Goal: Task Accomplishment & Management: Use online tool/utility

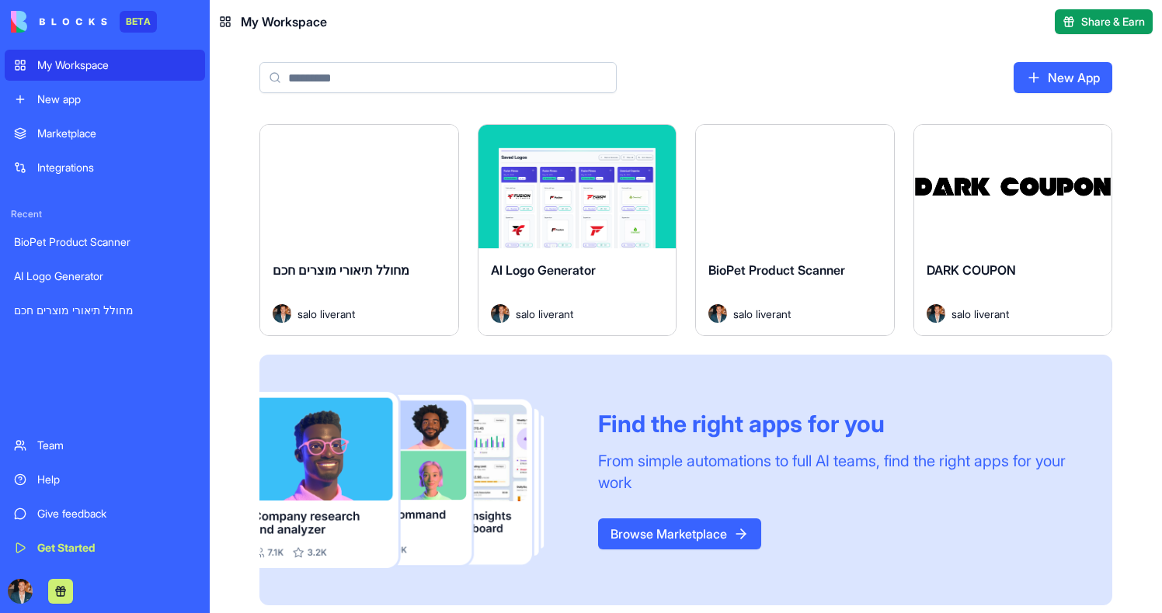
click at [379, 201] on button "Launch" at bounding box center [358, 187] width 116 height 31
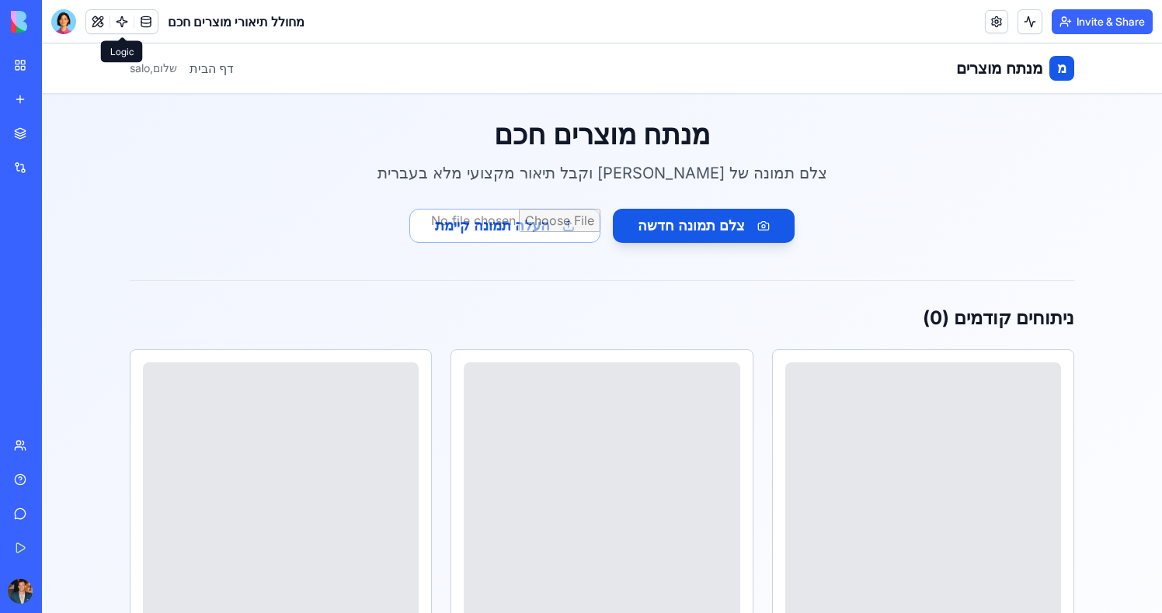
click at [127, 29] on link at bounding box center [121, 21] width 23 height 23
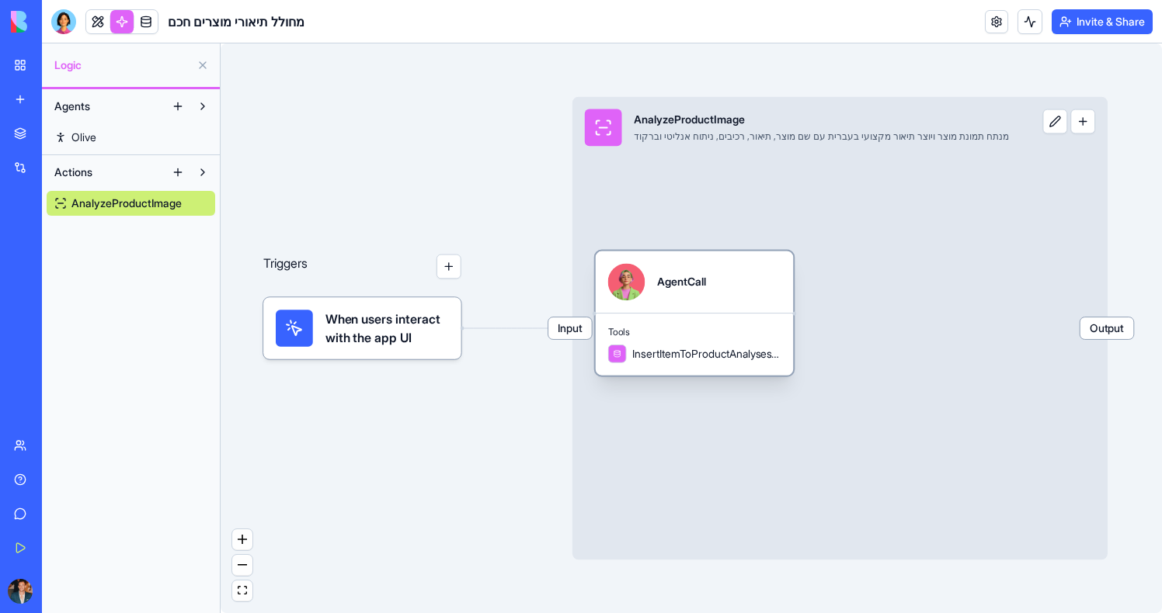
click at [711, 328] on span "Tools" at bounding box center [694, 332] width 173 height 12
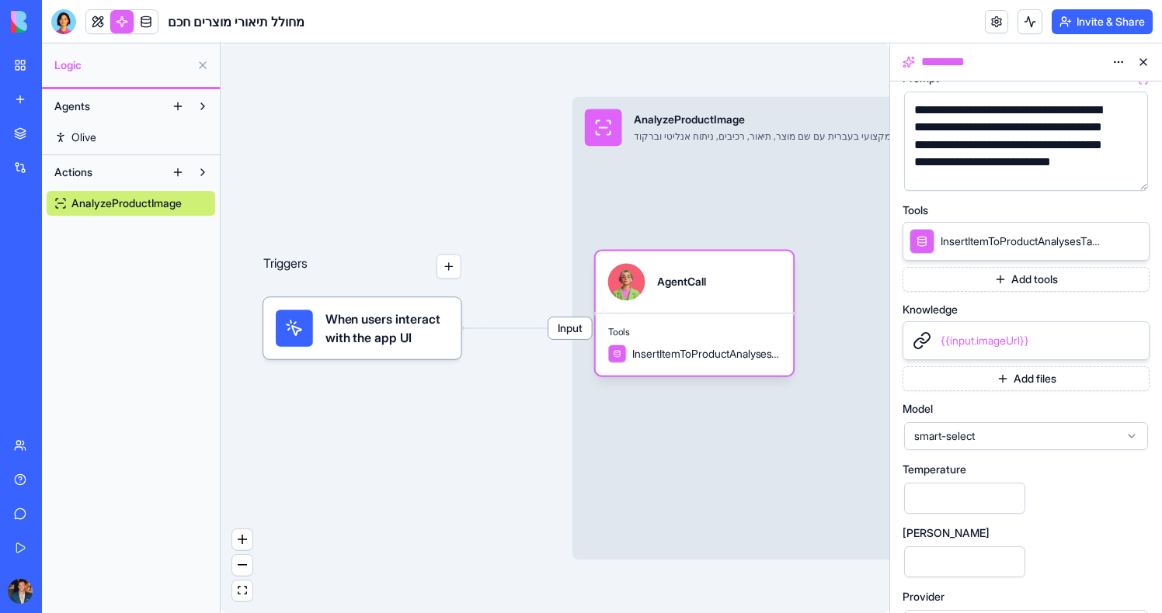
scroll to position [231, 0]
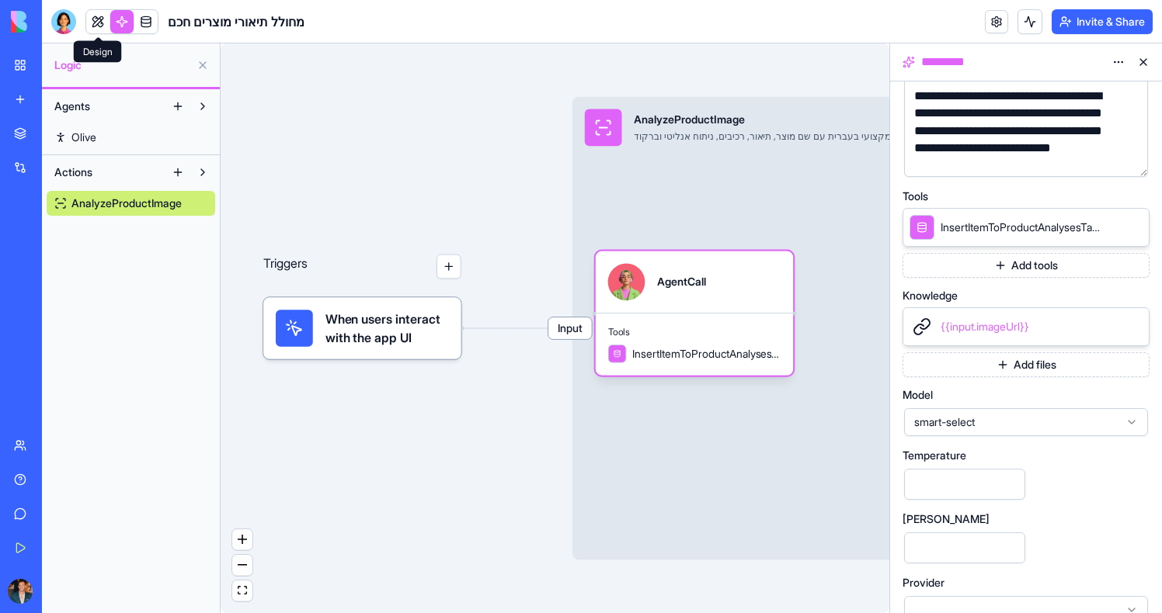
click at [102, 21] on link at bounding box center [97, 21] width 23 height 23
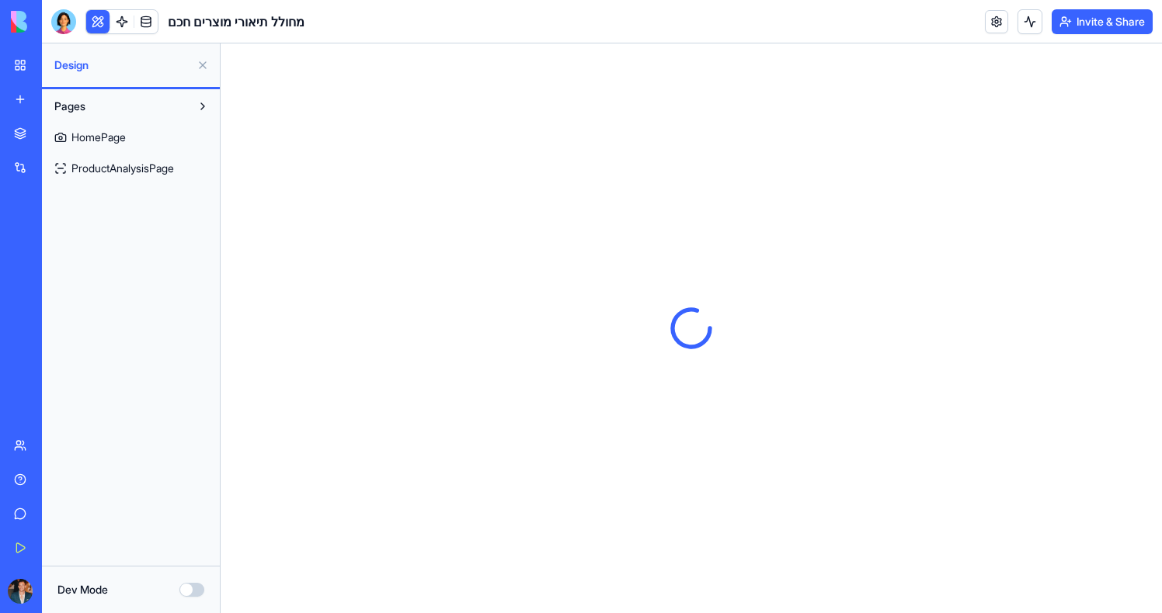
click at [113, 134] on span "HomePage" at bounding box center [98, 138] width 54 height 16
click at [126, 173] on span "ProductAnalysisPage" at bounding box center [122, 169] width 102 height 16
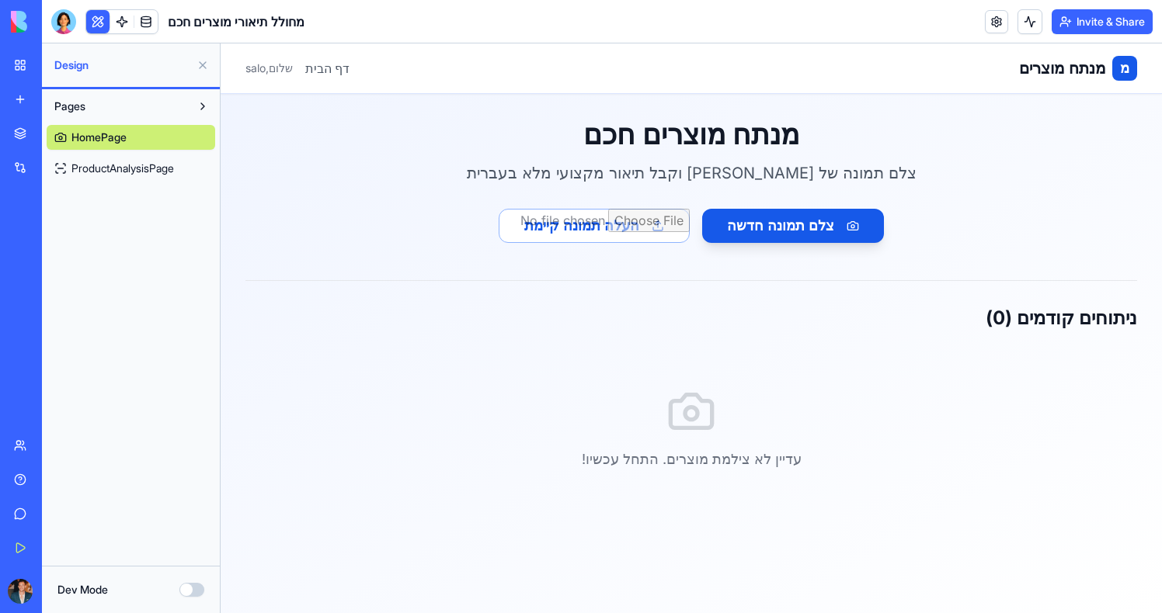
click at [16, 51] on link "My Workspace" at bounding box center [36, 65] width 62 height 31
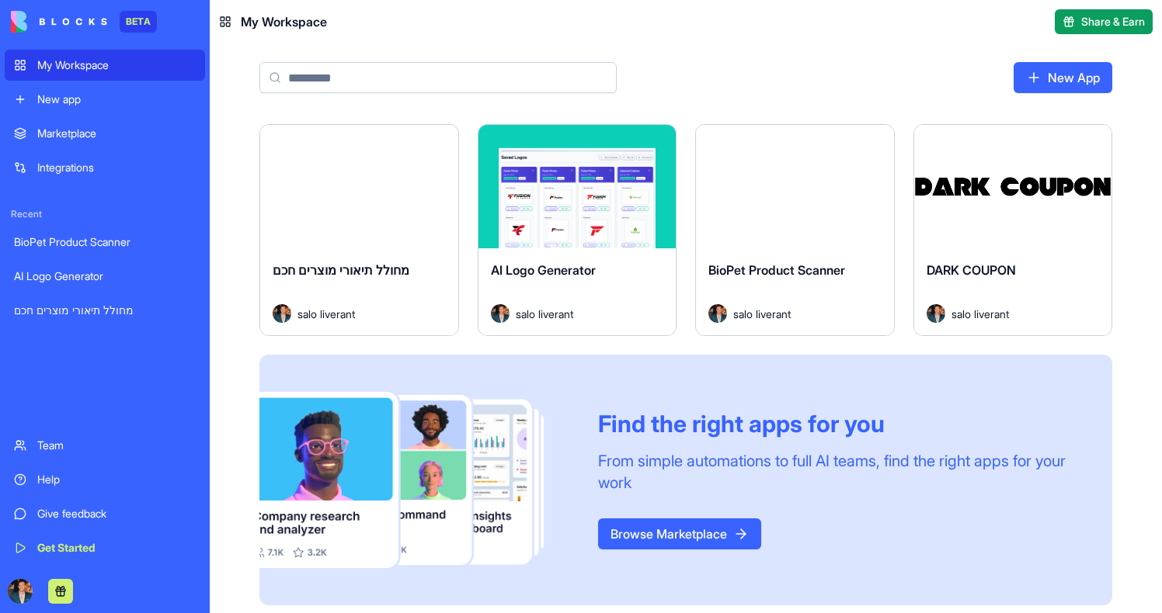
click at [992, 230] on div "Launch" at bounding box center [1013, 186] width 198 height 123
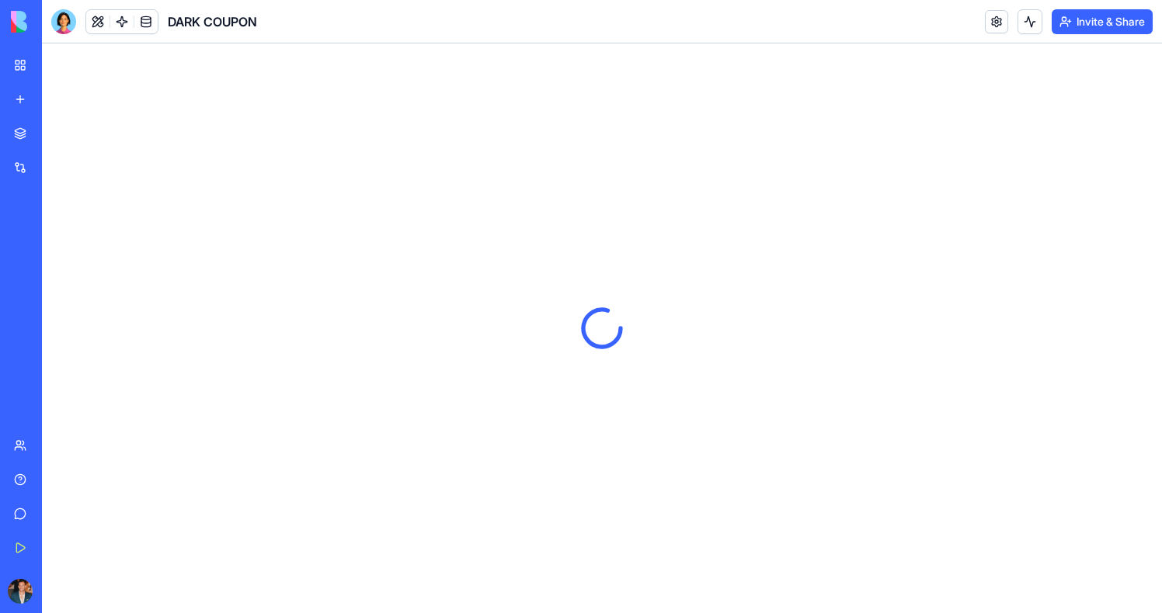
click at [12, 64] on link "My Workspace" at bounding box center [36, 65] width 62 height 31
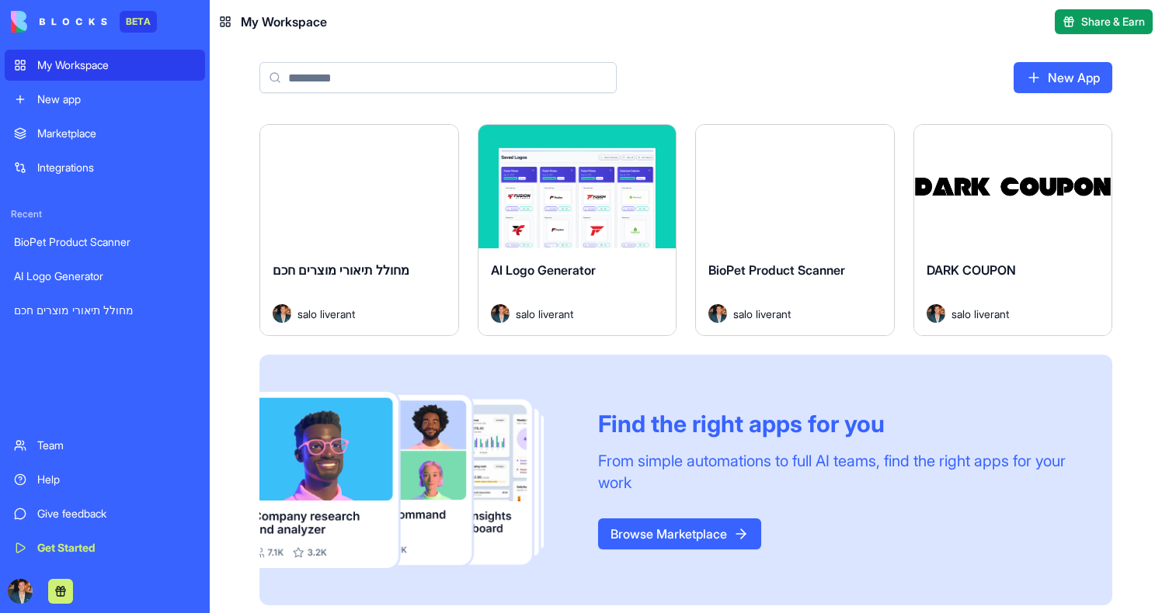
click at [755, 196] on button "Launch" at bounding box center [794, 187] width 116 height 31
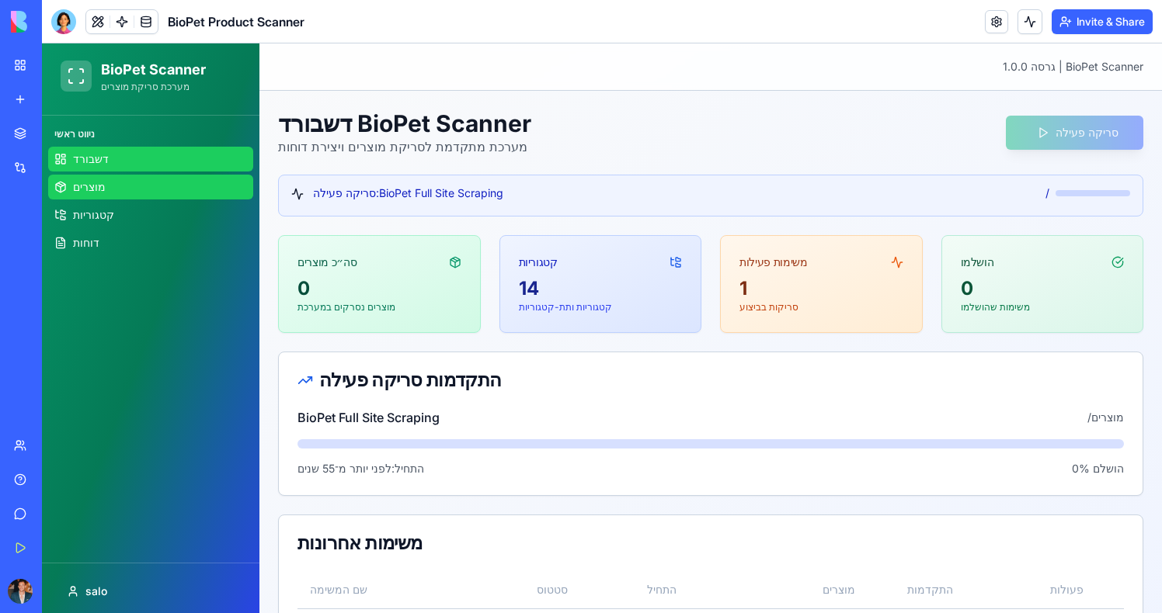
click at [129, 176] on link "מוצרים" at bounding box center [150, 187] width 205 height 25
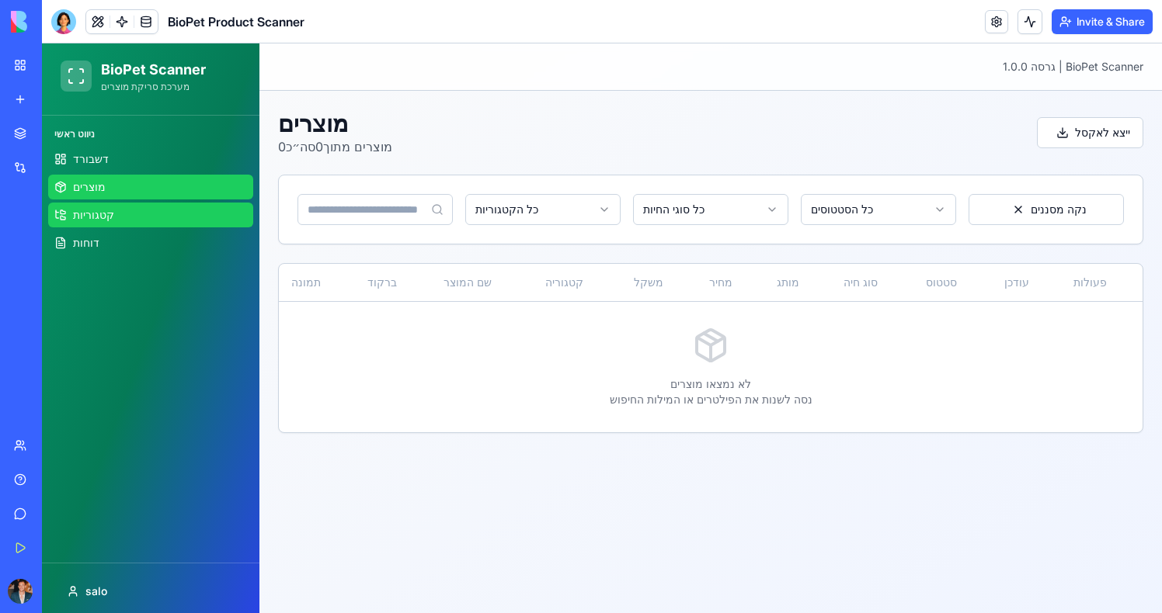
click at [150, 221] on link "קטגוריות" at bounding box center [150, 215] width 205 height 25
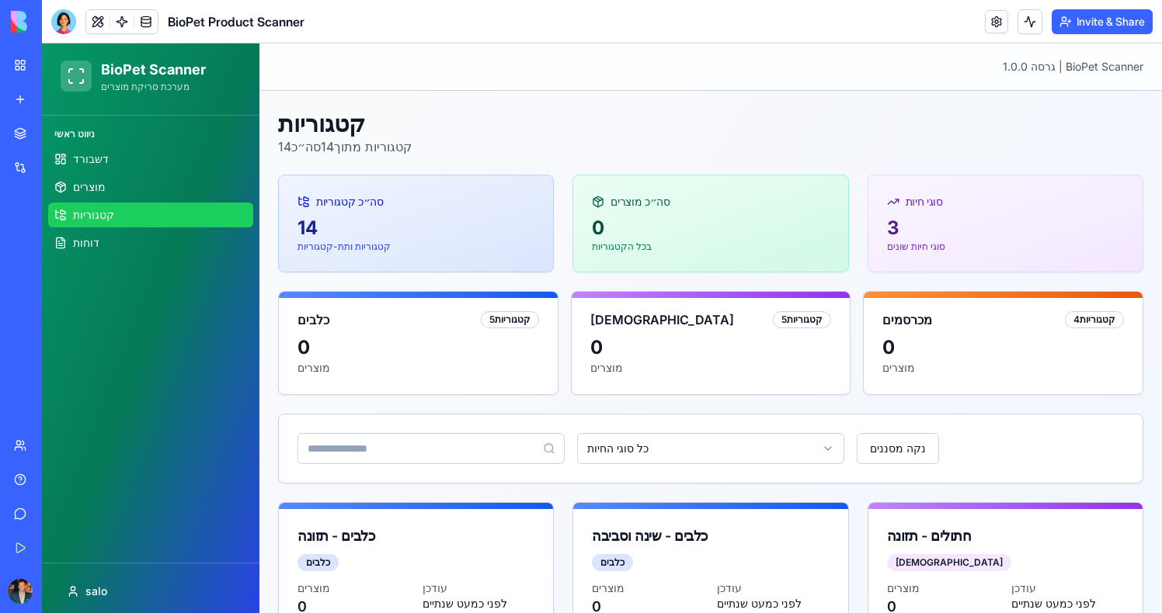
click at [475, 266] on div "14 קטגוריות ותת-קטגוריות" at bounding box center [416, 244] width 274 height 56
click at [62, 222] on link "קטגוריות" at bounding box center [150, 215] width 205 height 25
click at [91, 238] on span "דוחות" at bounding box center [86, 243] width 26 height 16
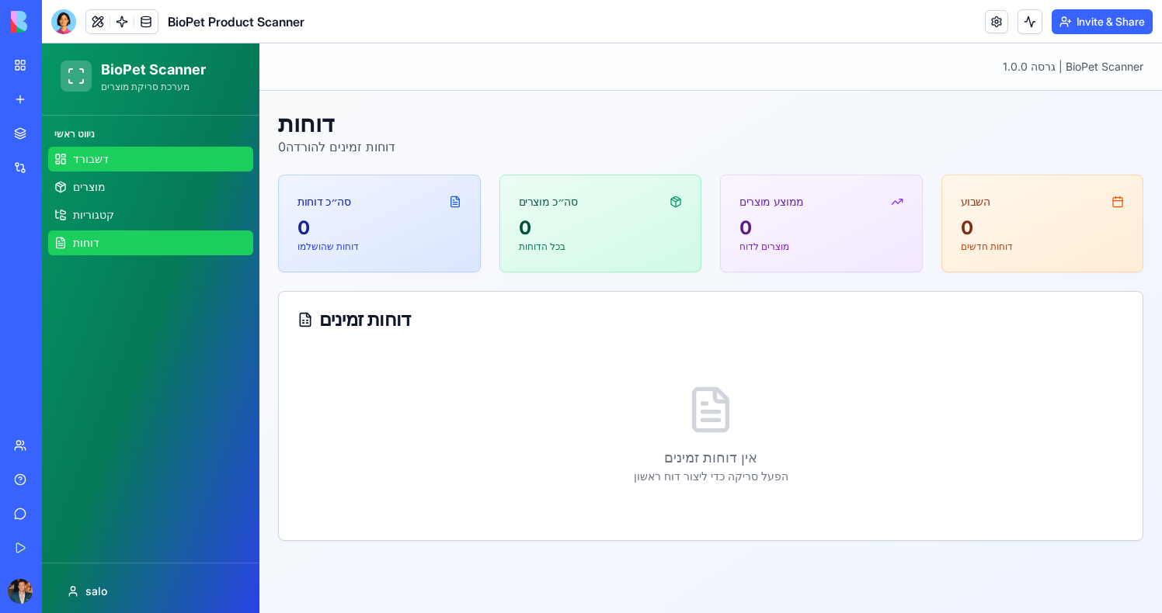
click at [116, 166] on link "דשבורד" at bounding box center [150, 159] width 205 height 25
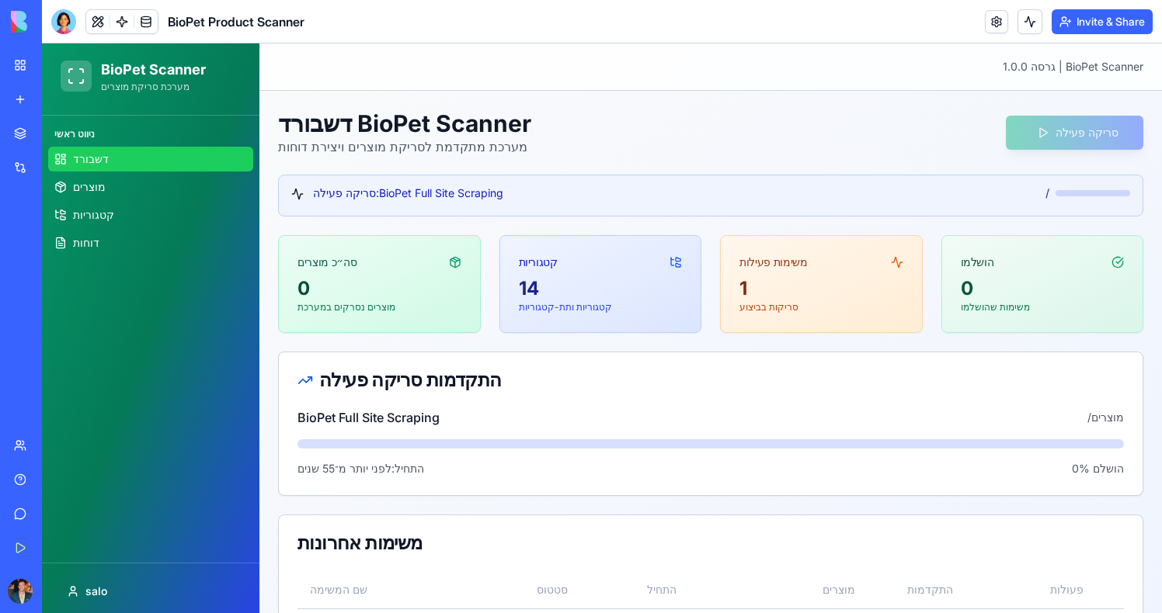
click at [1102, 128] on div "דשבורד BioPet Scanner מערכת מתקדמת לסריקת מוצרים ויצירת דוחות סריקה פעילה" at bounding box center [710, 132] width 865 height 47
click at [124, 24] on link at bounding box center [121, 21] width 23 height 23
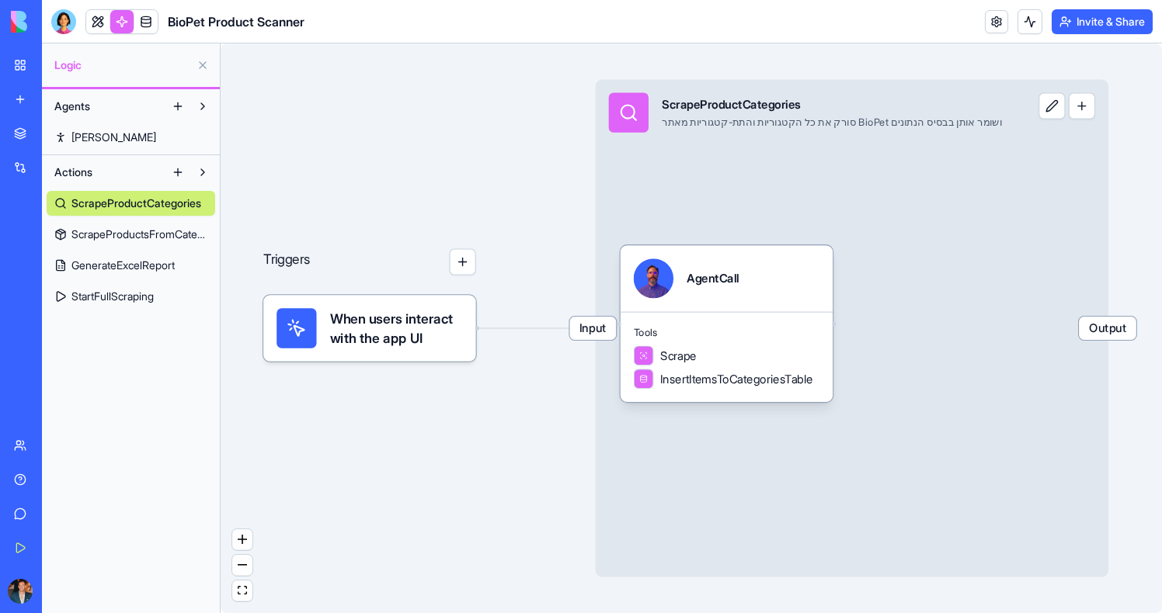
click at [387, 323] on span "When users interact with the app UI" at bounding box center [396, 328] width 133 height 40
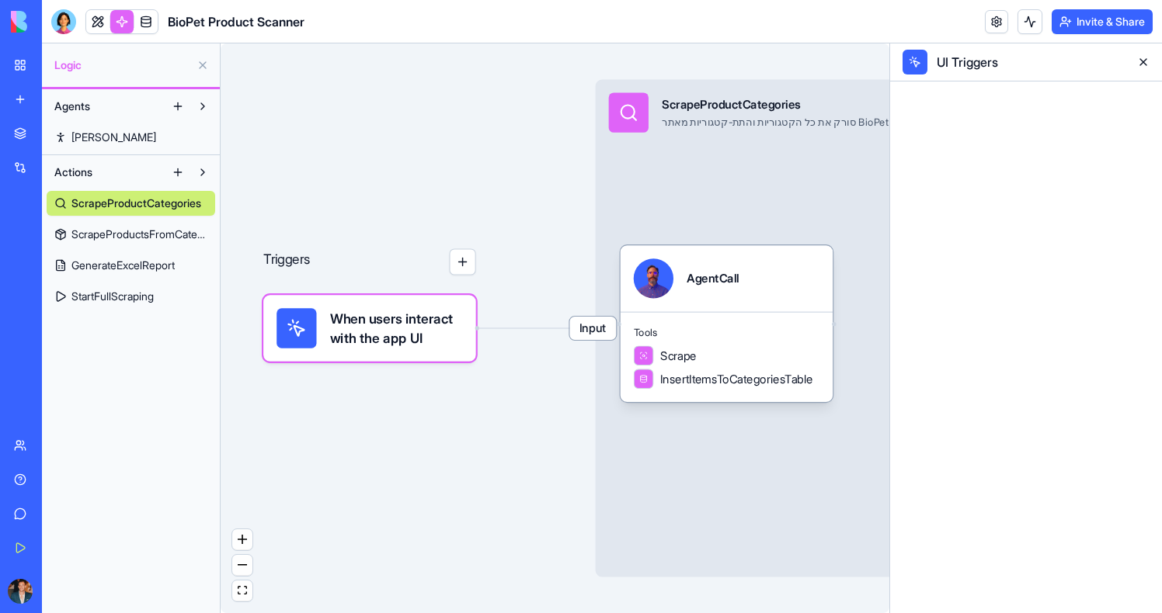
click at [408, 314] on span "When users interact with the app UI" at bounding box center [396, 328] width 133 height 40
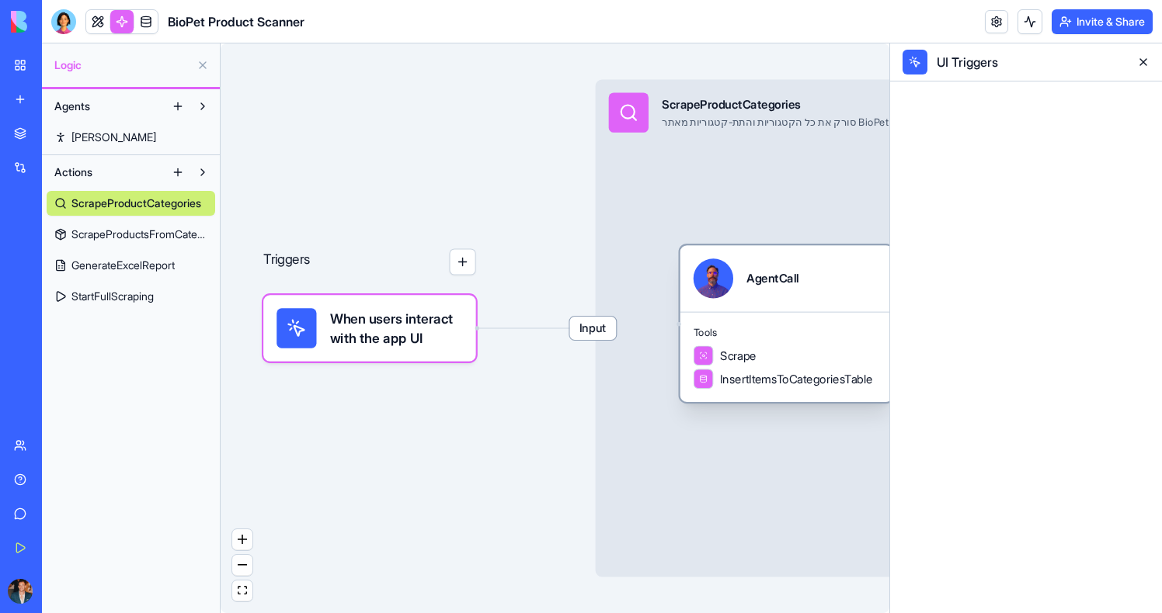
drag, startPoint x: 689, startPoint y: 325, endPoint x: 749, endPoint y: 325, distance: 59.8
click at [749, 326] on span "Tools" at bounding box center [786, 332] width 186 height 13
click at [621, 239] on div "Input ScrapeProductCategories סורק את כל הקטגוריות והתת-קטגוריות מאתר BioPet וש…" at bounding box center [852, 328] width 512 height 498
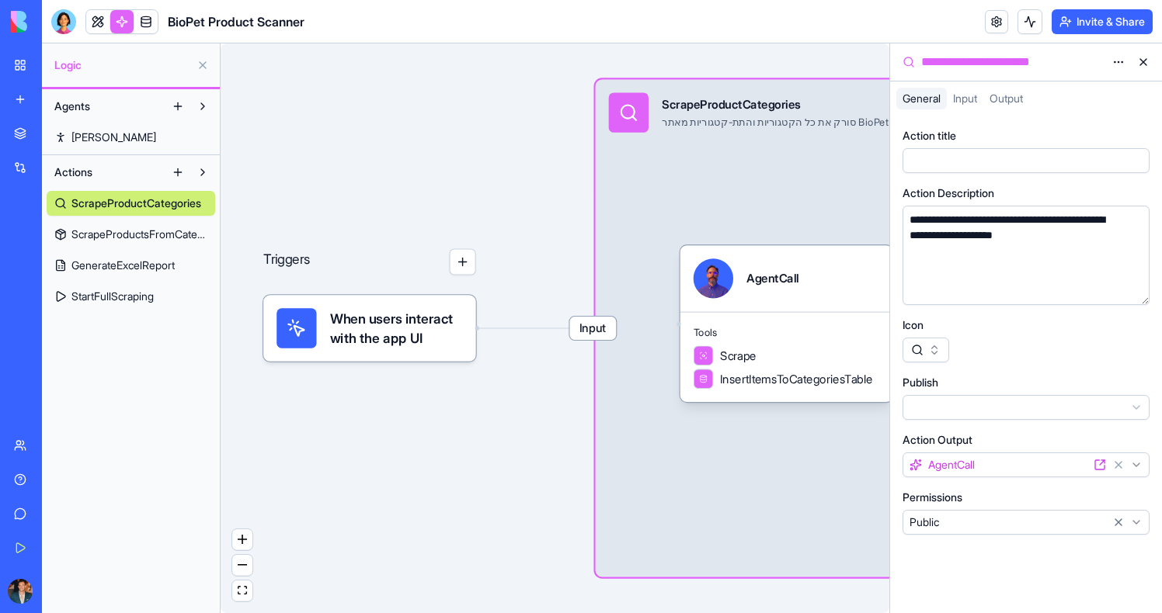
click at [412, 339] on span "When users interact with the app UI" at bounding box center [396, 328] width 133 height 40
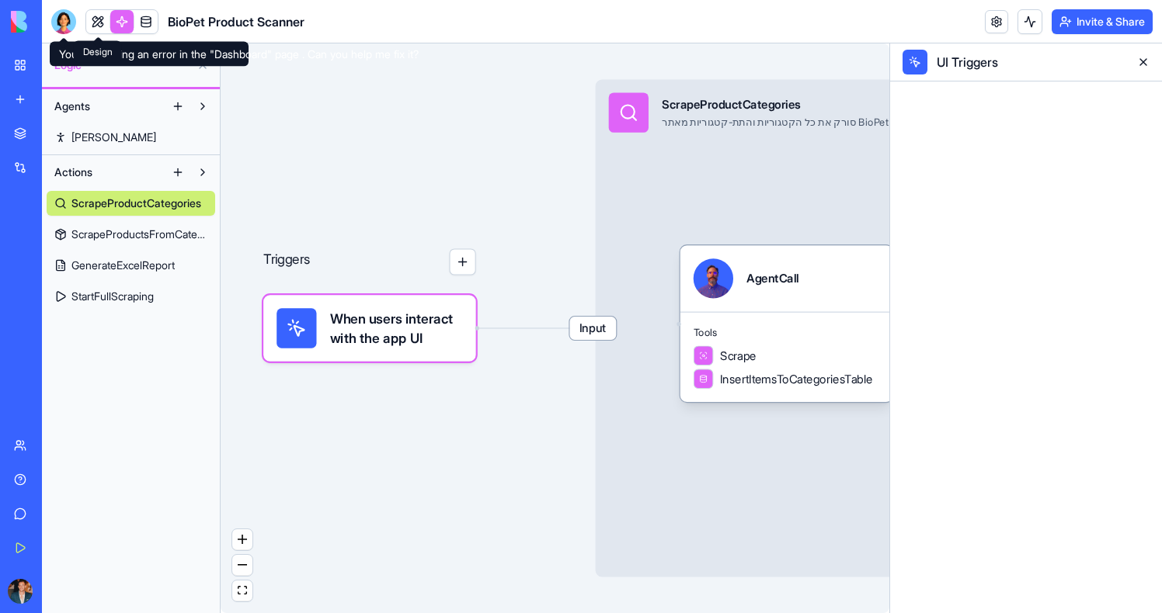
click at [93, 26] on link at bounding box center [97, 21] width 23 height 23
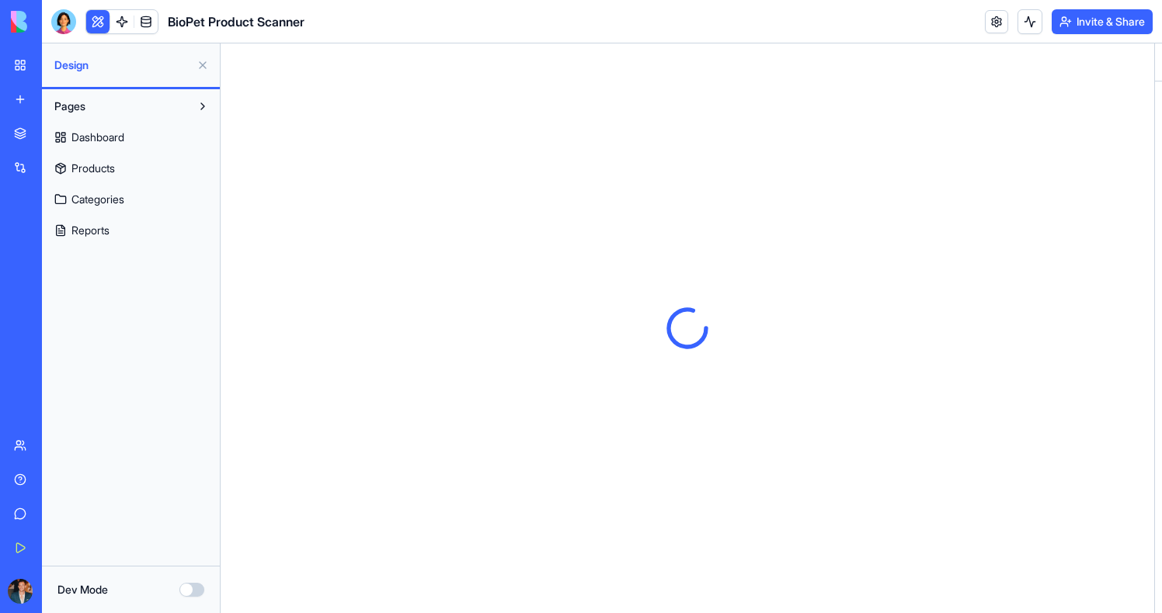
click at [94, 26] on button at bounding box center [97, 21] width 23 height 23
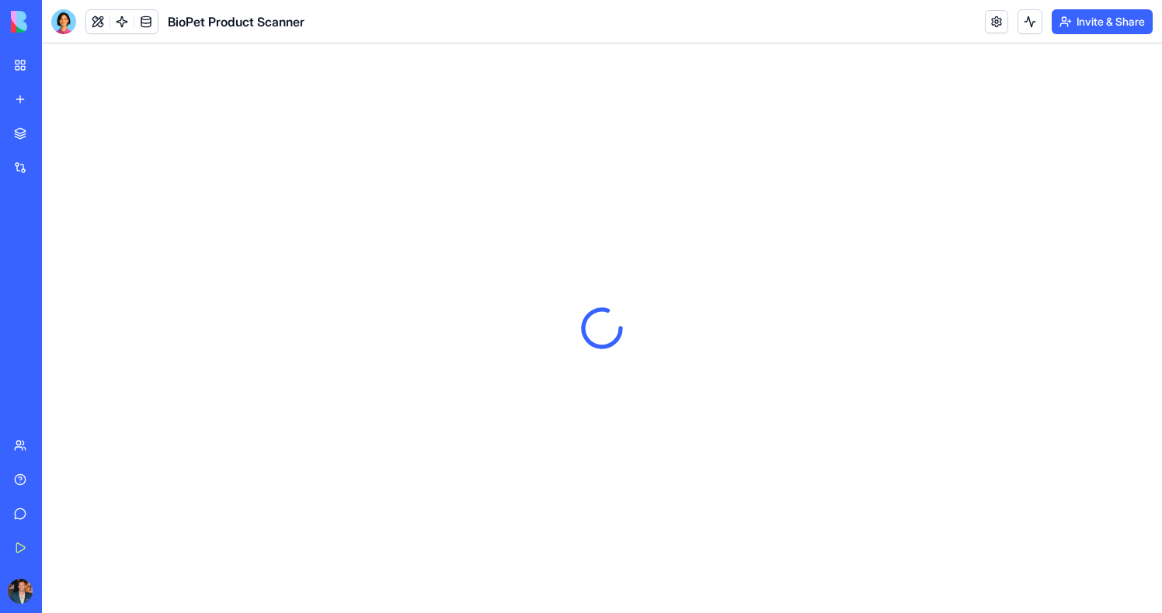
click at [94, 26] on button at bounding box center [97, 21] width 23 height 23
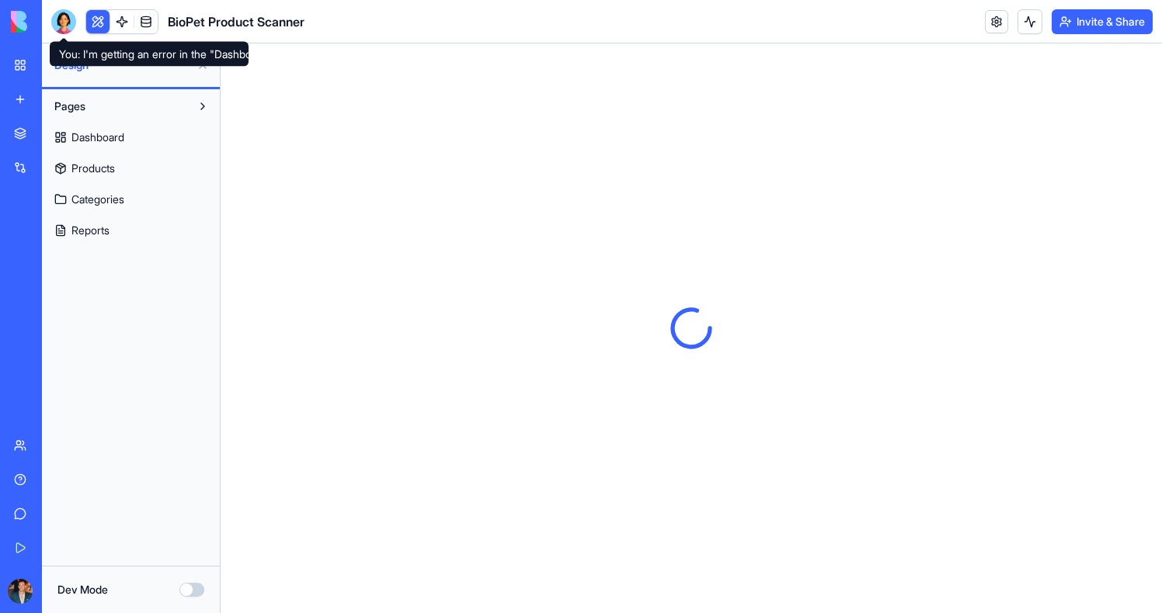
click at [58, 24] on div at bounding box center [63, 21] width 25 height 25
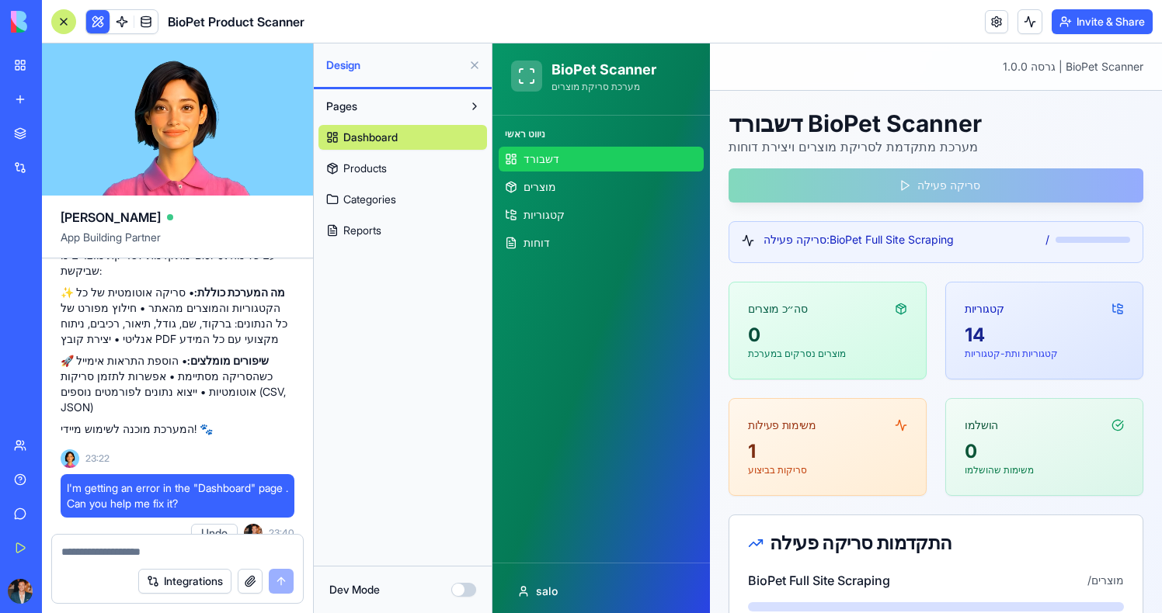
scroll to position [858, 0]
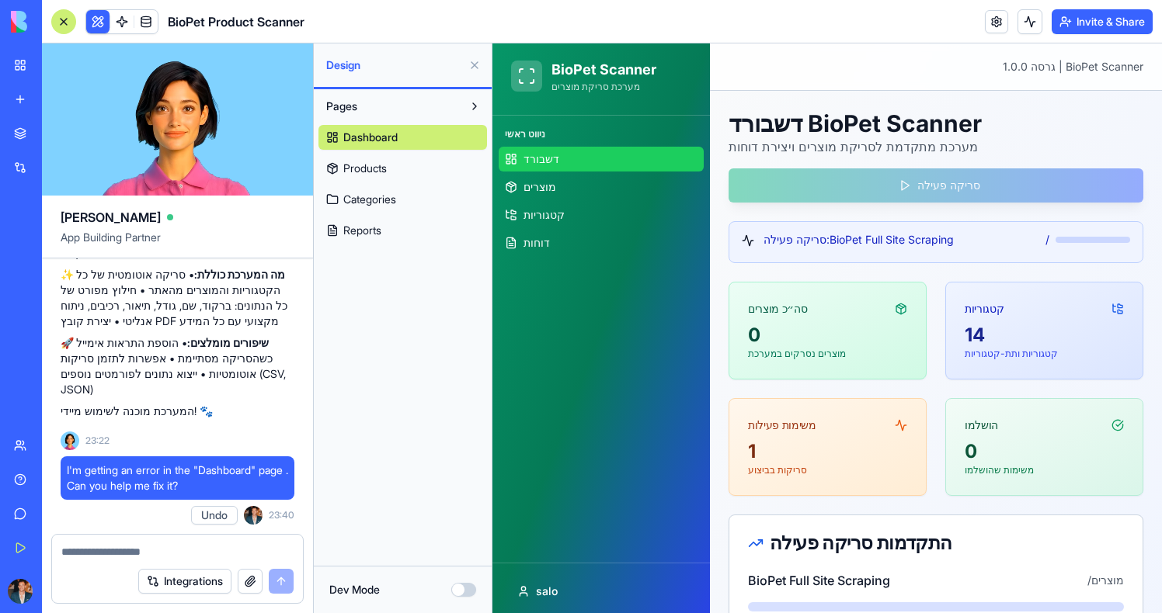
click at [912, 155] on p "מערכת מתקדמת לסריקת מוצרים ויצירת דוחות" at bounding box center [935, 146] width 415 height 19
click at [919, 178] on div "דשבורד BioPet Scanner מערכת מתקדמת לסריקת מוצרים ויצירת דוחות סריקה פעילה" at bounding box center [935, 155] width 415 height 93
click at [395, 142] on span "Dashboard" at bounding box center [370, 138] width 54 height 16
click at [471, 65] on button at bounding box center [474, 65] width 25 height 25
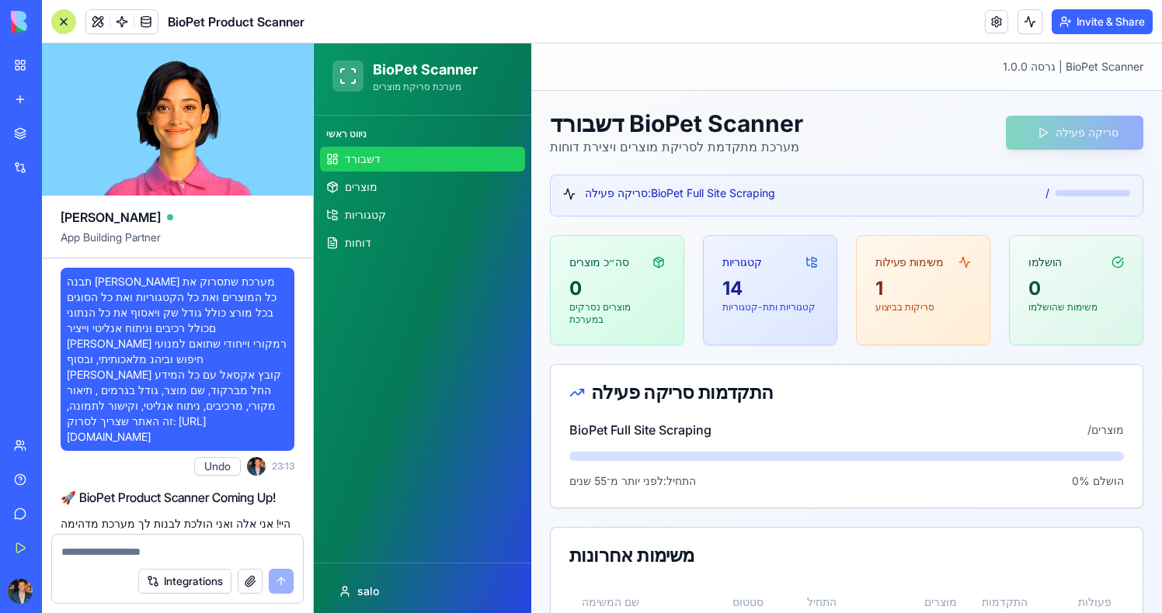
scroll to position [102, 0]
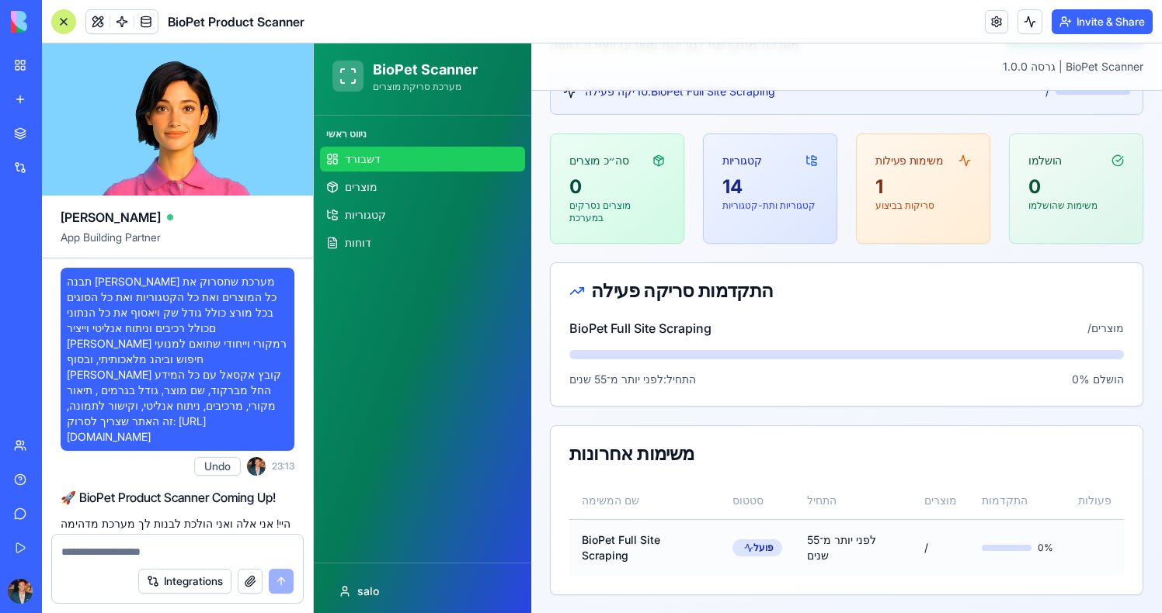
click at [806, 546] on td "לפני יותר מ־55 שנים" at bounding box center [852, 547] width 117 height 57
click at [796, 418] on div "דשבורד BioPet Scanner מערכת מתקדמת לסריקת מוצרים ויצירת דוחות סריקה פעילה סריקה…" at bounding box center [846, 302] width 593 height 588
drag, startPoint x: 219, startPoint y: 422, endPoint x: 57, endPoint y: 420, distance: 162.3
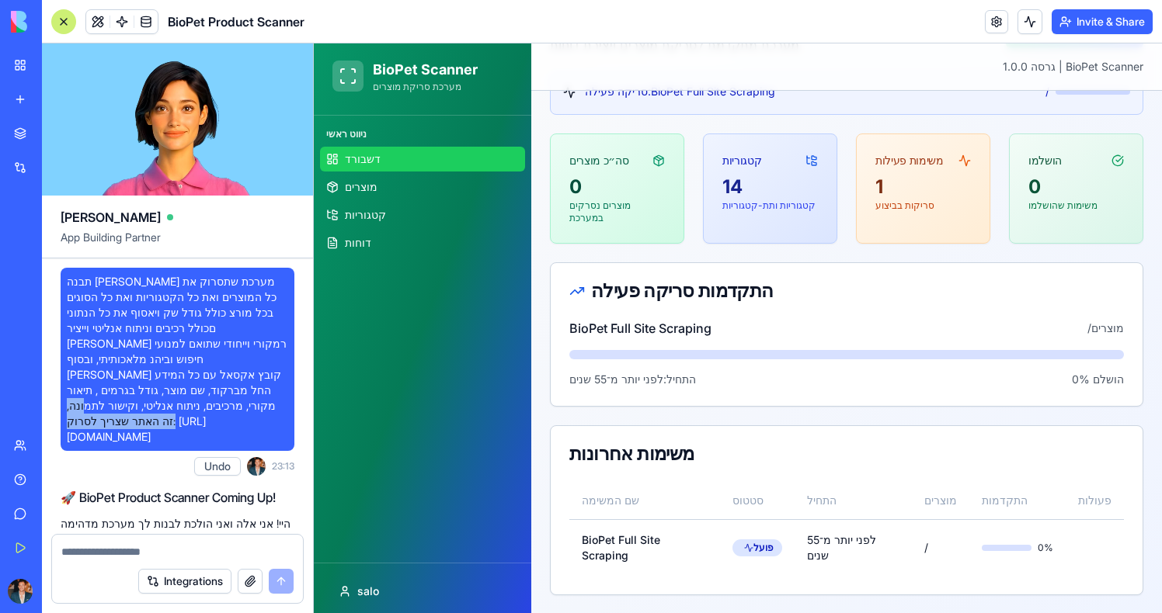
copy span "https://www.biopet.co.il/"
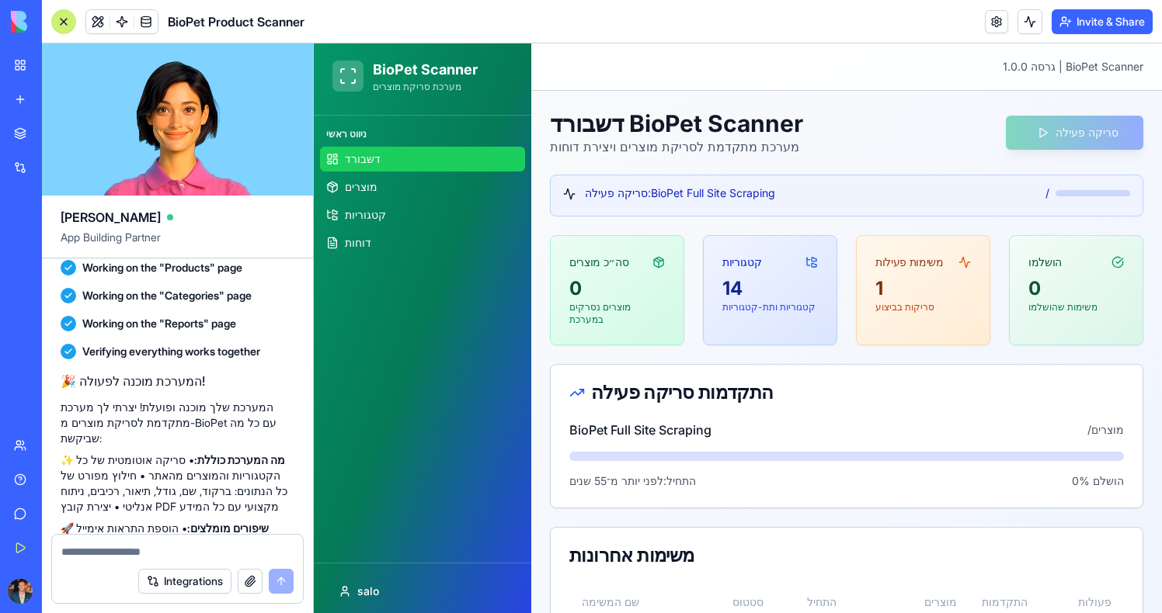
scroll to position [858, 0]
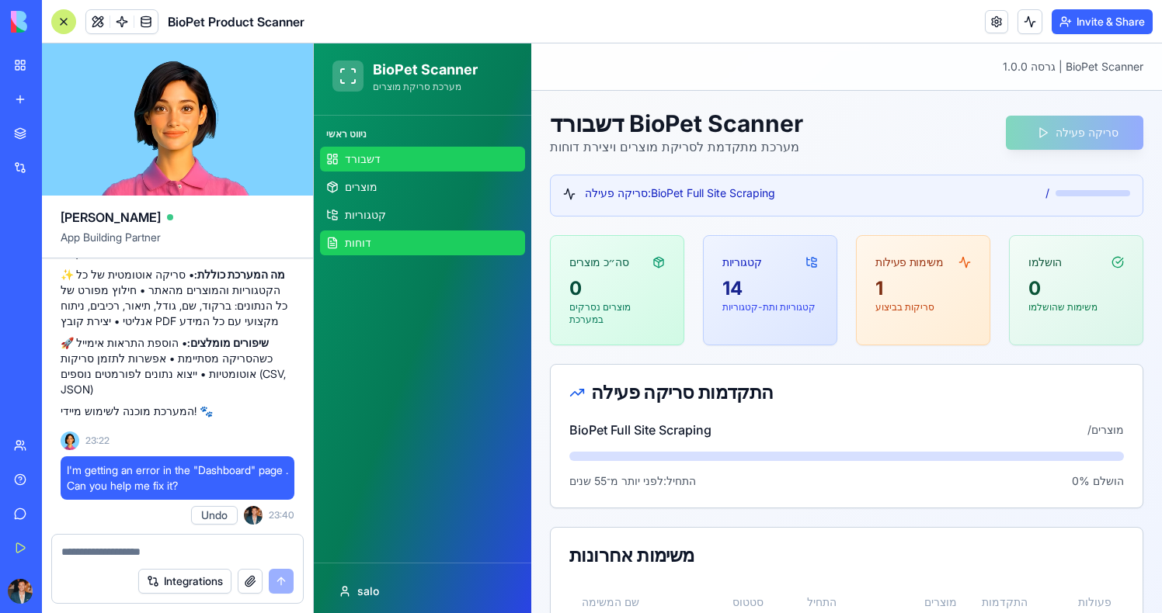
click at [382, 234] on link "דוחות" at bounding box center [422, 243] width 205 height 25
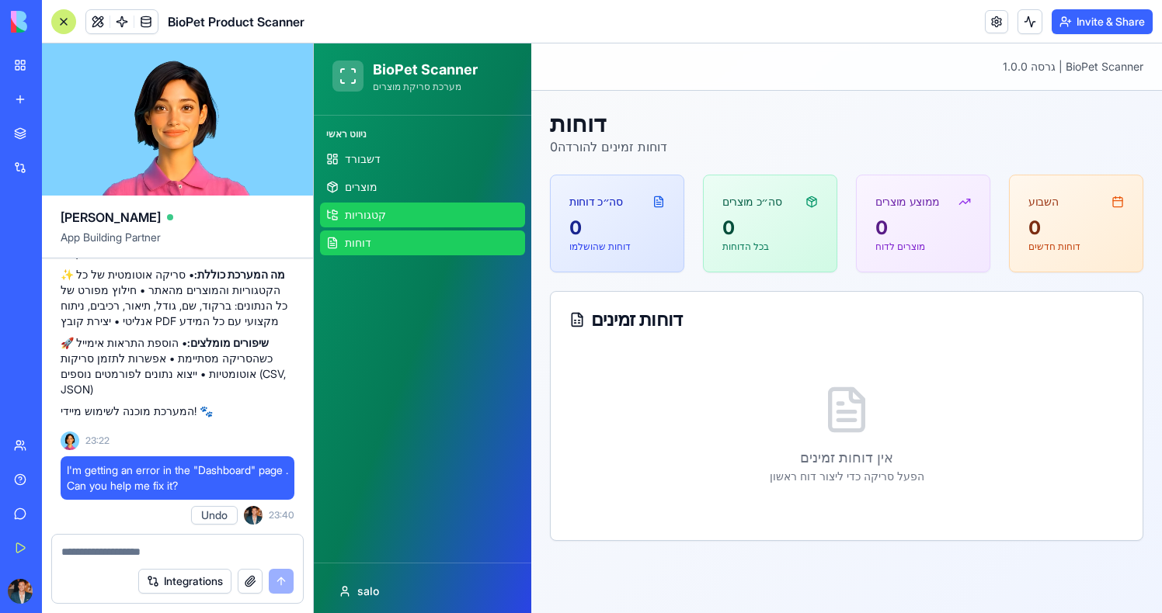
click at [380, 210] on span "קטגוריות" at bounding box center [365, 215] width 41 height 16
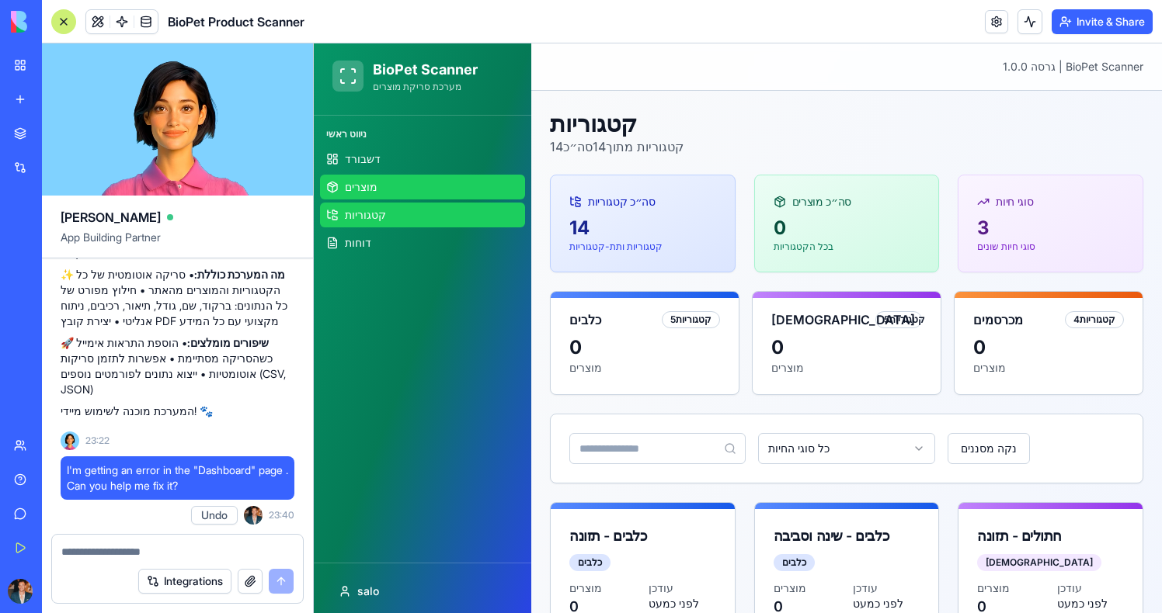
click at [375, 190] on span "מוצרים" at bounding box center [361, 187] width 33 height 16
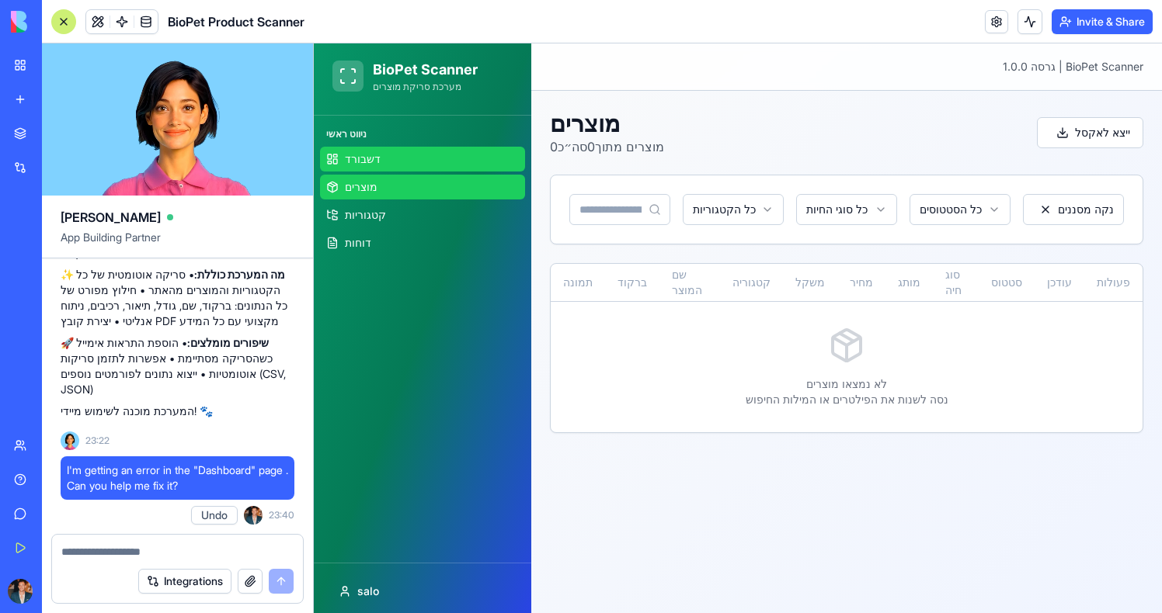
click at [374, 161] on span "דשבורד" at bounding box center [363, 159] width 36 height 16
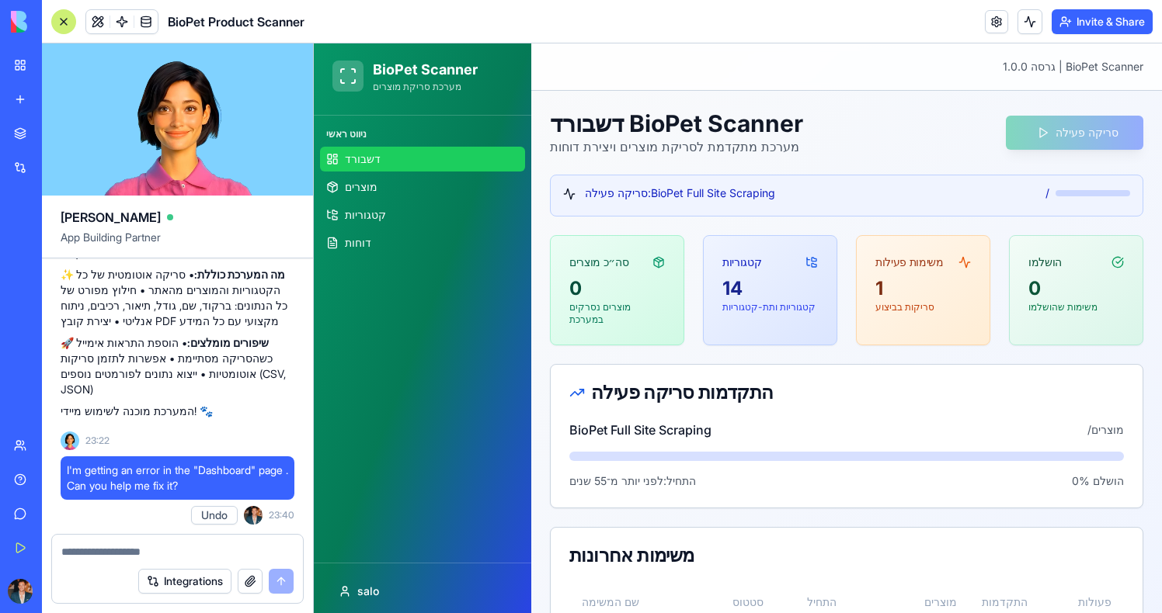
click at [172, 543] on div at bounding box center [177, 547] width 251 height 25
click at [158, 544] on div at bounding box center [177, 547] width 251 height 25
click at [155, 547] on textarea at bounding box center [177, 552] width 232 height 16
type textarea "*"
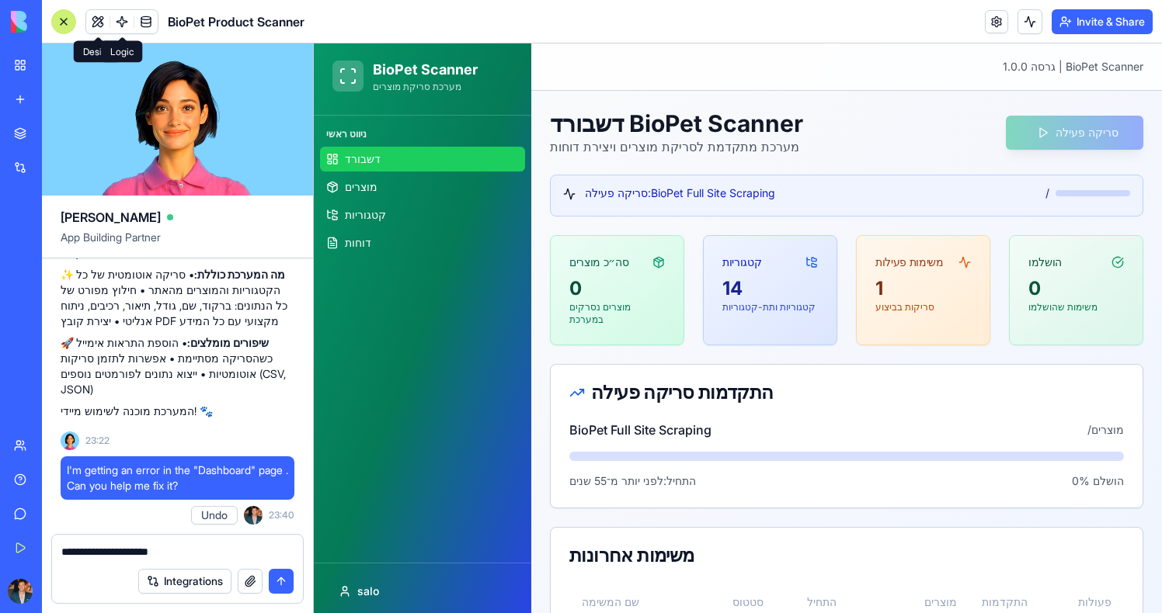
type textarea "**********"
click at [122, 25] on link at bounding box center [121, 21] width 23 height 23
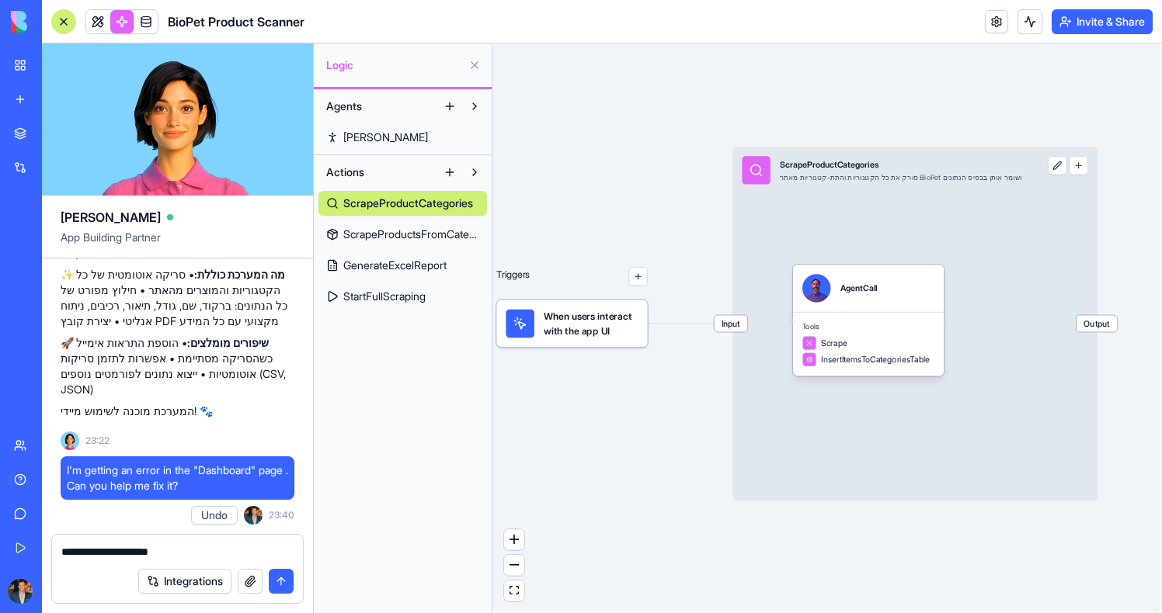
click at [936, 240] on div "Input ScrapeProductCategories סורק את כל הקטגוריות והתת-קטגוריות מאתר BioPet וש…" at bounding box center [914, 324] width 365 height 354
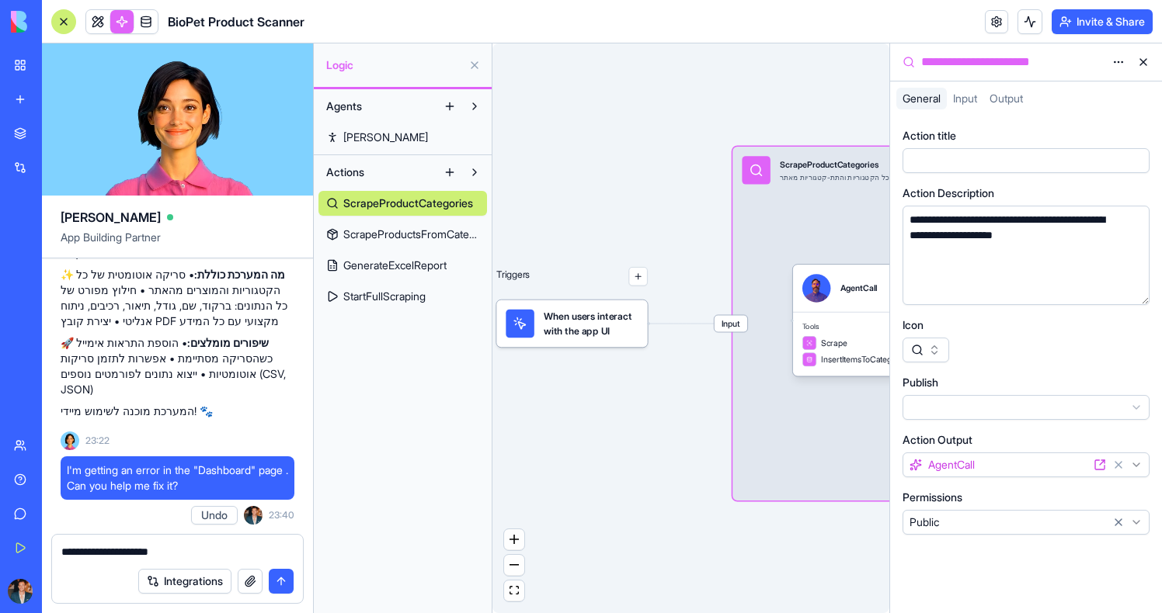
click at [712, 156] on div "Triggers When users interact with the app UI Input ScrapeProductCategories סורק…" at bounding box center [690, 328] width 397 height 570
click at [1136, 60] on button at bounding box center [1142, 62] width 25 height 25
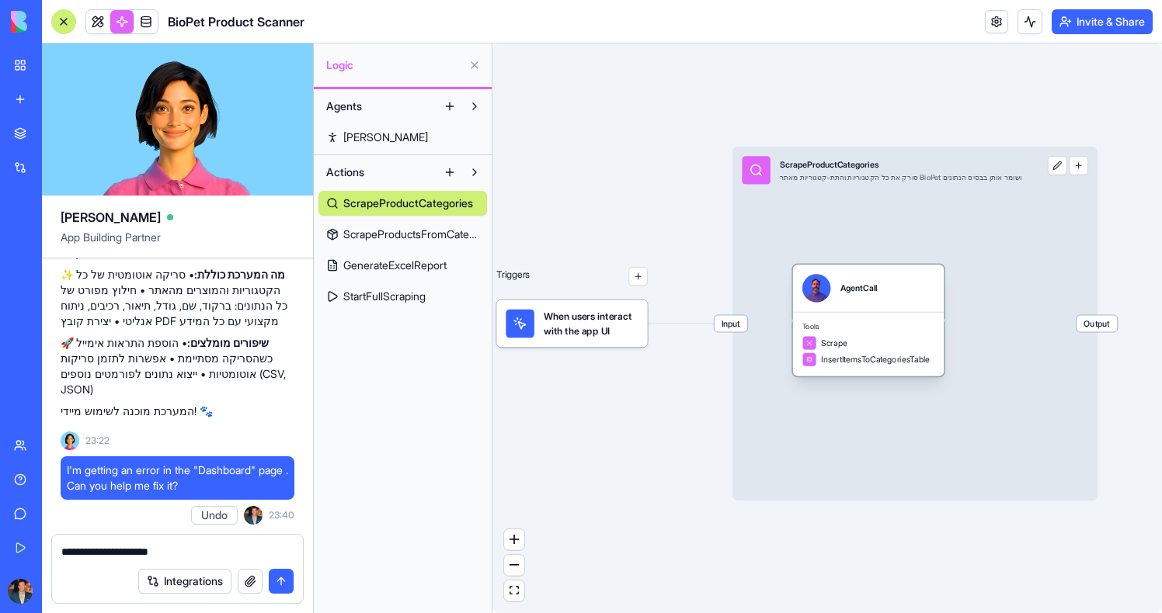
click at [912, 290] on div "AgentCall" at bounding box center [868, 288] width 132 height 28
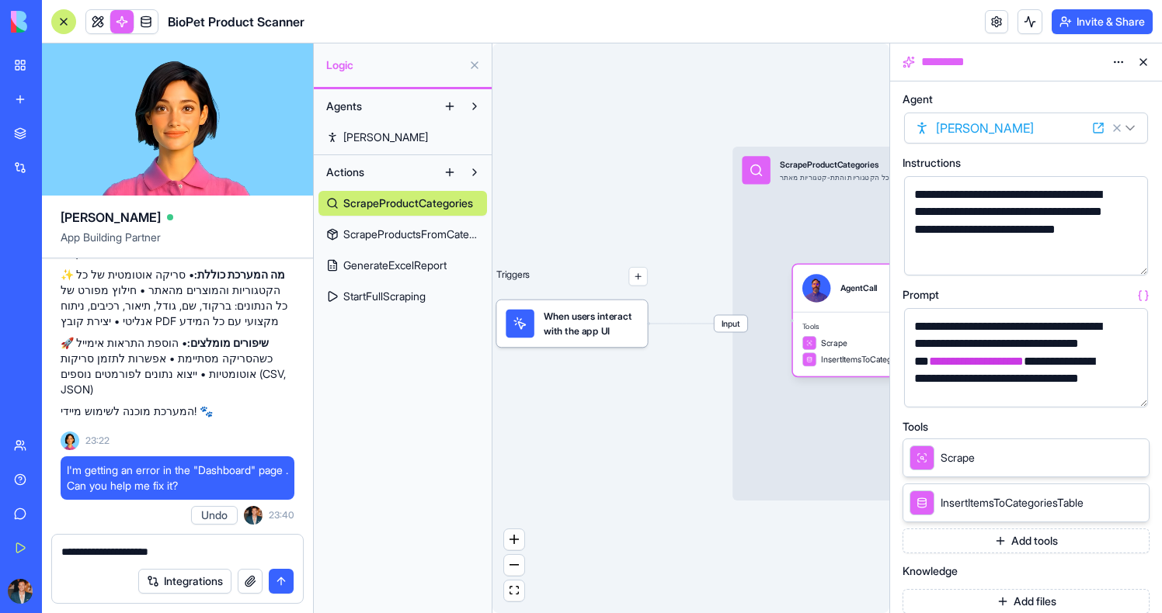
click at [1151, 69] on button at bounding box center [1142, 62] width 25 height 25
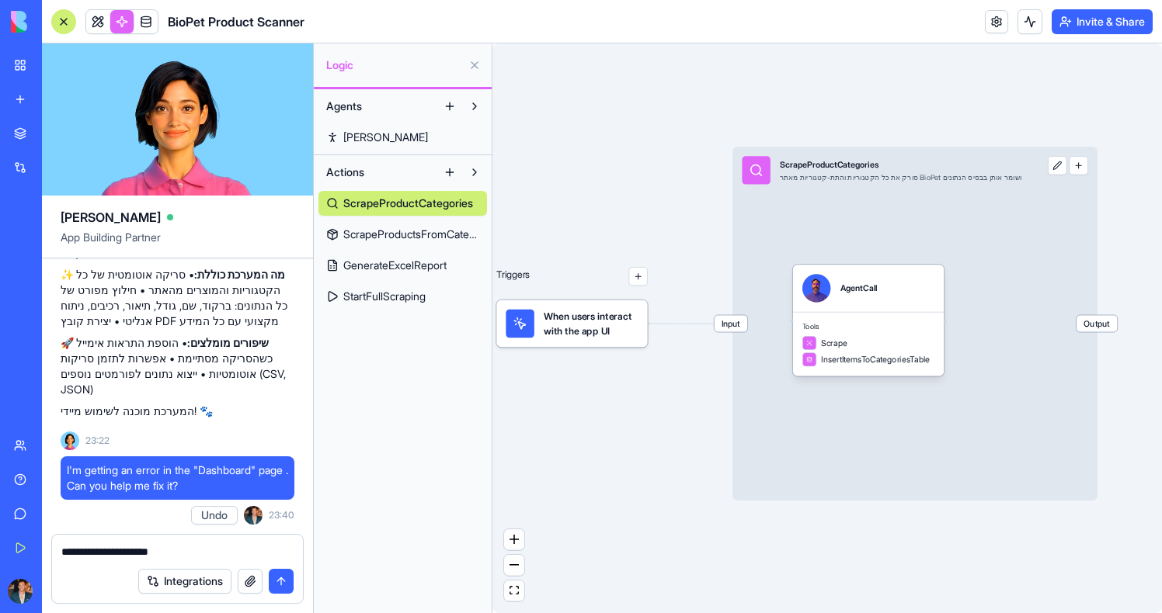
click at [604, 363] on div "Triggers When users interact with the app UI Input ScrapeProductCategories סורק…" at bounding box center [826, 328] width 669 height 570
click at [604, 346] on div "When users interact with the app UI" at bounding box center [571, 323] width 151 height 47
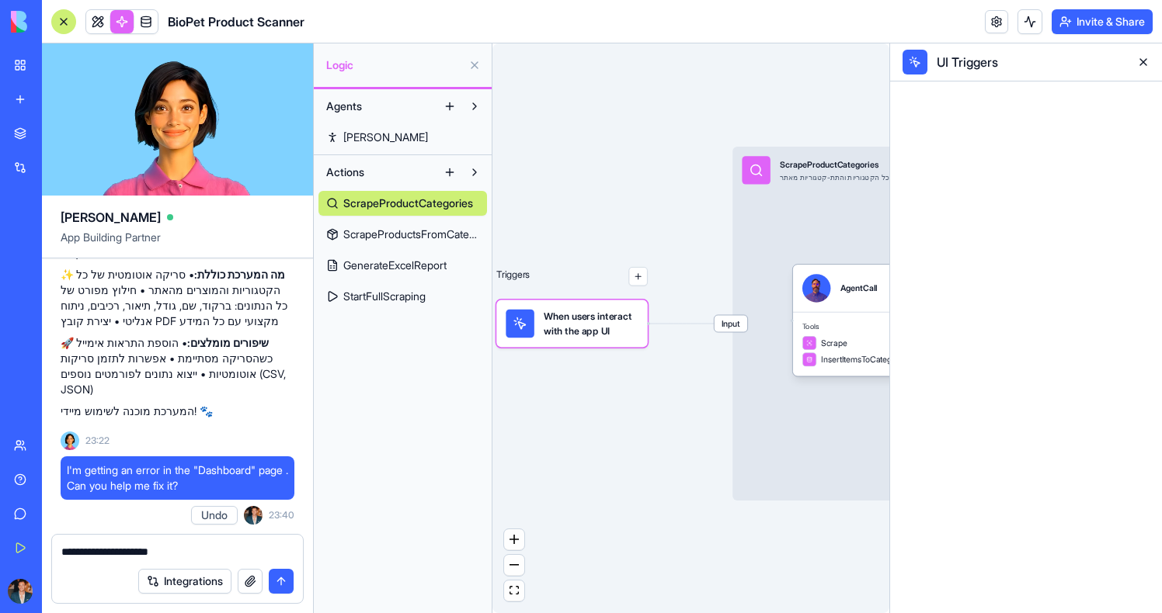
click at [599, 348] on div "Triggers When users interact with the app UI Input ScrapeProductCategories סורק…" at bounding box center [690, 328] width 397 height 570
click at [839, 298] on div "AgentCall" at bounding box center [868, 288] width 132 height 28
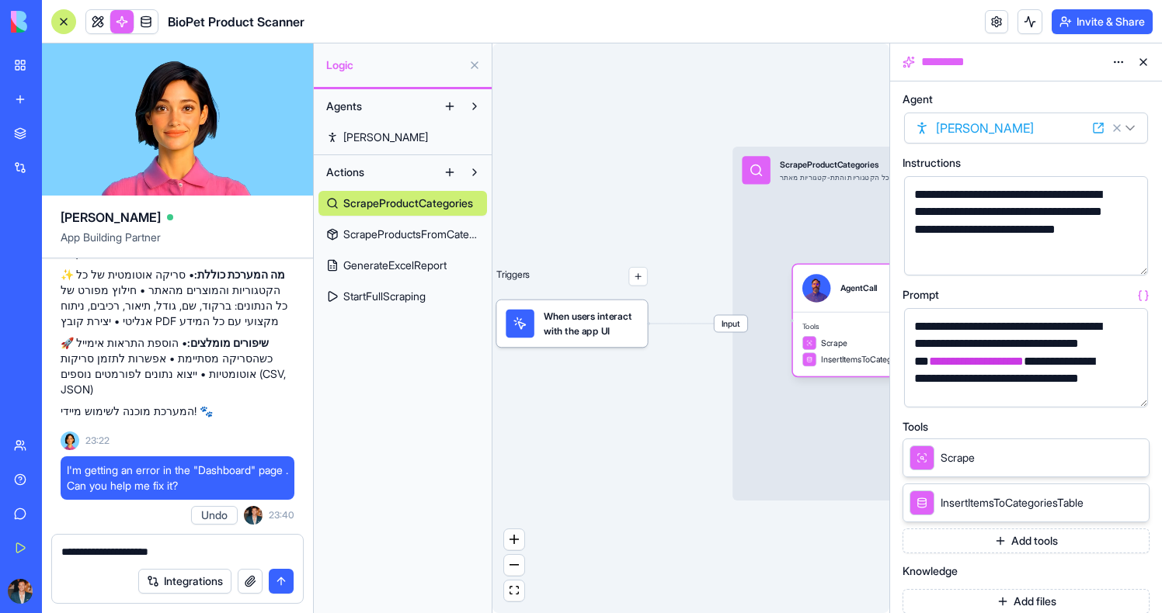
click at [787, 223] on div "Input ScrapeProductCategories סורק את כל הקטגוריות והתת-קטגוריות מאתר BioPet וש…" at bounding box center [914, 324] width 365 height 354
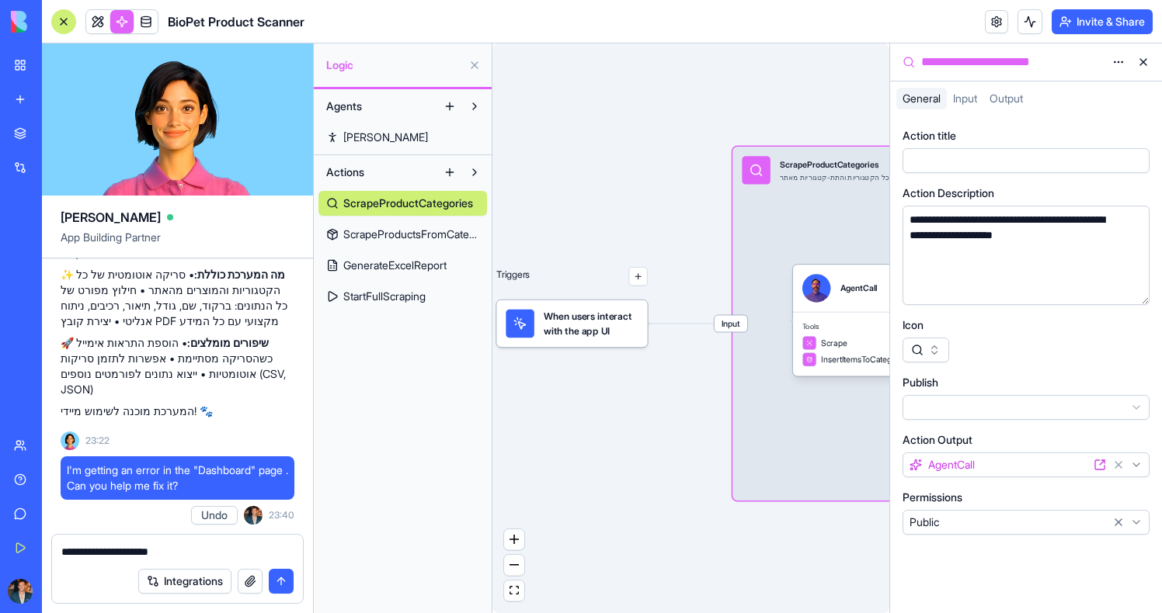
click at [673, 398] on div "Triggers When users interact with the app UI Input ScrapeProductCategories סורק…" at bounding box center [690, 328] width 397 height 570
click at [611, 386] on div "Triggers When users interact with the app UI Input ScrapeProductCategories סורק…" at bounding box center [690, 328] width 397 height 570
drag, startPoint x: 662, startPoint y: 258, endPoint x: 690, endPoint y: 248, distance: 29.5
click at [690, 248] on div "Triggers When users interact with the app UI Input ScrapeProductCategories סורק…" at bounding box center [690, 328] width 397 height 570
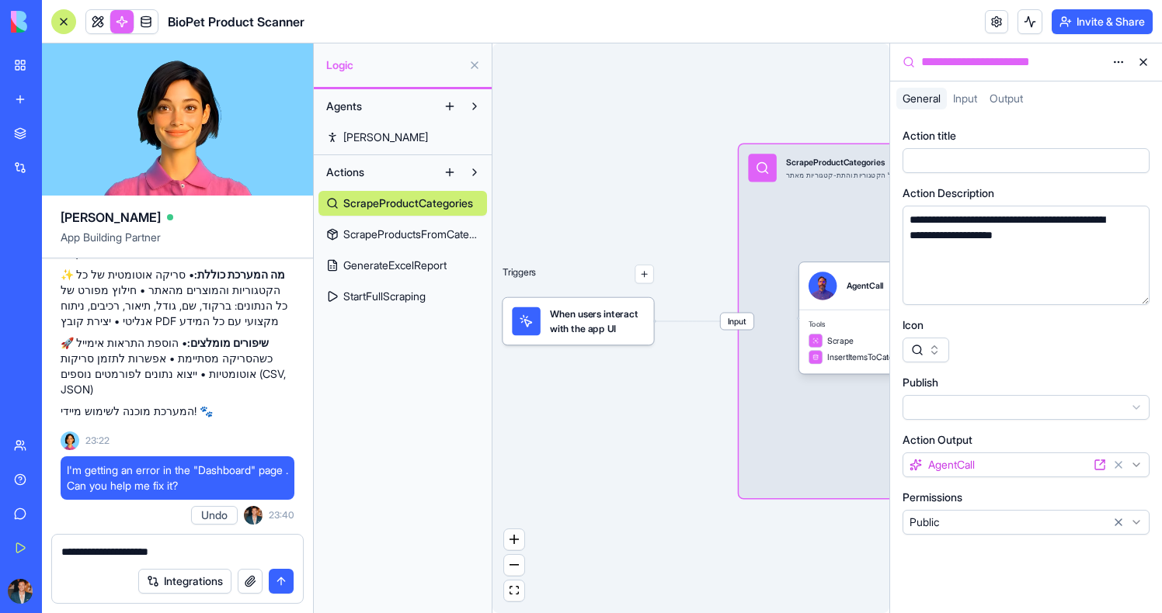
click at [57, 72] on div "My Workspace" at bounding box center [47, 65] width 20 height 16
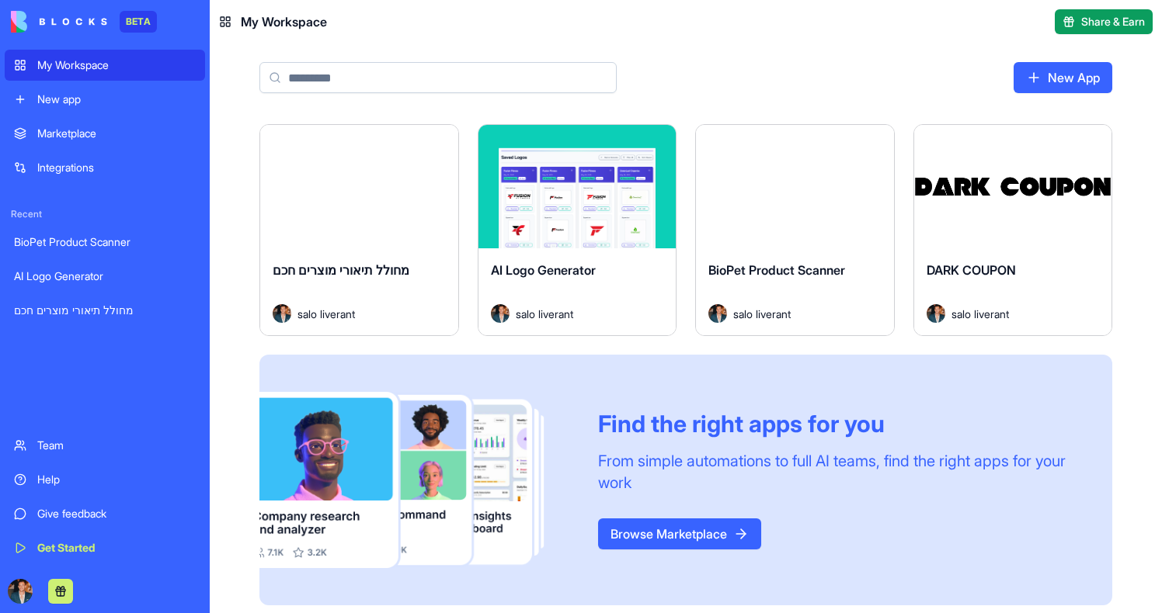
click at [981, 243] on div "Launch" at bounding box center [1013, 186] width 198 height 123
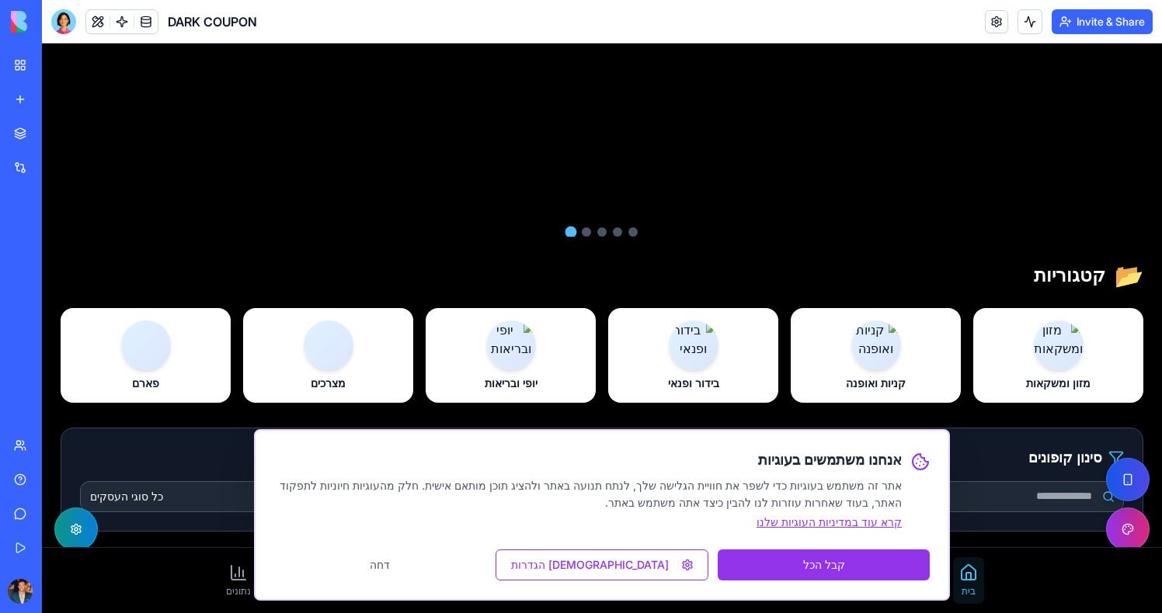
scroll to position [419, 0]
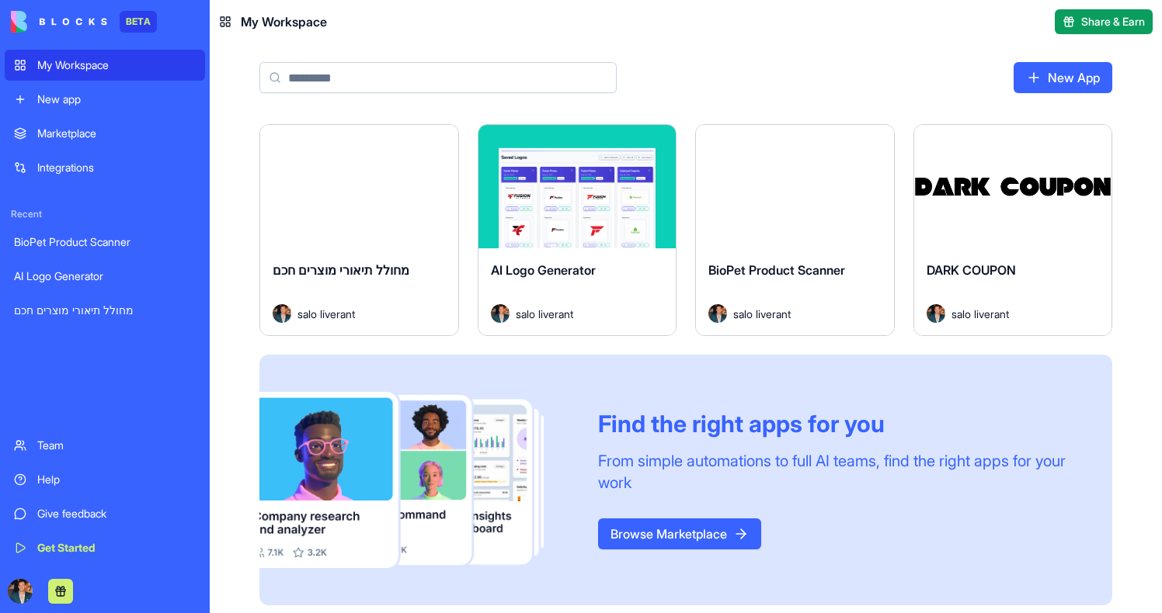
click at [961, 182] on button "Launch" at bounding box center [1012, 187] width 116 height 31
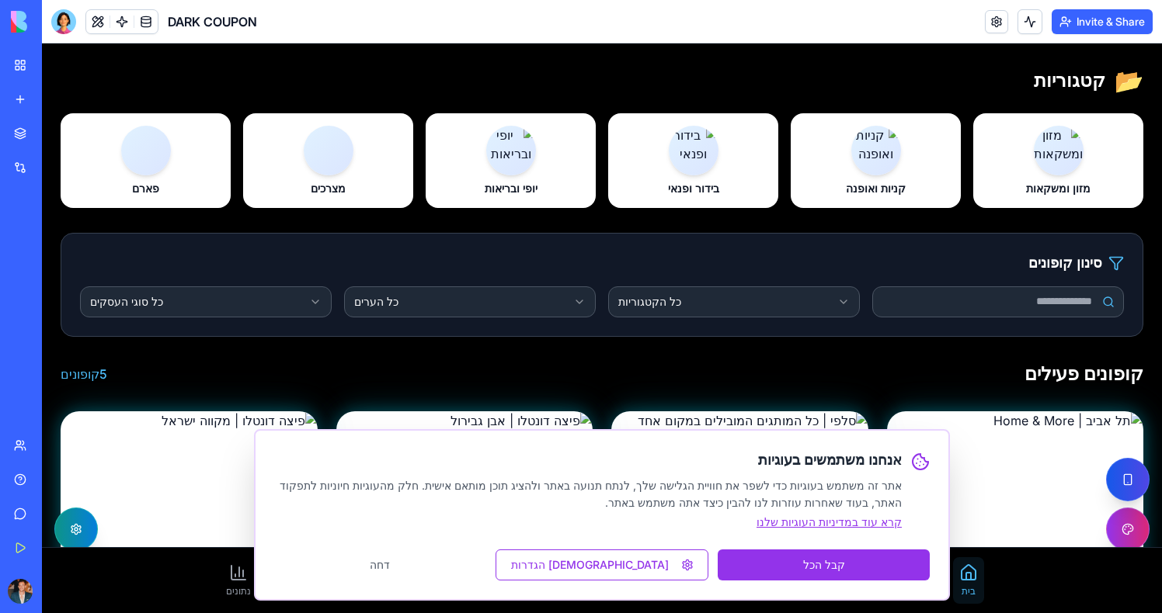
scroll to position [616, 0]
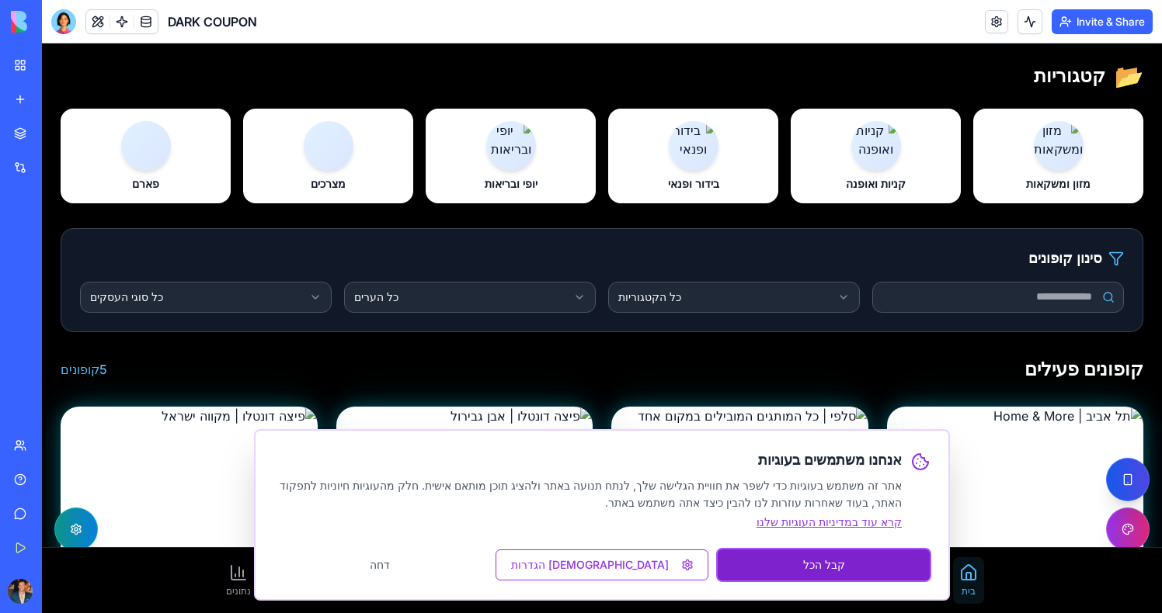
click at [857, 555] on button "קבל הכל" at bounding box center [823, 565] width 212 height 31
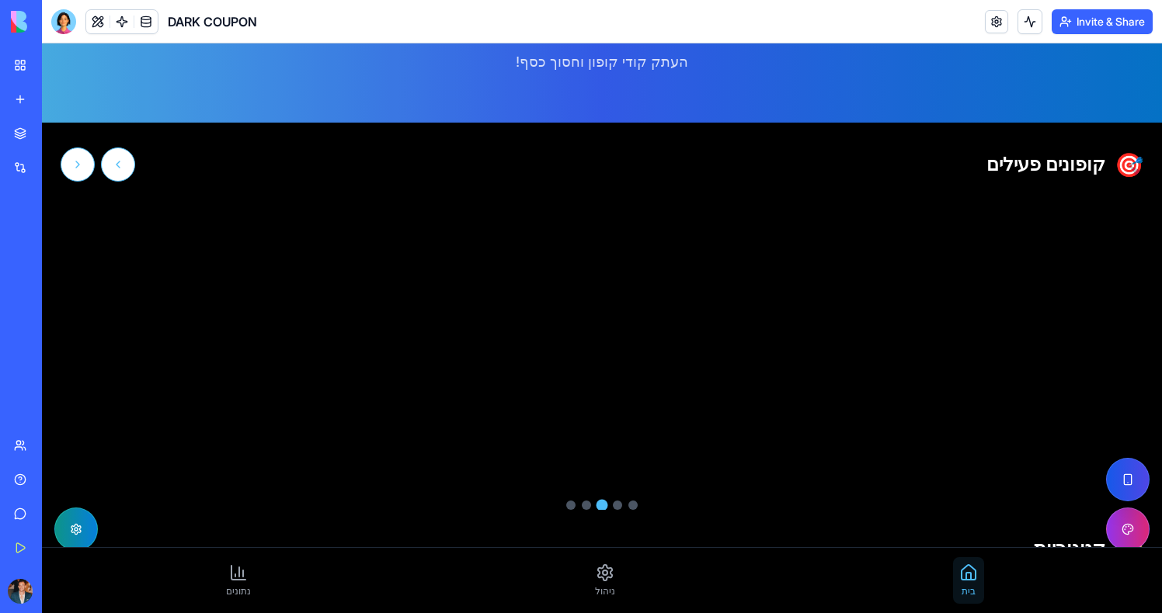
scroll to position [146, 0]
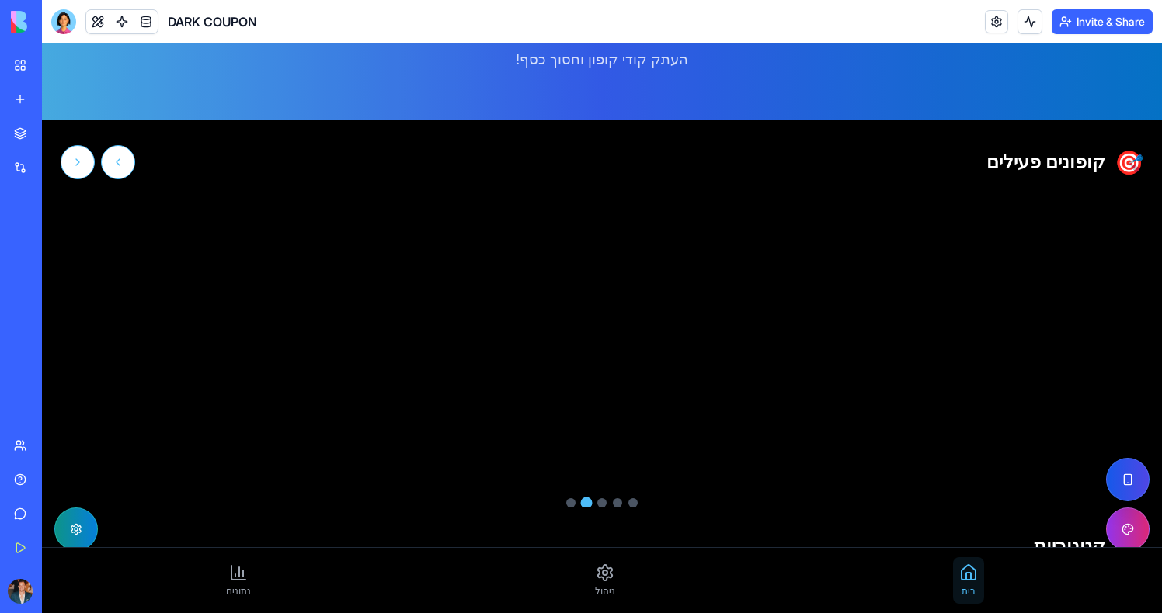
drag, startPoint x: 684, startPoint y: 371, endPoint x: 901, endPoint y: 354, distance: 217.3
click at [899, 355] on div "מומלץ לחץ לפרטים תל אביב | Home & More תל אביב 35 ש"ח הנחה על רכישה מעל 299 ש"ח…" at bounding box center [602, 339] width 1082 height 282
click at [591, 507] on div at bounding box center [602, 502] width 1082 height 9
click at [598, 507] on div at bounding box center [602, 502] width 1082 height 9
click at [620, 502] on button "עבור לקופון 2" at bounding box center [617, 502] width 9 height 9
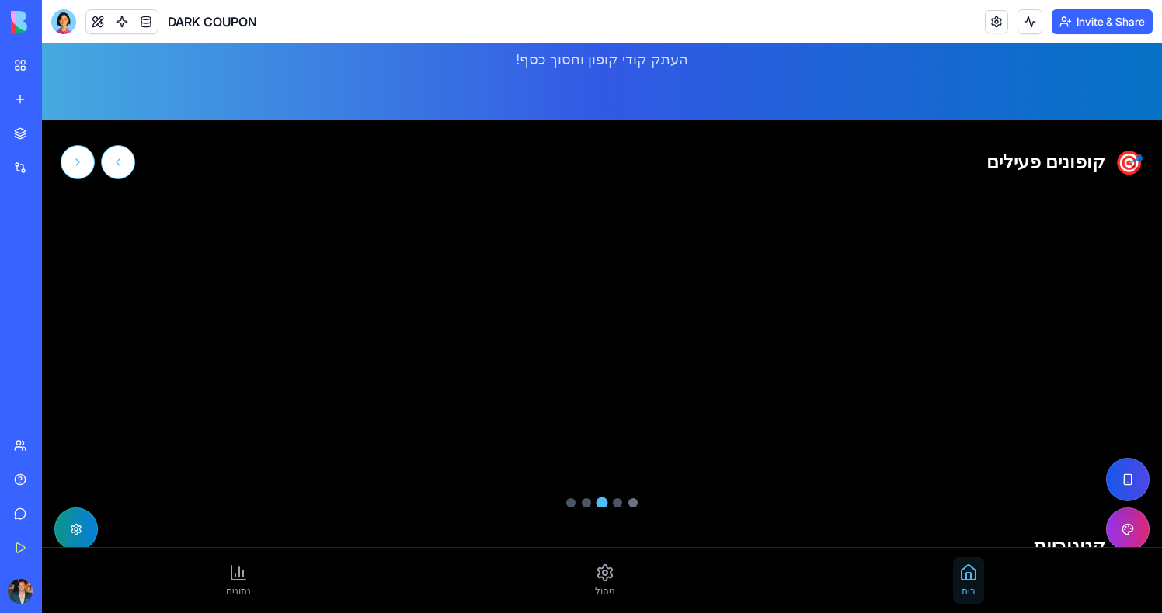
click at [635, 500] on button "עבור לקופון 1" at bounding box center [632, 502] width 9 height 9
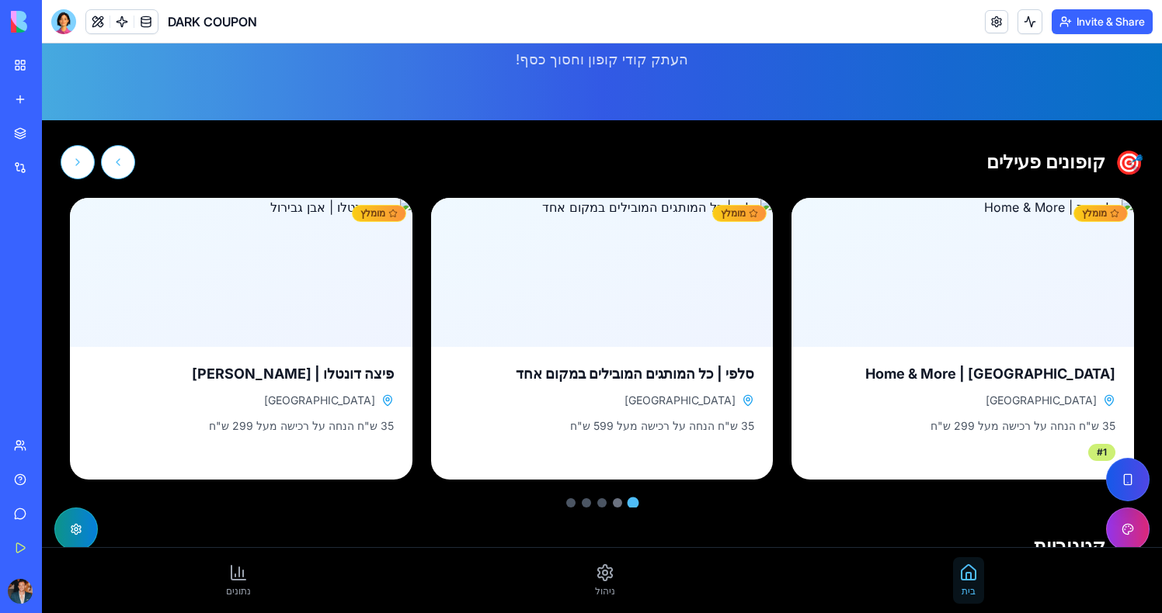
click at [616, 504] on button "עבור לקופון 2" at bounding box center [617, 502] width 9 height 9
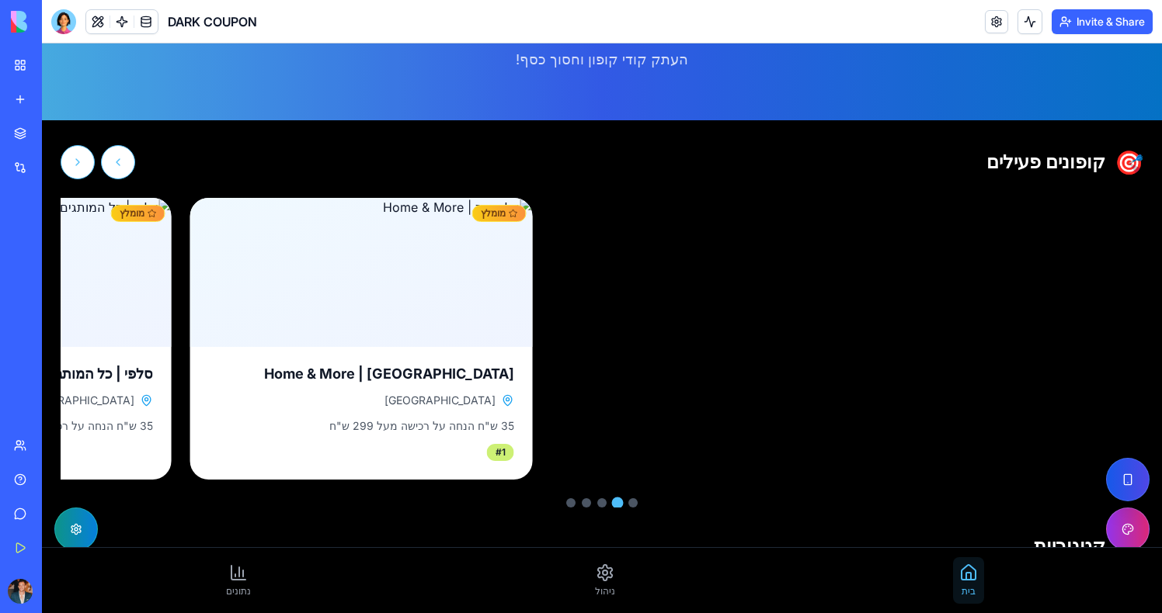
click at [608, 504] on div at bounding box center [602, 502] width 1082 height 9
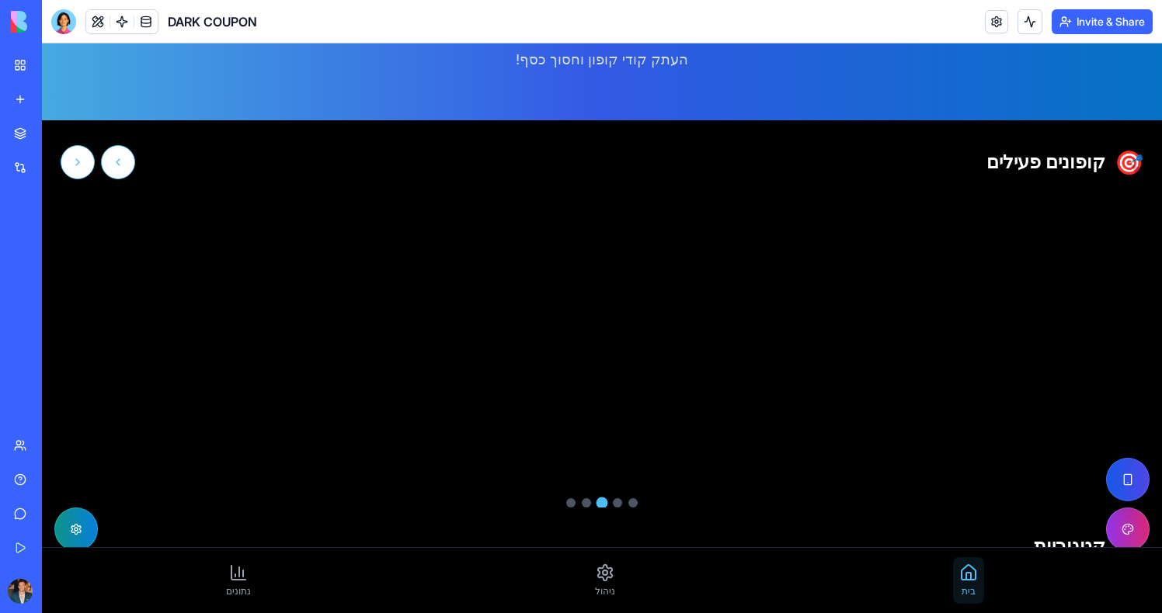
click at [608, 504] on div at bounding box center [602, 502] width 1082 height 9
click at [588, 507] on button "עבור לקופון 4" at bounding box center [586, 502] width 9 height 9
click at [571, 507] on button "עבור לקופון 5" at bounding box center [570, 502] width 9 height 9
click at [608, 505] on div at bounding box center [602, 502] width 1082 height 9
click at [605, 505] on button "עבור לקופון 3" at bounding box center [601, 502] width 9 height 9
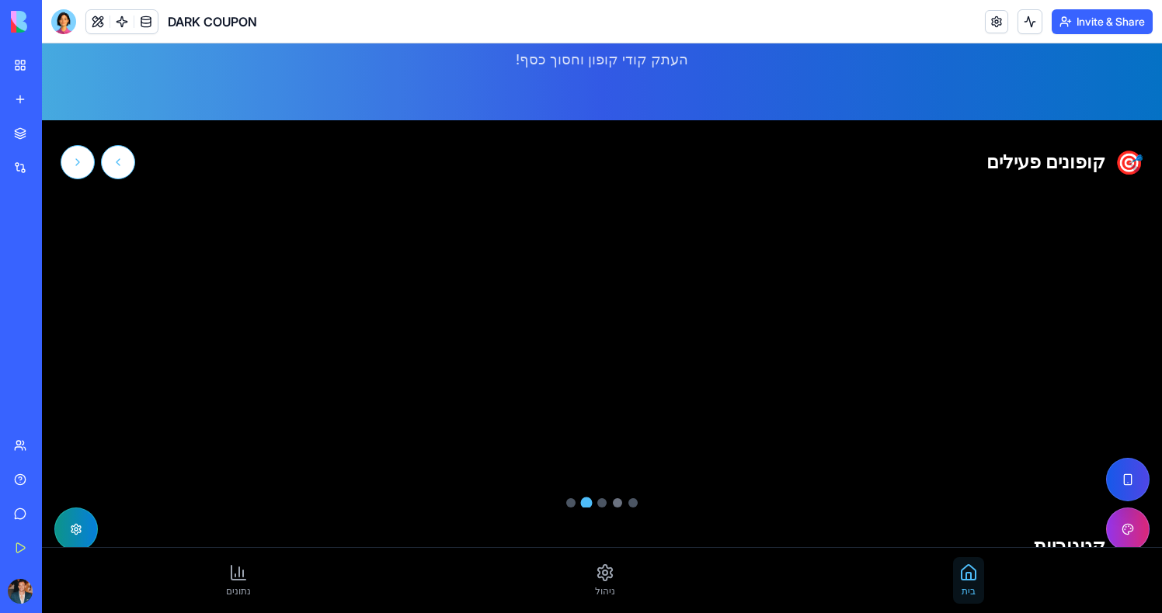
click at [613, 505] on button "עבור לקופון 2" at bounding box center [617, 502] width 9 height 9
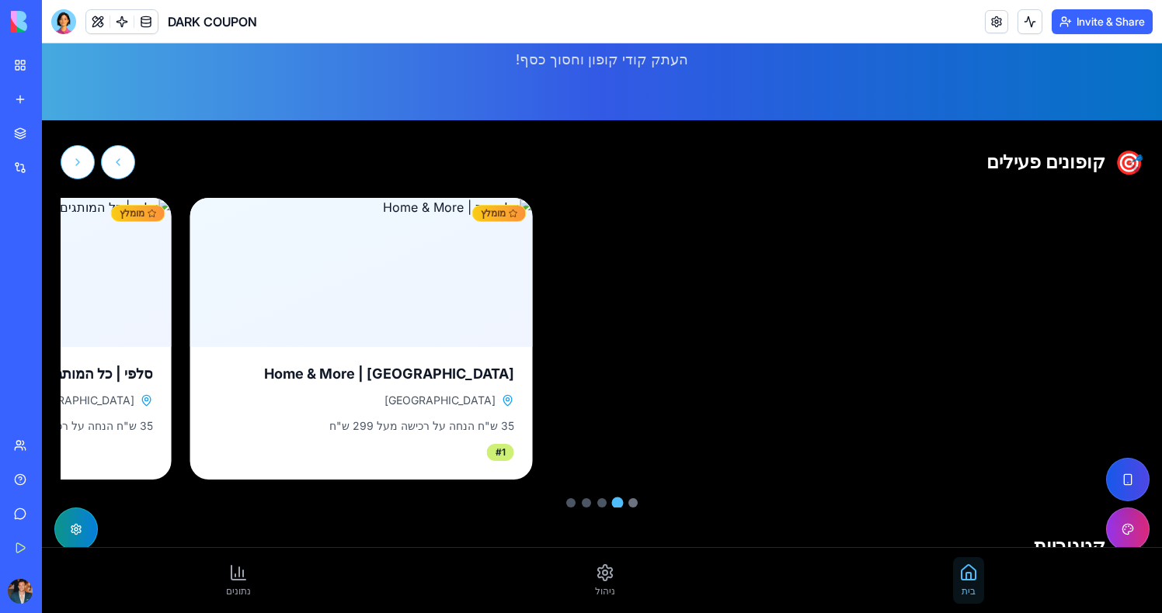
click at [634, 502] on button "עבור לקופון 1" at bounding box center [632, 502] width 9 height 9
click at [602, 503] on button "עבור לקופון 3" at bounding box center [601, 502] width 9 height 9
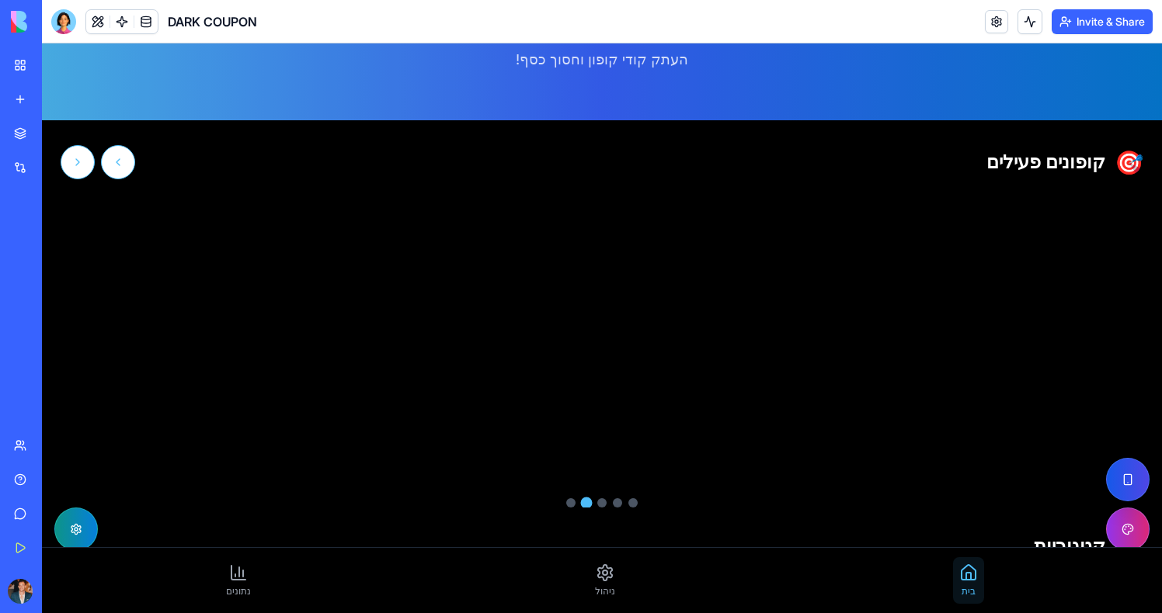
click at [584, 506] on button "עבור לקופון 4" at bounding box center [587, 504] width 12 height 12
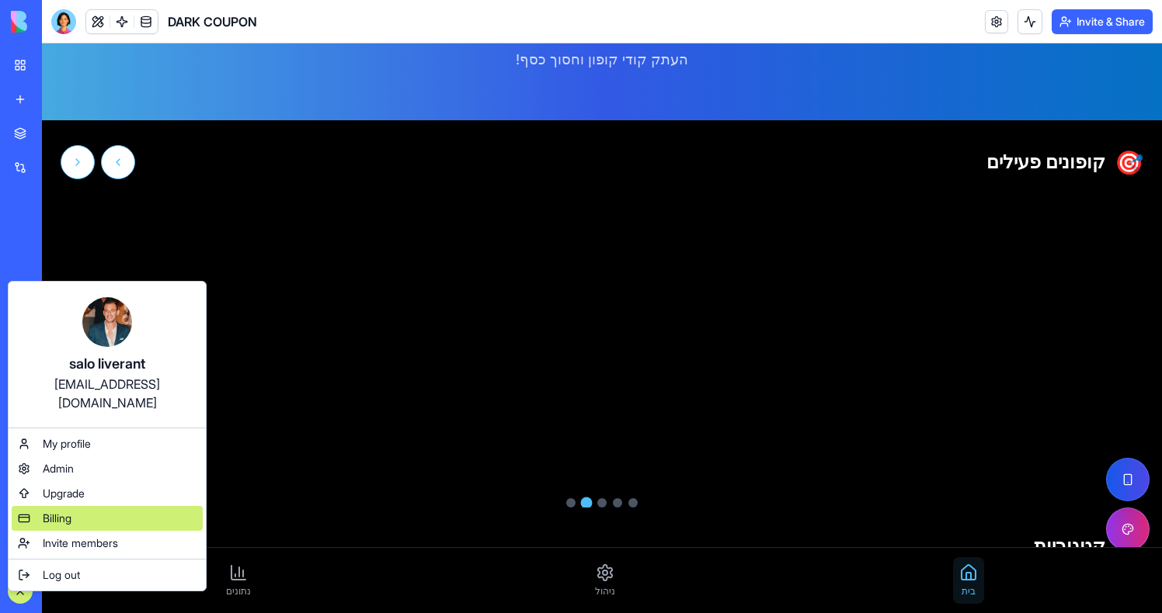
click at [64, 511] on span "Billing" at bounding box center [57, 519] width 29 height 16
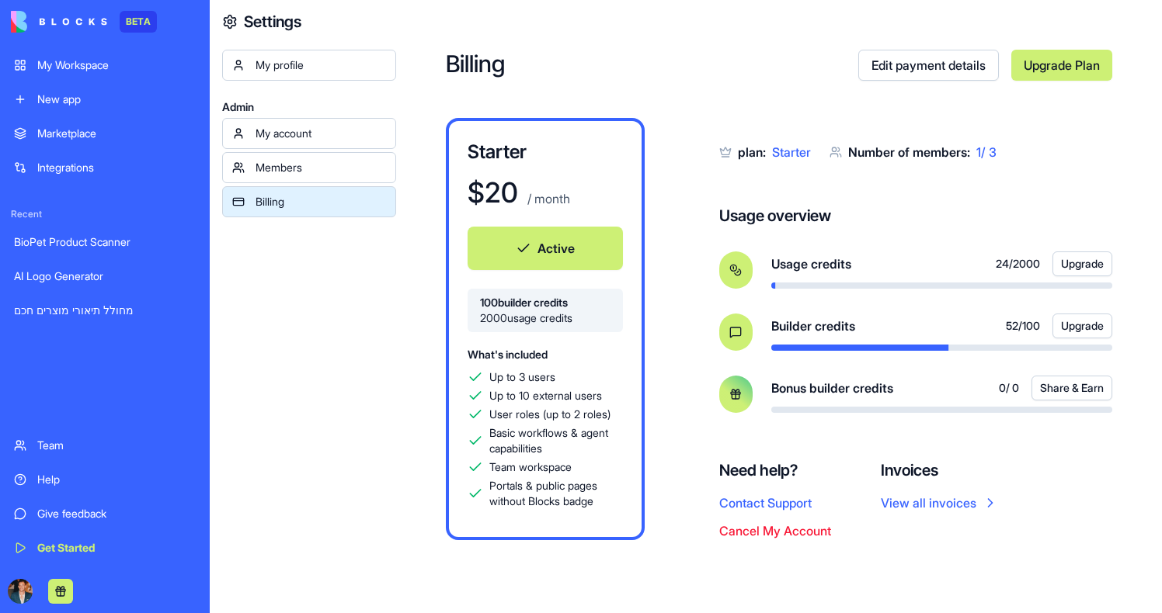
click at [85, 321] on link "מחולל תיאורי מוצרים חכם" at bounding box center [105, 310] width 200 height 31
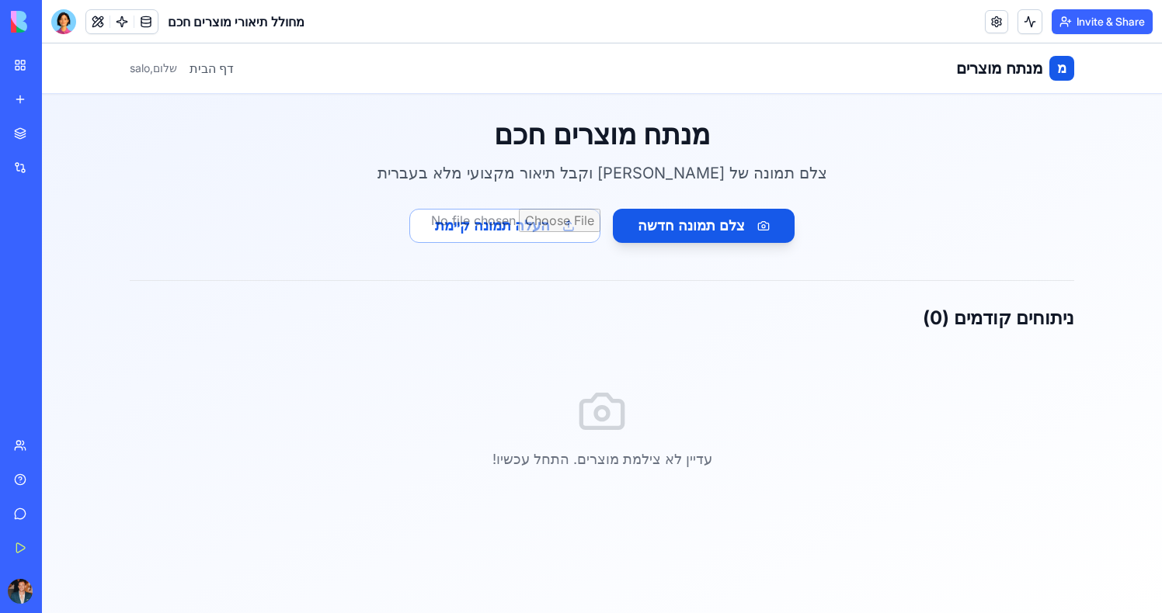
click at [33, 77] on link "My Workspace" at bounding box center [36, 65] width 62 height 31
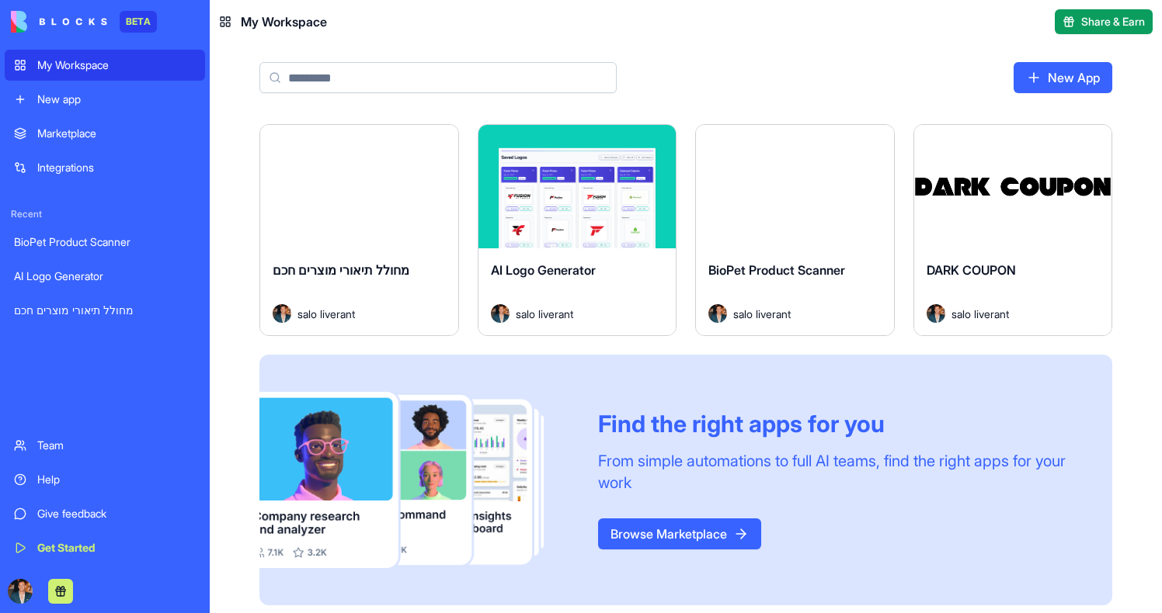
click at [776, 236] on div "Launch" at bounding box center [795, 186] width 198 height 123
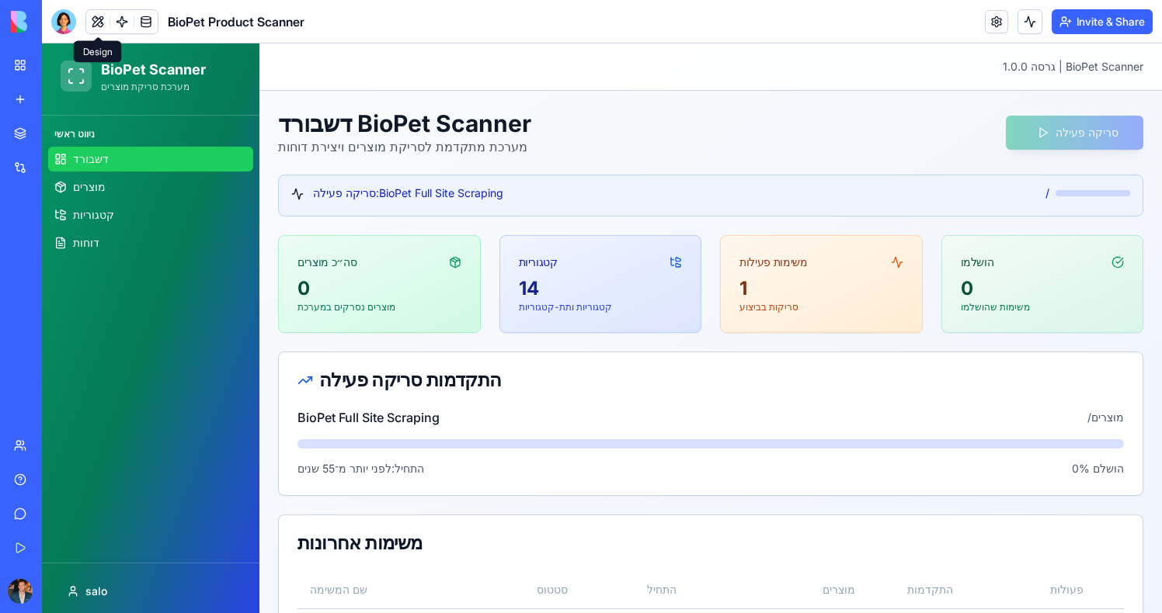
click at [127, 35] on header "BioPet Product Scanner Invite & Share" at bounding box center [602, 21] width 1120 height 43
click at [127, 29] on link at bounding box center [121, 21] width 23 height 23
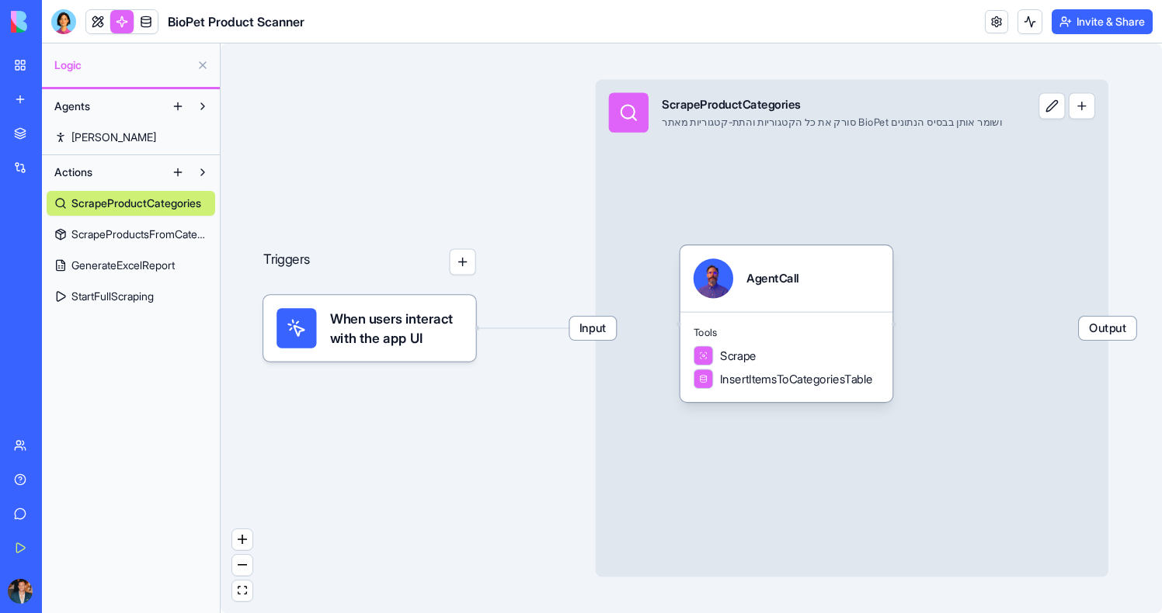
click at [391, 328] on span "When users interact with the app UI" at bounding box center [396, 328] width 133 height 40
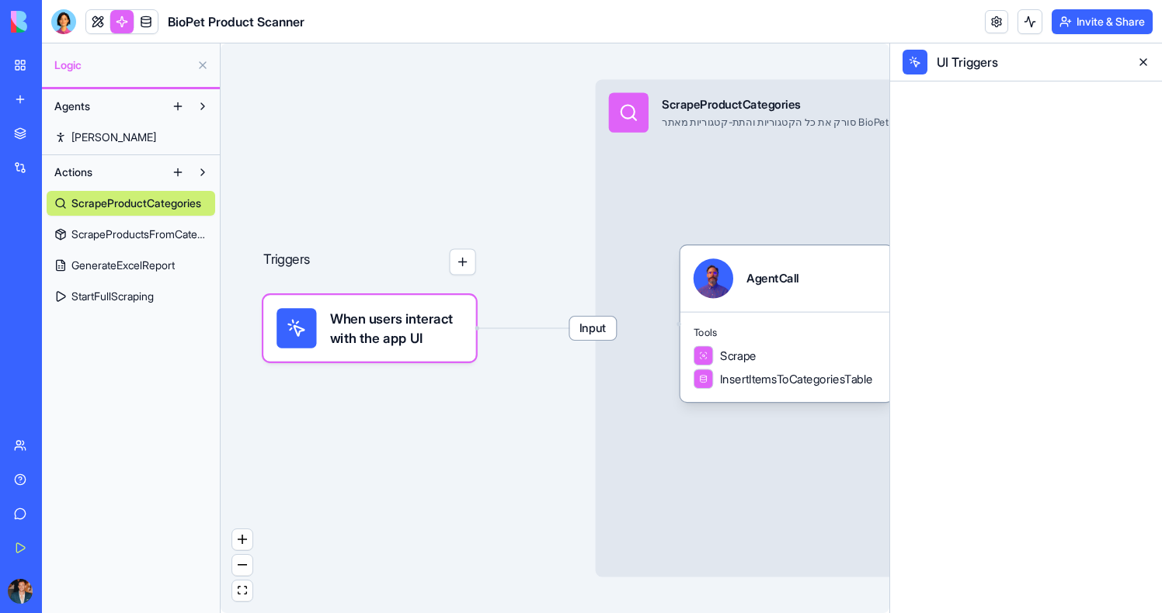
click at [734, 168] on div "Input ScrapeProductCategories סורק את כל הקטגוריות והתת-קטגוריות מאתר BioPet וש…" at bounding box center [852, 328] width 512 height 498
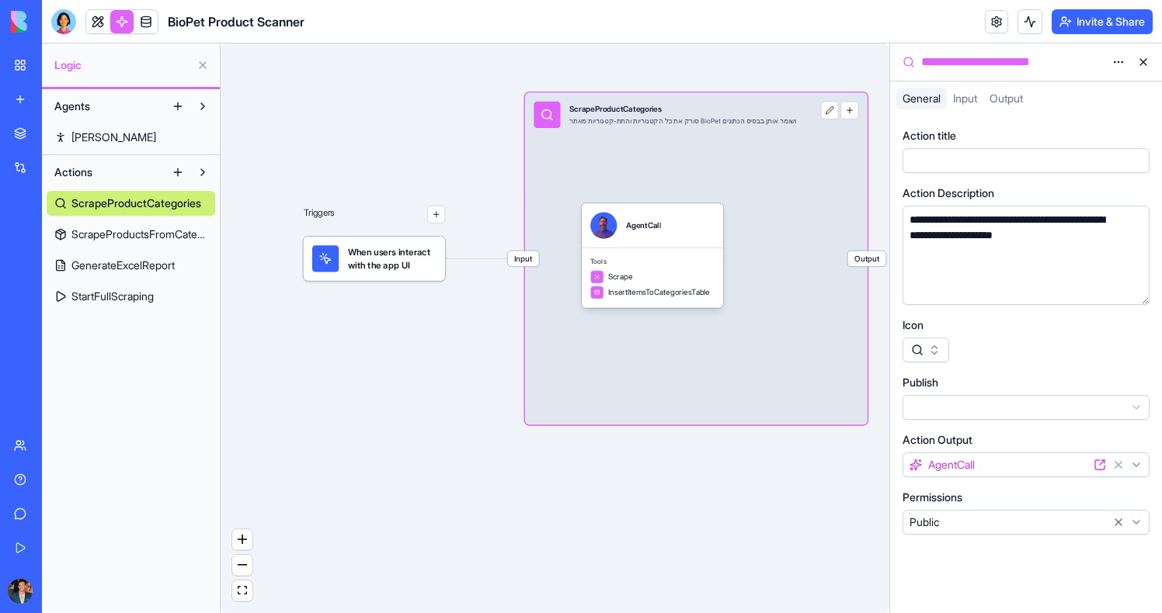
click at [421, 258] on span "When users interact with the app UI" at bounding box center [392, 258] width 89 height 26
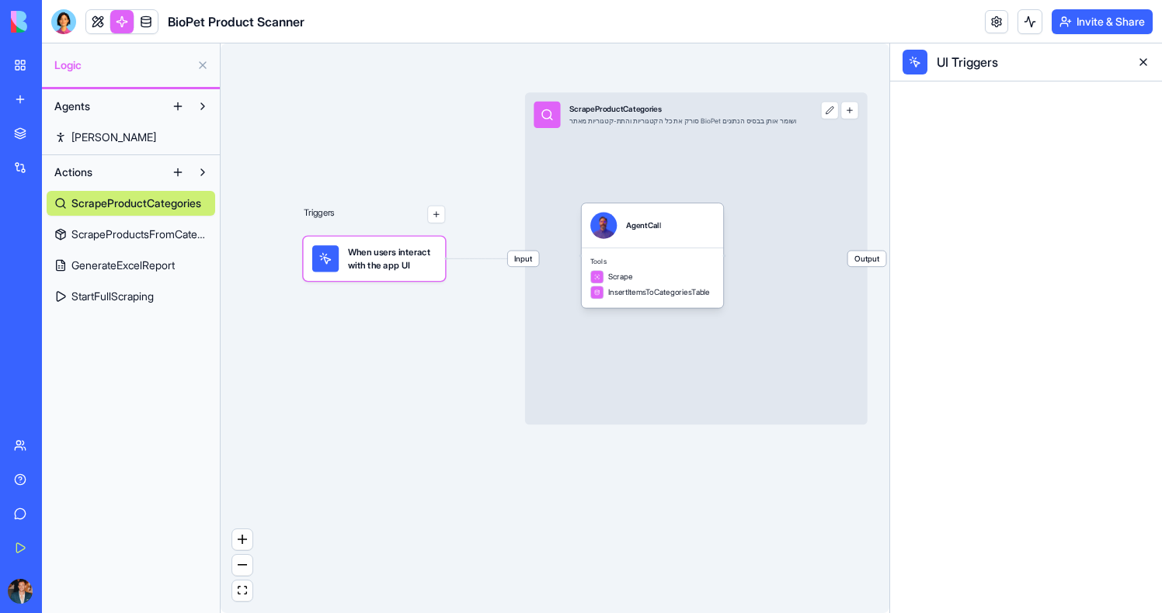
click at [142, 202] on span "ScrapeProductCategories" at bounding box center [136, 204] width 130 height 16
click at [142, 218] on div "ScrapeProductCategories ScrapeProductsFromCategory GenerateExcelReport StartFul…" at bounding box center [131, 247] width 168 height 124
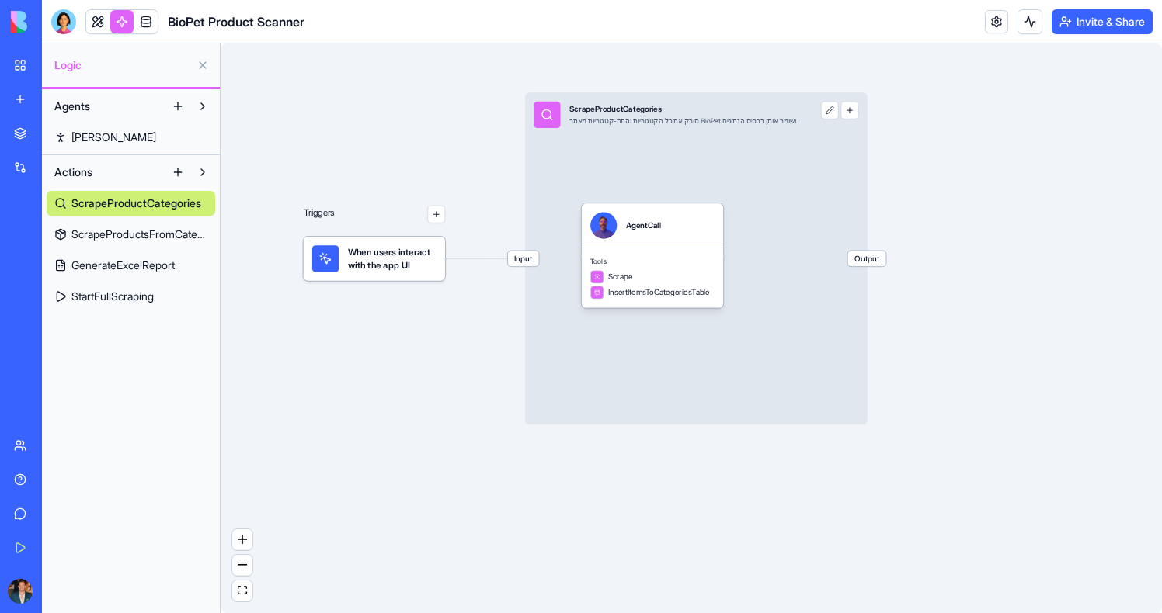
click at [150, 226] on link "ScrapeProductsFromCategory" at bounding box center [131, 234] width 168 height 25
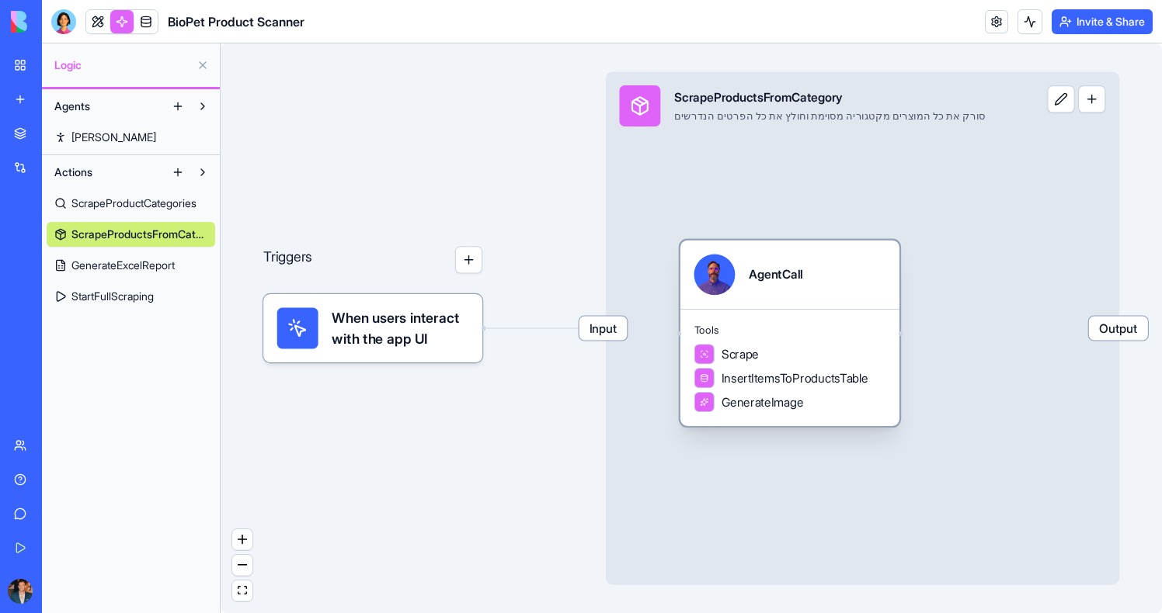
drag, startPoint x: 693, startPoint y: 273, endPoint x: 741, endPoint y: 269, distance: 49.0
click at [741, 269] on div "AgentCall" at bounding box center [790, 274] width 192 height 41
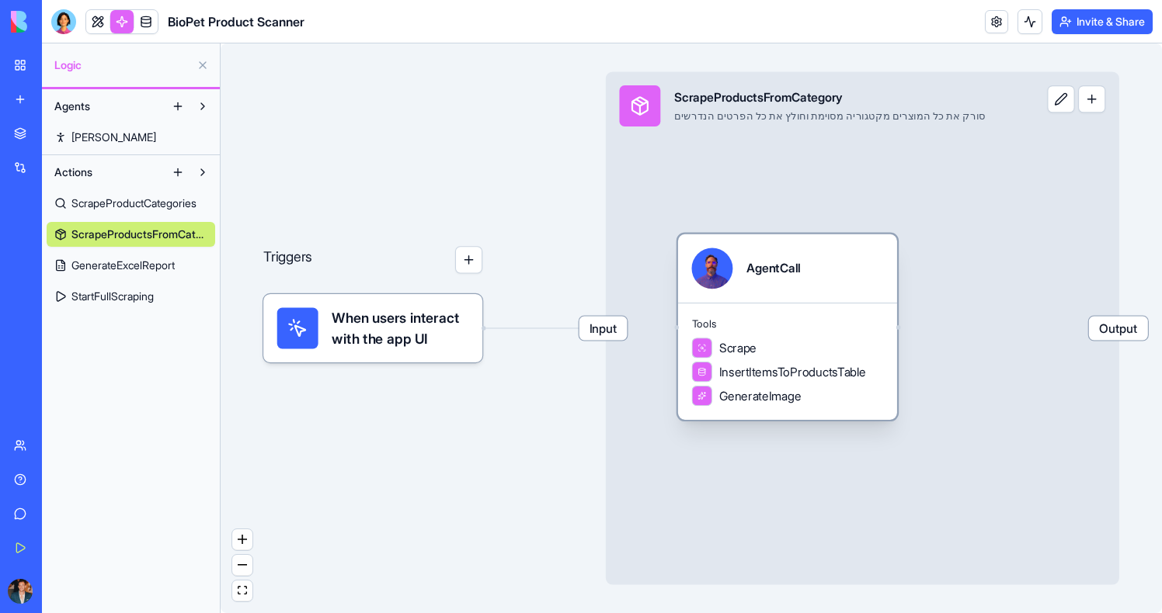
click at [739, 264] on div "AgentCall" at bounding box center [788, 268] width 192 height 41
click at [346, 320] on span "When users interact with the app UI" at bounding box center [400, 328] width 137 height 41
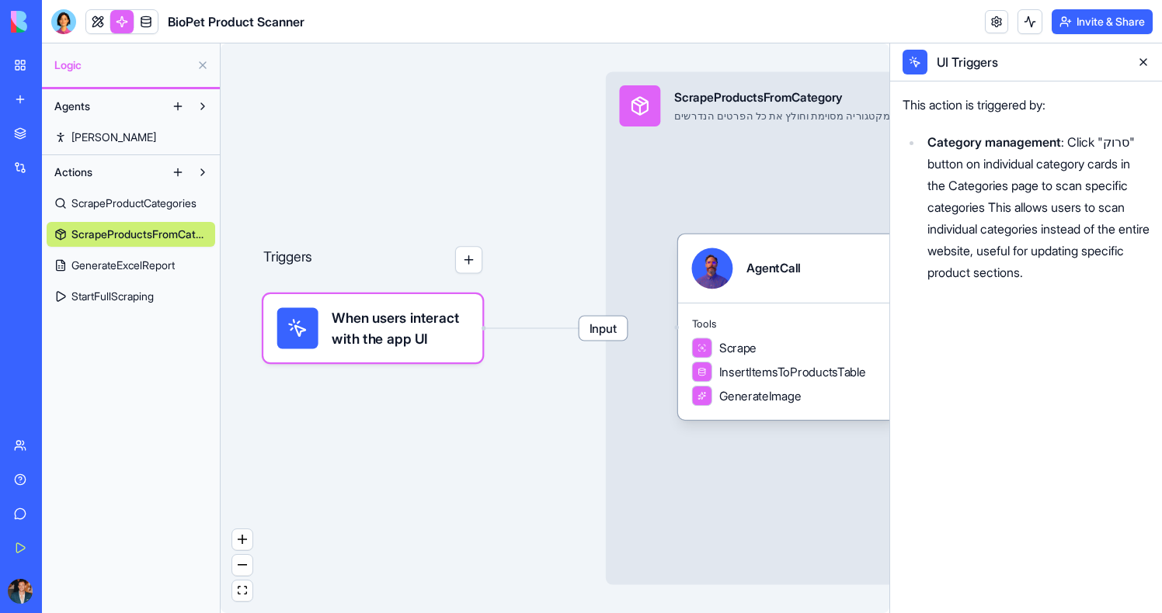
click at [129, 200] on span "ScrapeProductCategories" at bounding box center [133, 204] width 125 height 16
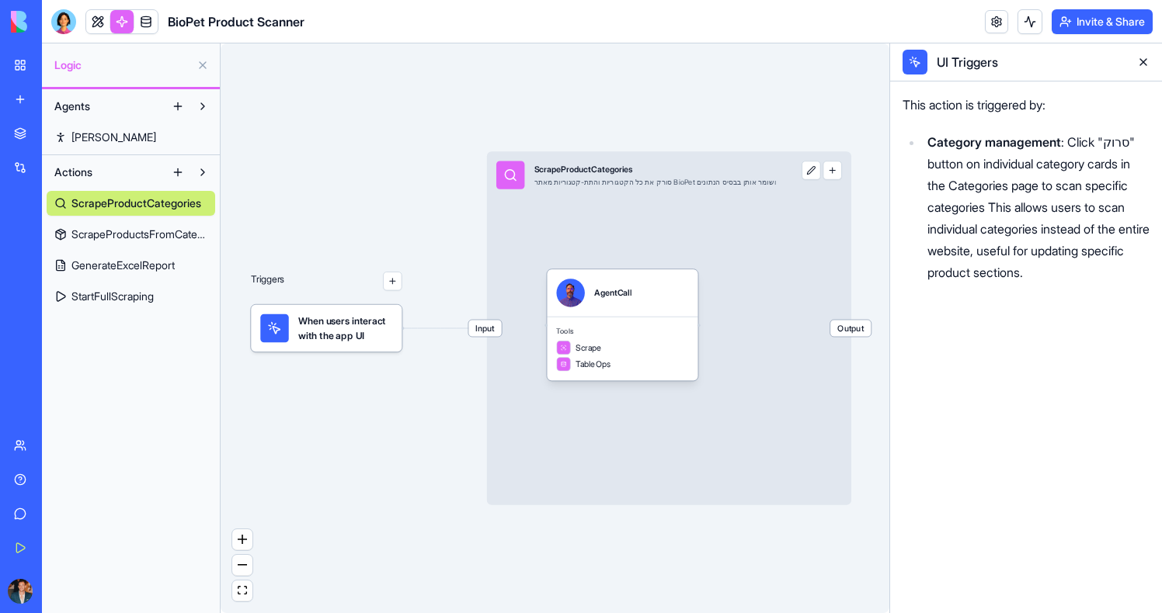
click at [130, 273] on span "GenerateExcelReport" at bounding box center [122, 266] width 103 height 16
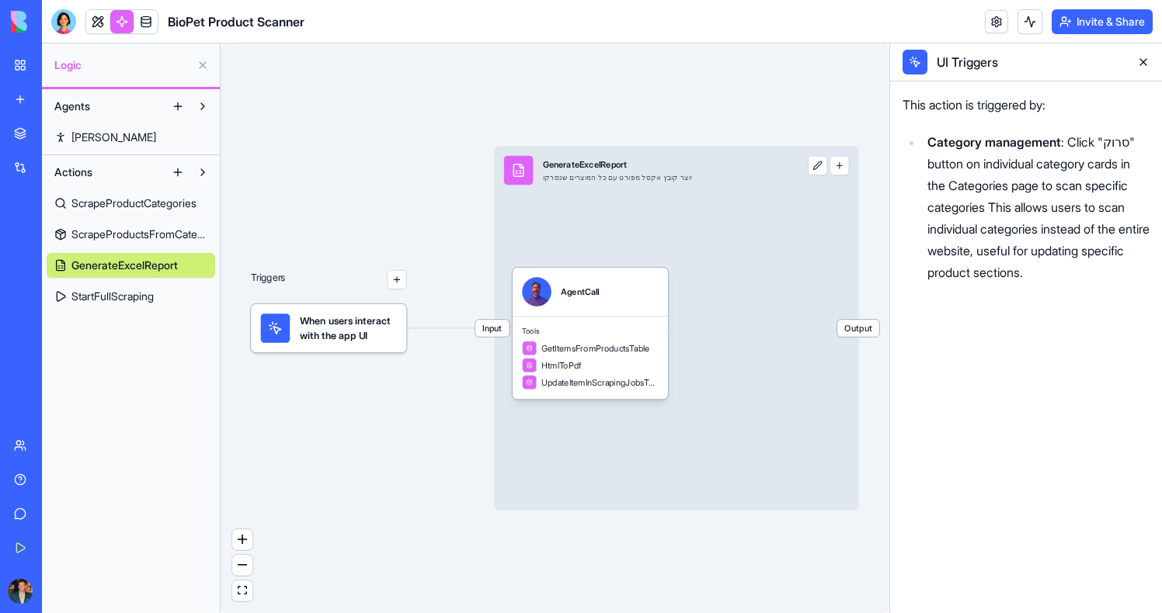
click at [131, 305] on link "StartFullScraping" at bounding box center [131, 296] width 168 height 25
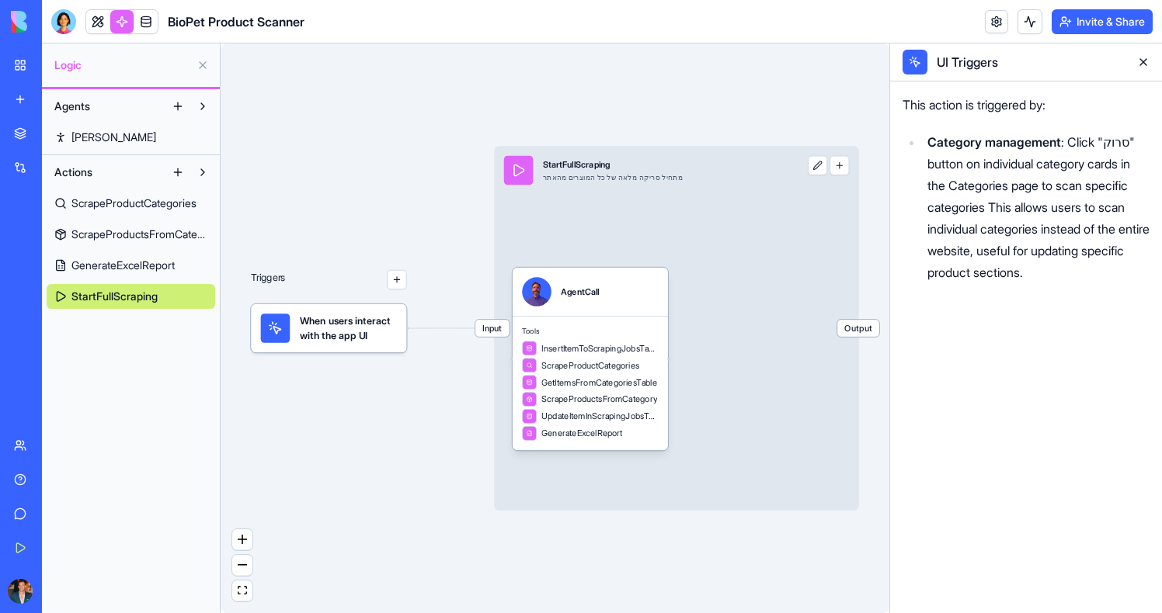
click at [1140, 64] on button at bounding box center [1142, 62] width 25 height 25
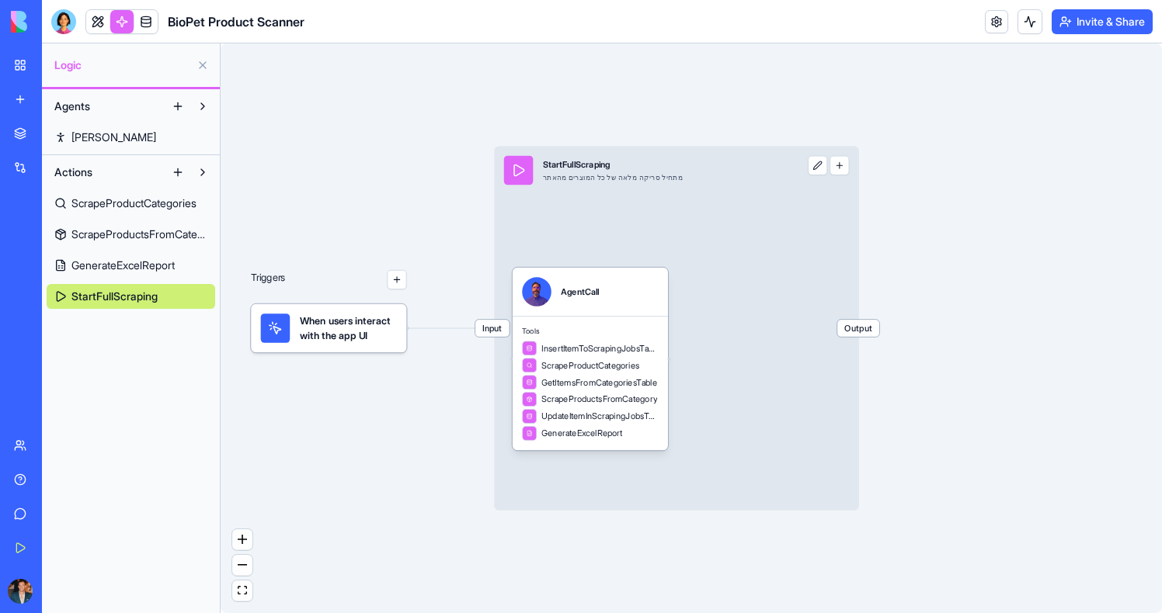
click at [379, 354] on div "Triggers When users interact with the app UI Input StartFullScraping מתחיל סריק…" at bounding box center [691, 328] width 941 height 570
click at [370, 325] on span "When users interact with the app UI" at bounding box center [348, 329] width 97 height 30
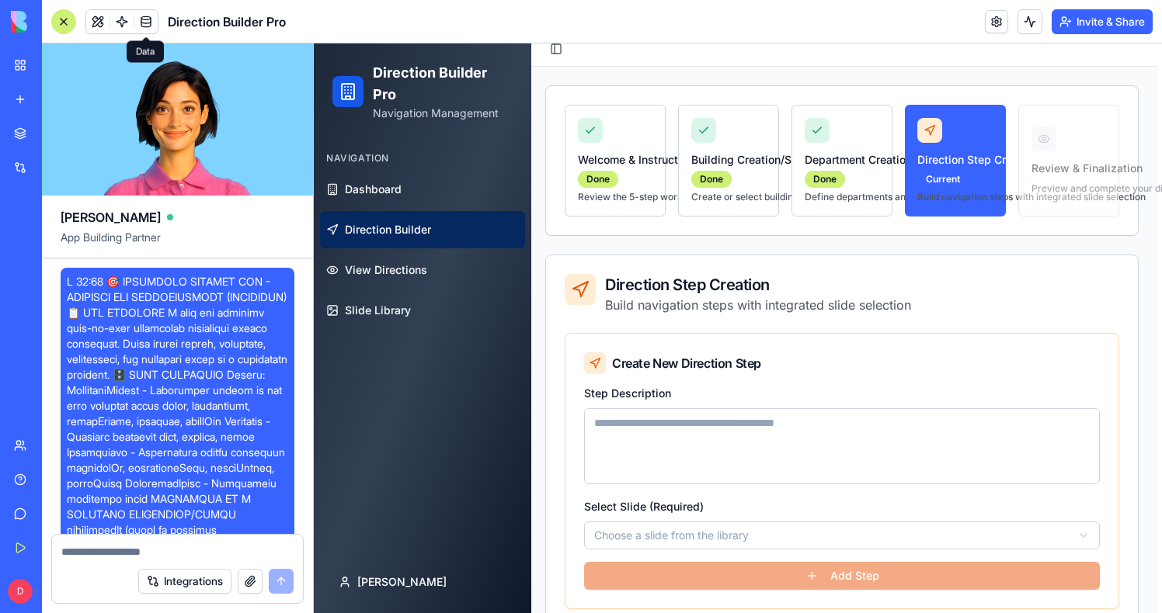
scroll to position [11893, 0]
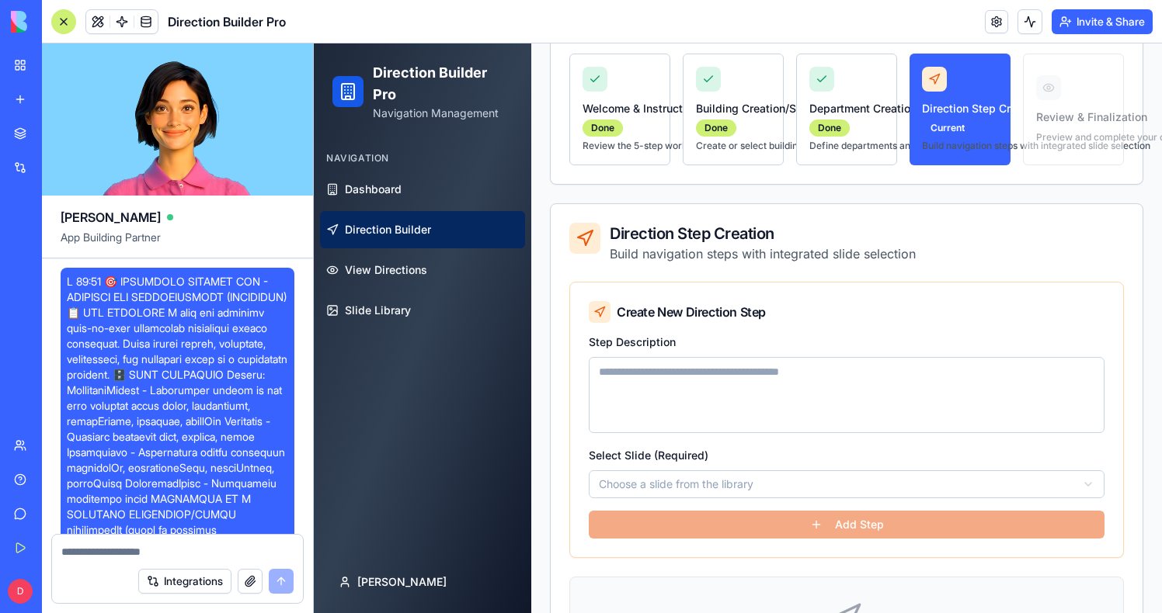
scroll to position [23953, 0]
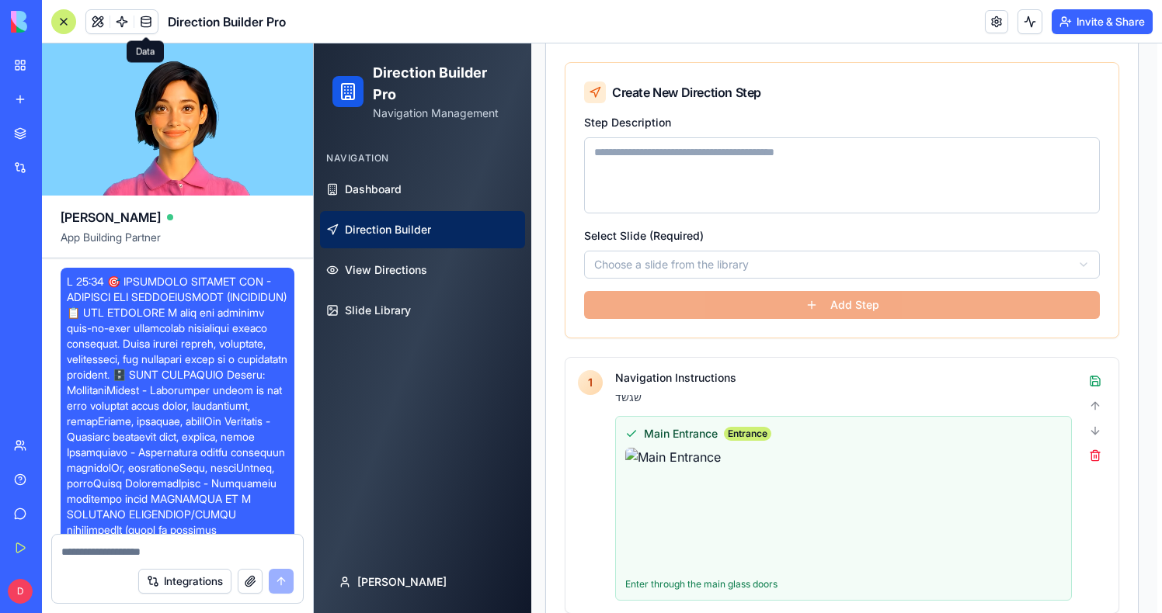
scroll to position [11893, 0]
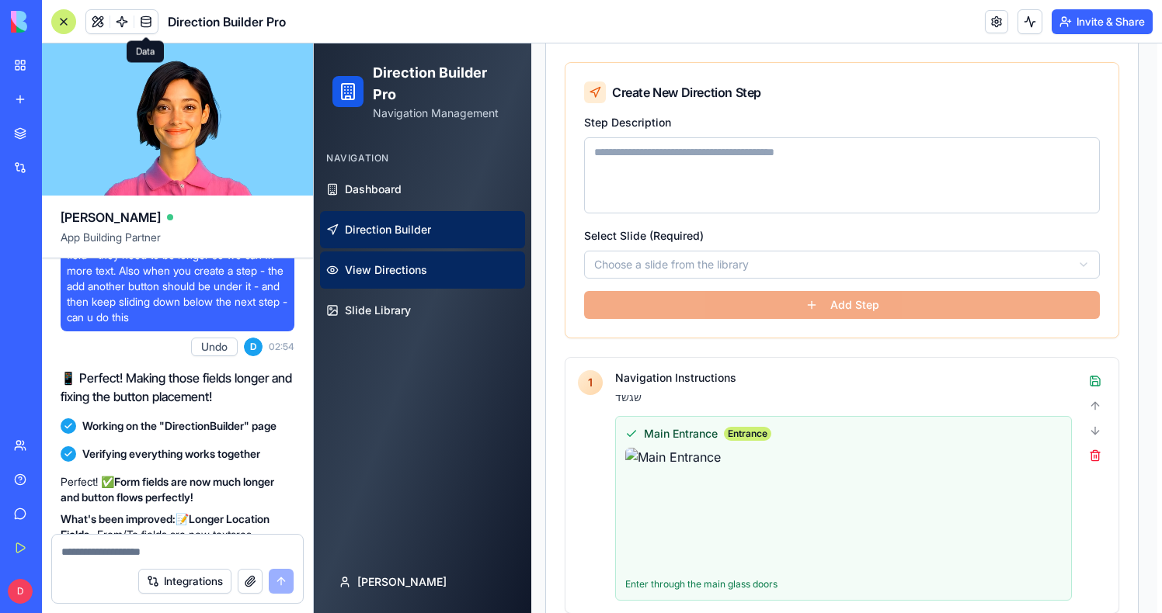
click at [401, 284] on link "View Directions" at bounding box center [422, 270] width 205 height 37
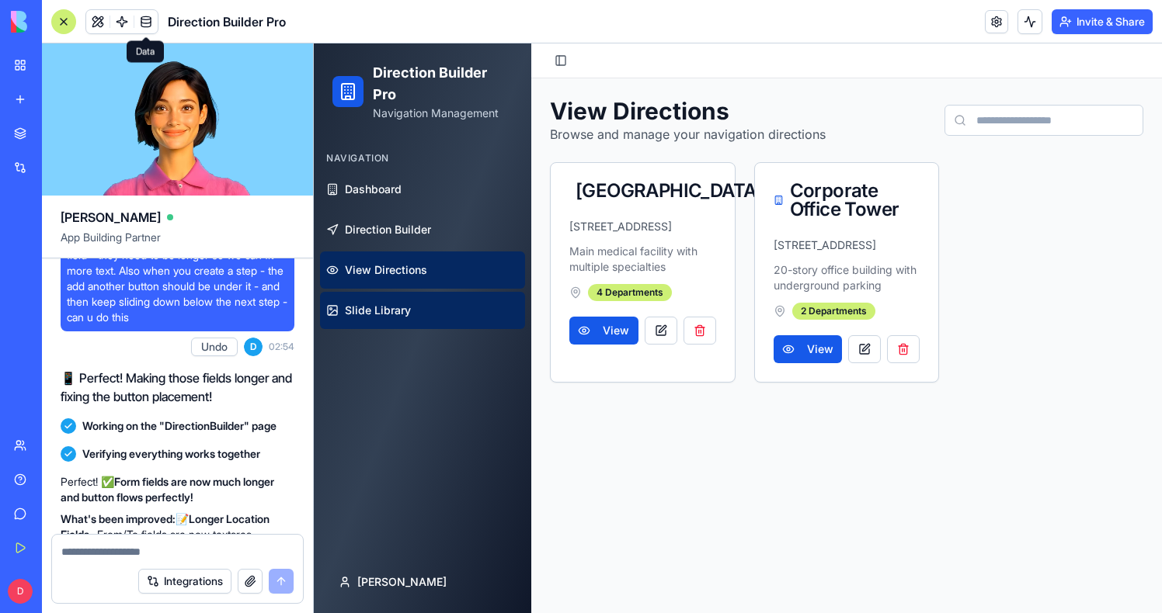
click at [396, 297] on link "Slide Library" at bounding box center [422, 310] width 205 height 37
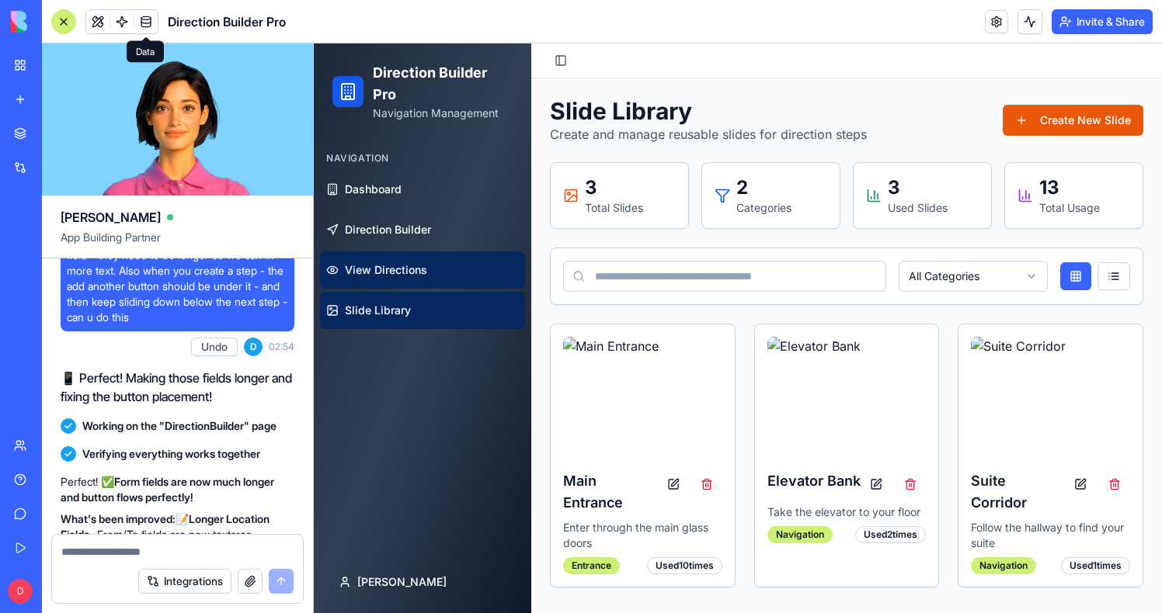
click at [378, 272] on span "View Directions" at bounding box center [386, 270] width 82 height 16
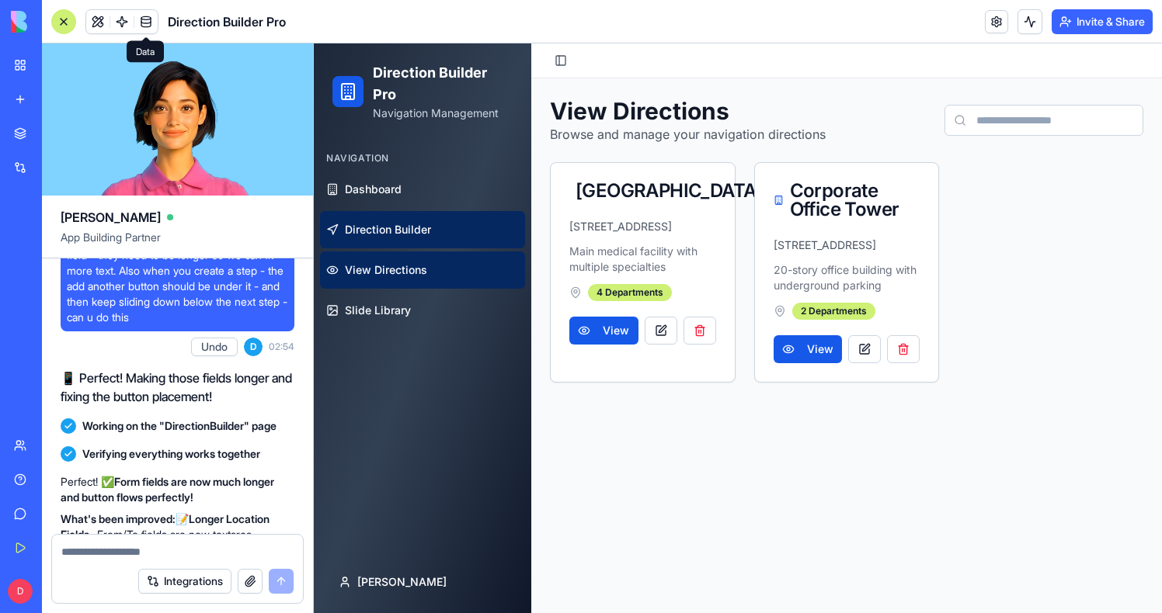
click at [377, 232] on span "Direction Builder" at bounding box center [388, 230] width 86 height 16
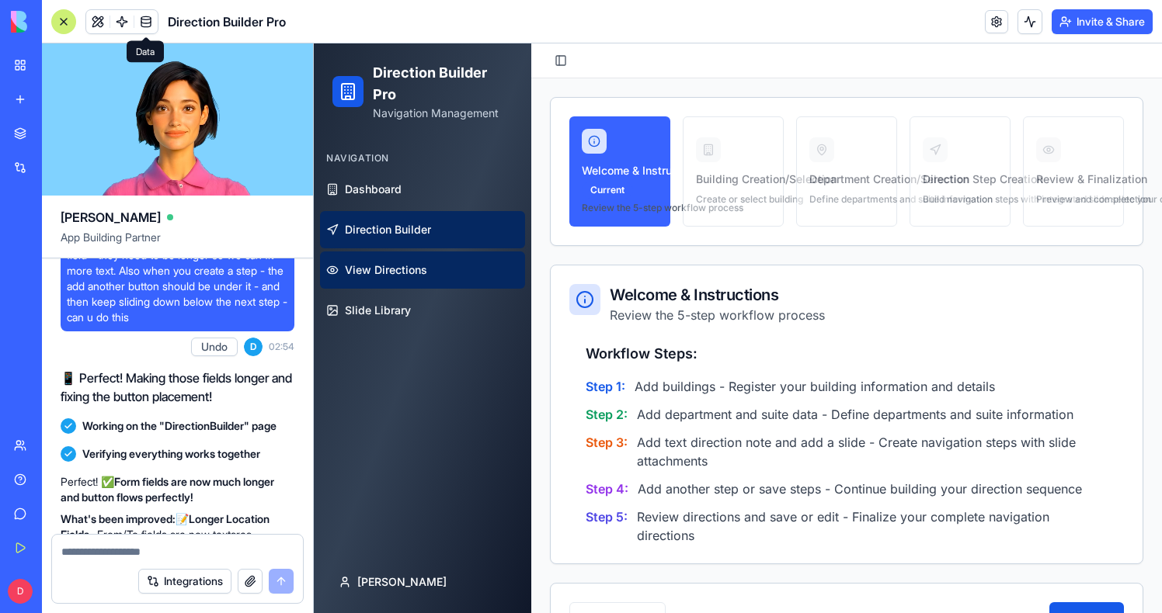
click at [432, 274] on link "View Directions" at bounding box center [422, 270] width 205 height 37
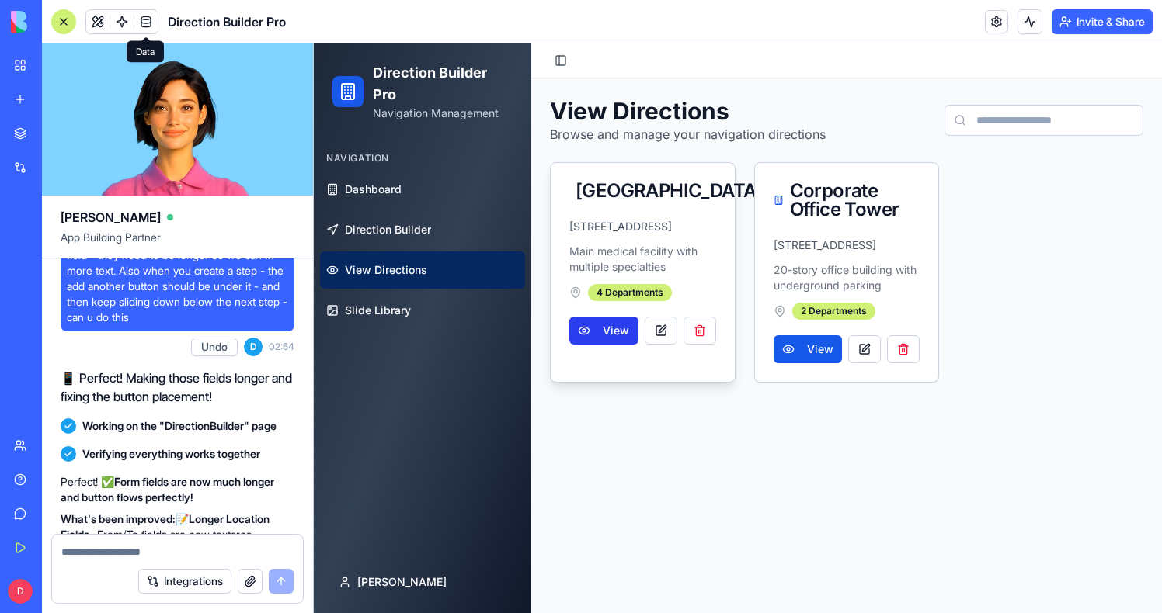
click at [613, 345] on button "View" at bounding box center [603, 331] width 69 height 28
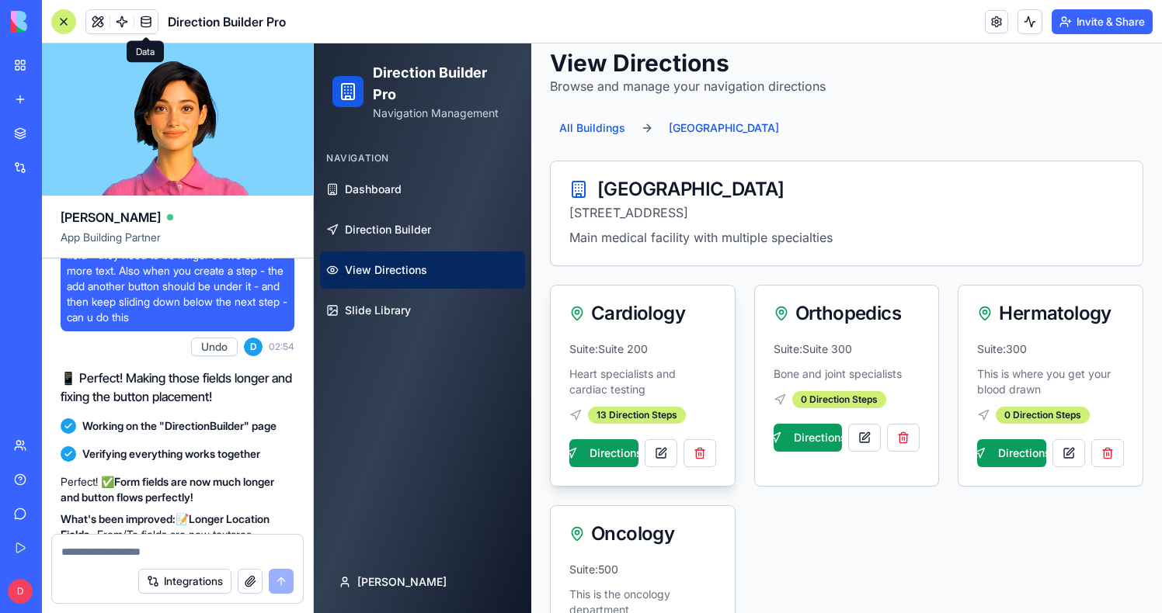
scroll to position [116, 0]
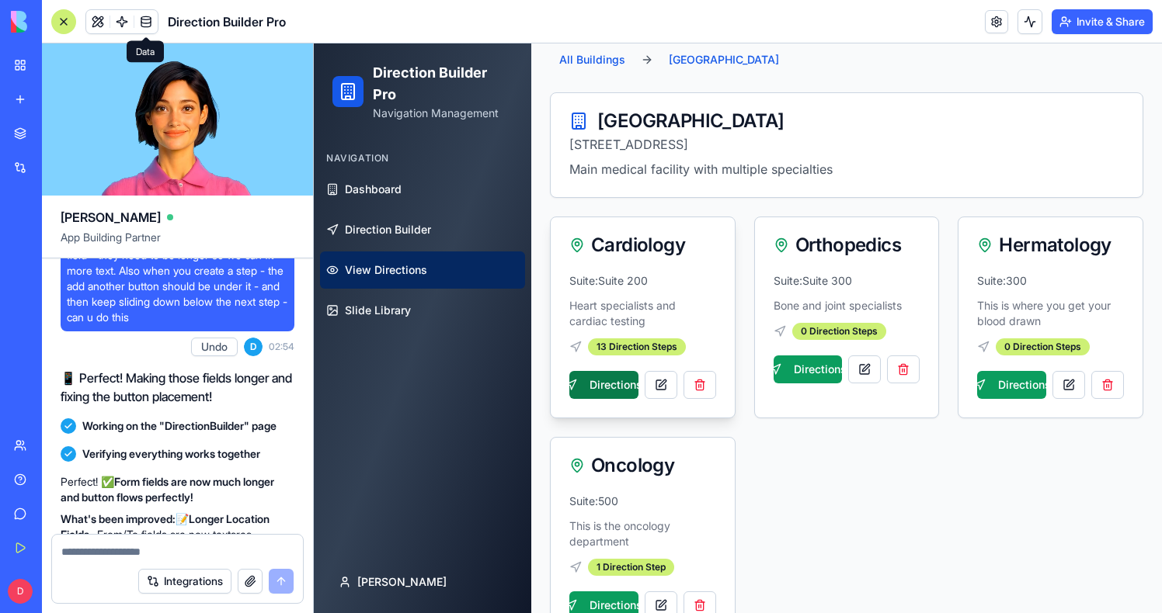
click at [607, 395] on button "Directions" at bounding box center [603, 385] width 69 height 28
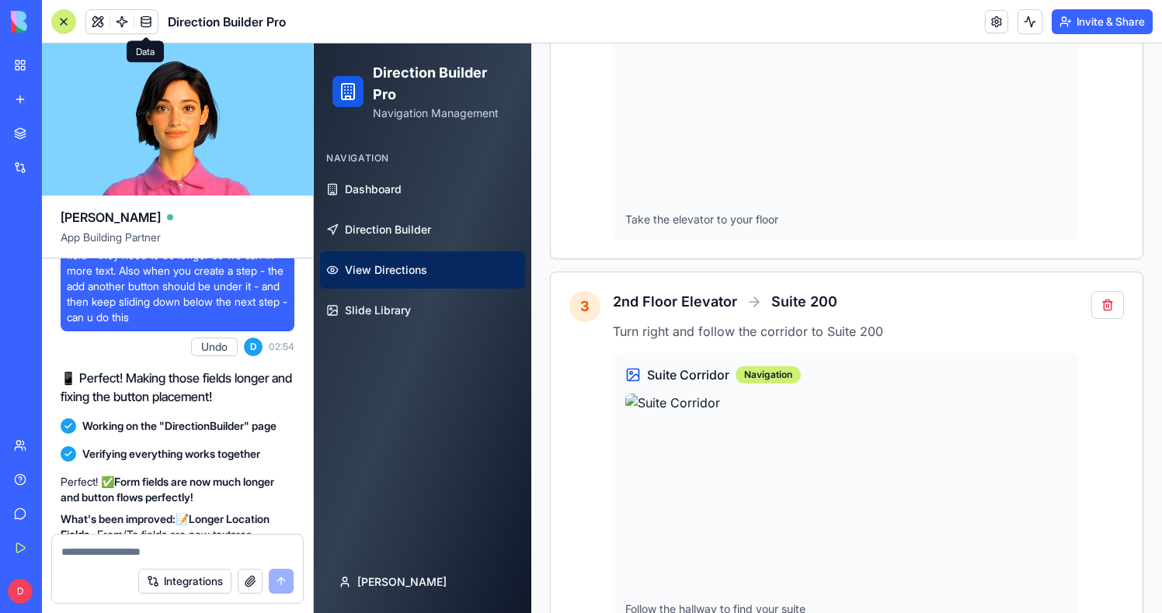
scroll to position [4419, 0]
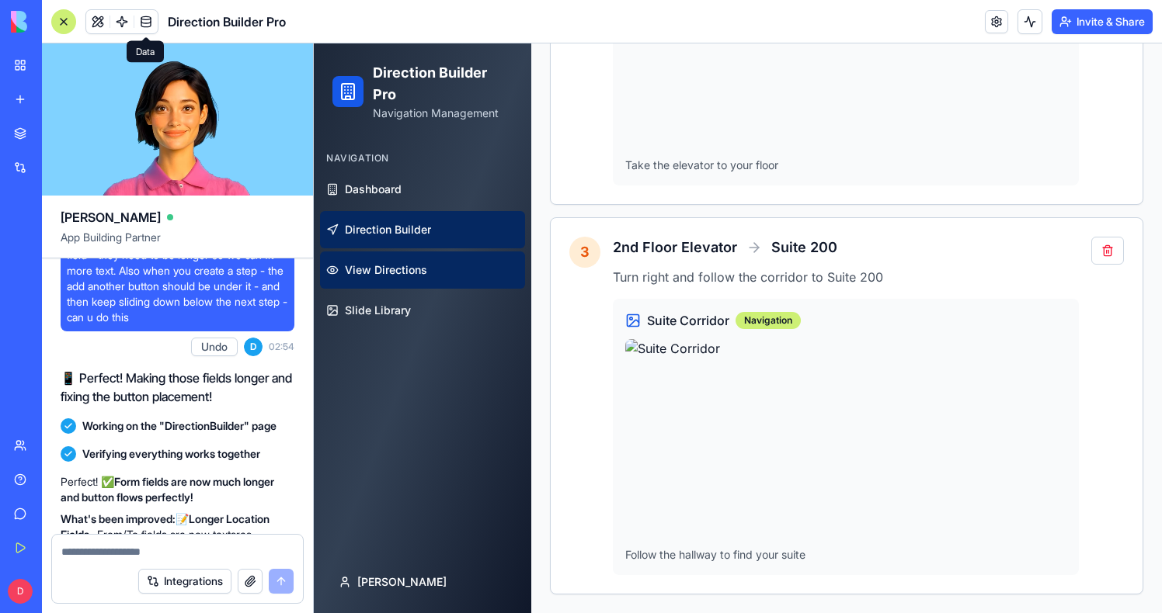
click at [396, 242] on link "Direction Builder" at bounding box center [422, 229] width 205 height 37
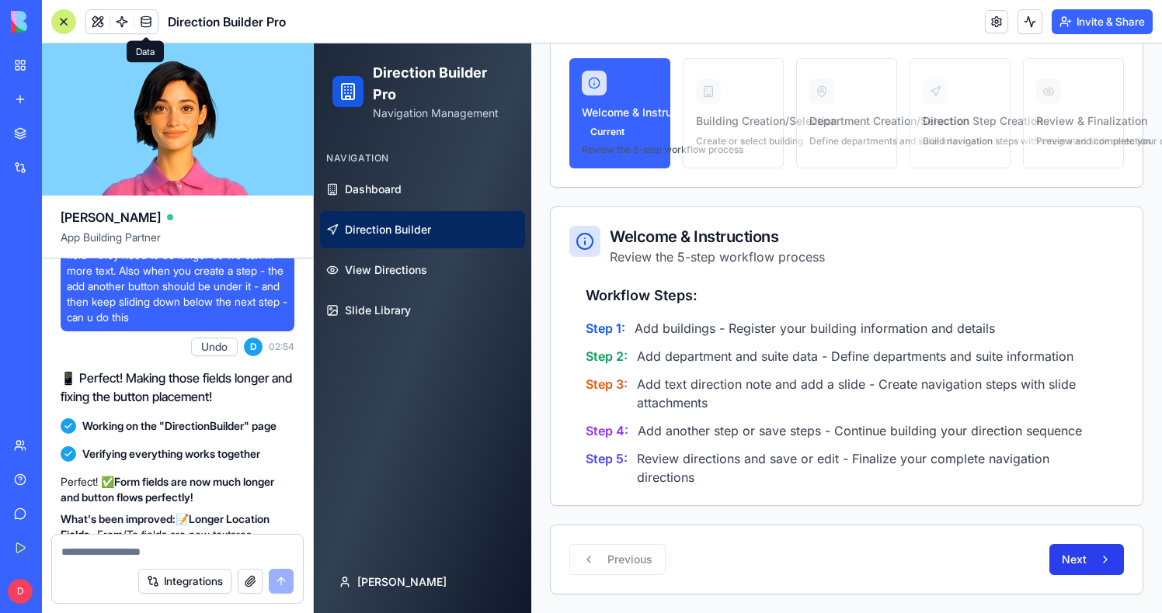
click at [1086, 559] on button "Next" at bounding box center [1086, 559] width 75 height 31
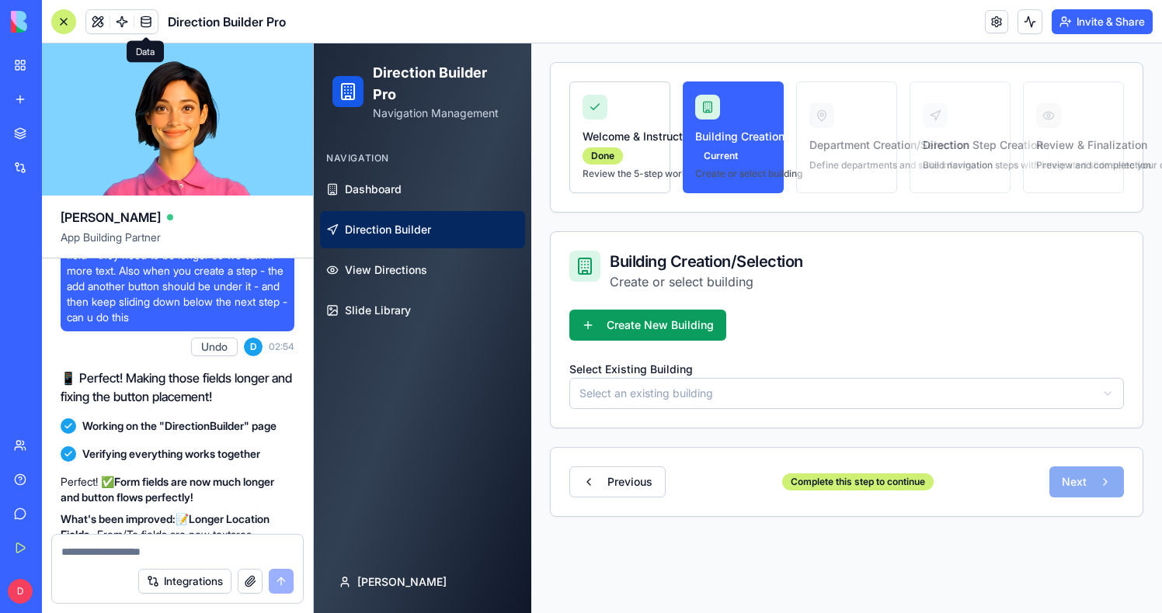
click at [679, 391] on html "Direction Builder Pro Navigation Management Navigation Dashboard Direction Buil…" at bounding box center [738, 311] width 848 height 605
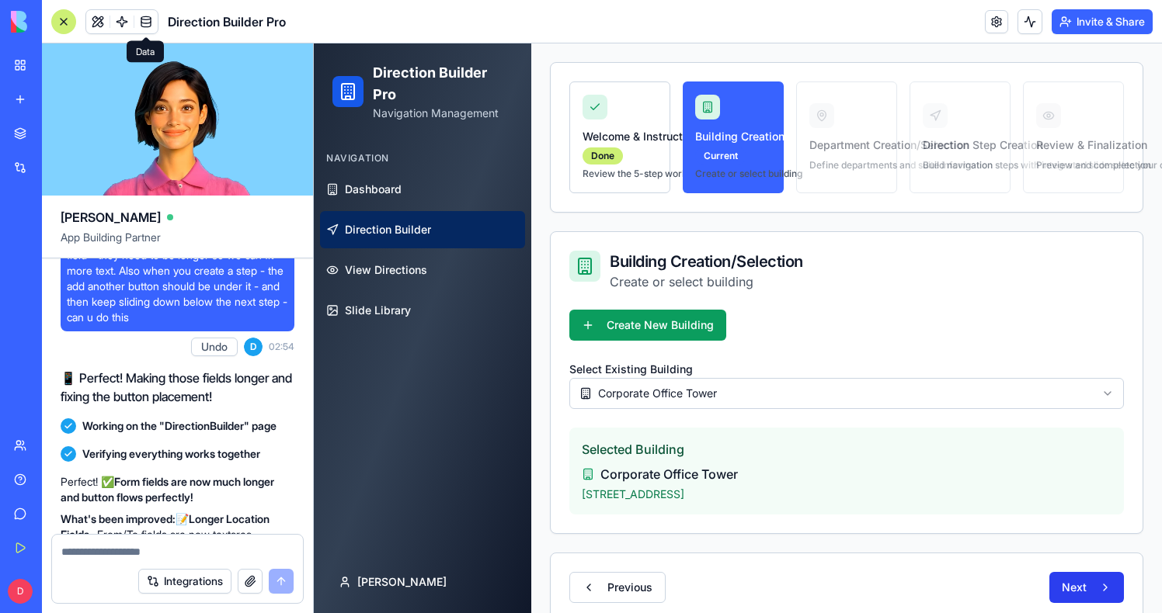
click at [1085, 574] on button "Next" at bounding box center [1086, 587] width 75 height 31
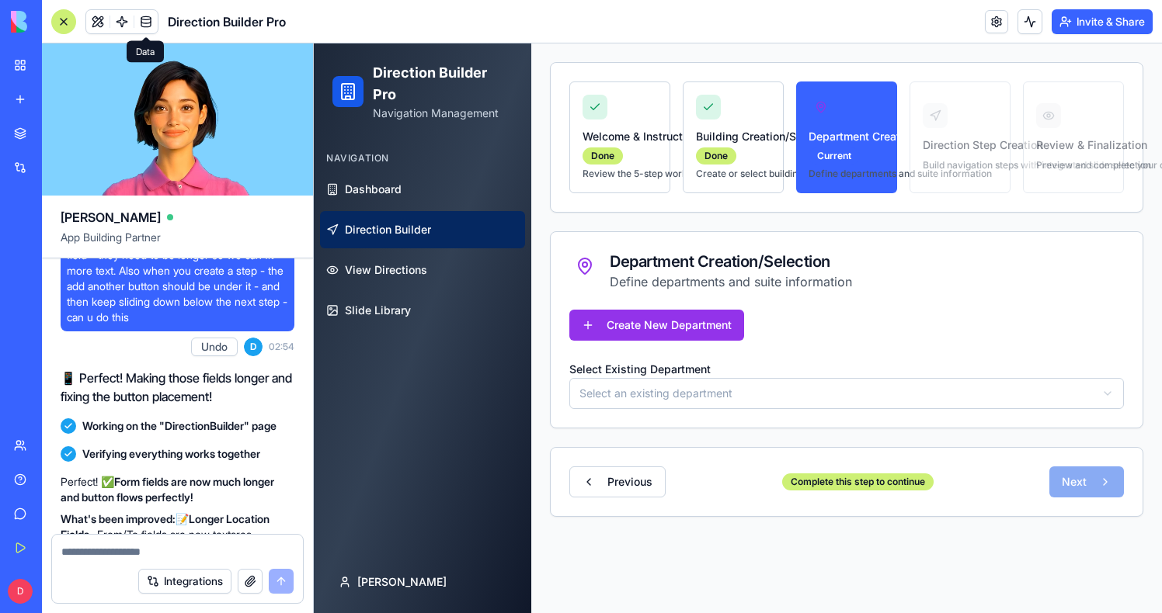
click at [801, 415] on div "Create New Department Select Existing Department Select an existing department" at bounding box center [846, 369] width 592 height 118
click at [800, 412] on div "Create New Department Select Existing Department Select an existing department" at bounding box center [846, 369] width 592 height 118
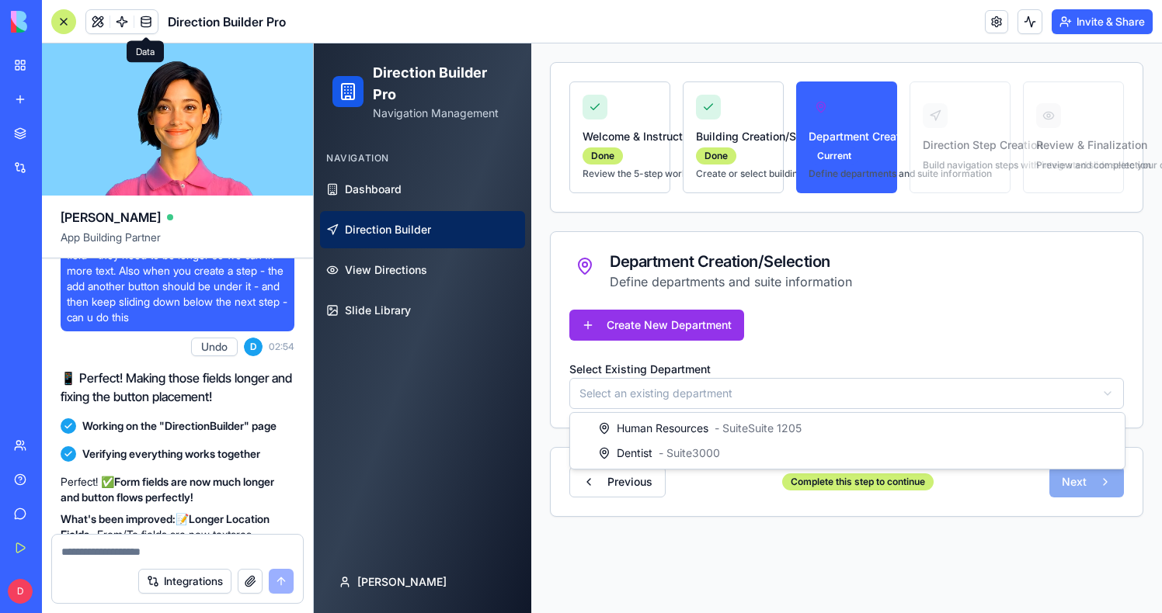
click at [796, 404] on html "Direction Builder Pro Navigation Management Navigation Dashboard Direction Buil…" at bounding box center [738, 311] width 848 height 605
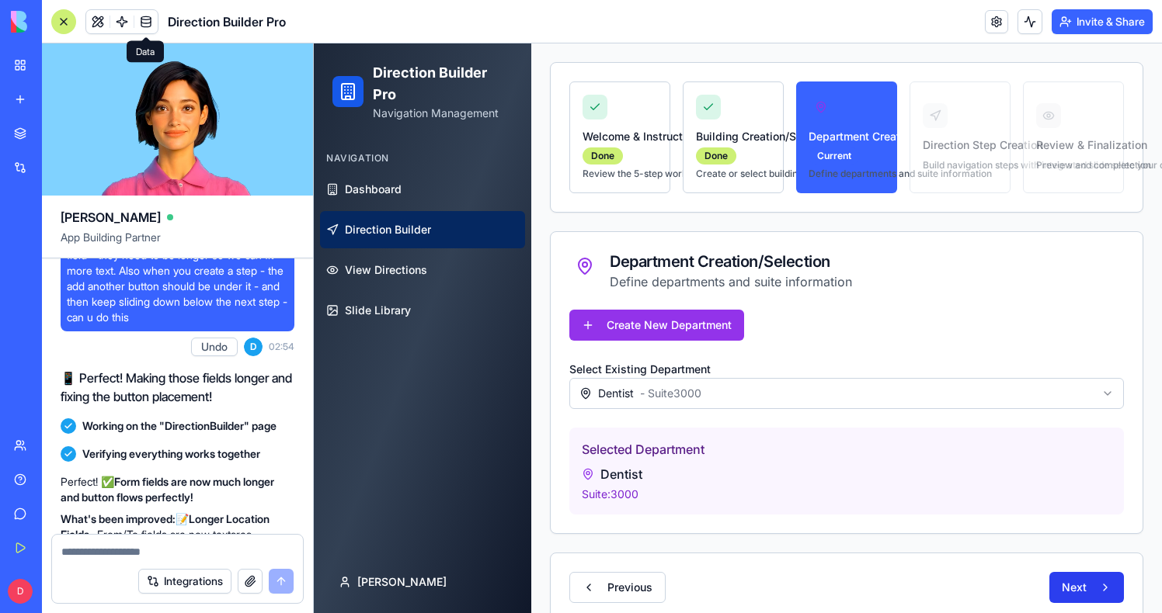
click at [1097, 580] on button "Next" at bounding box center [1086, 587] width 75 height 31
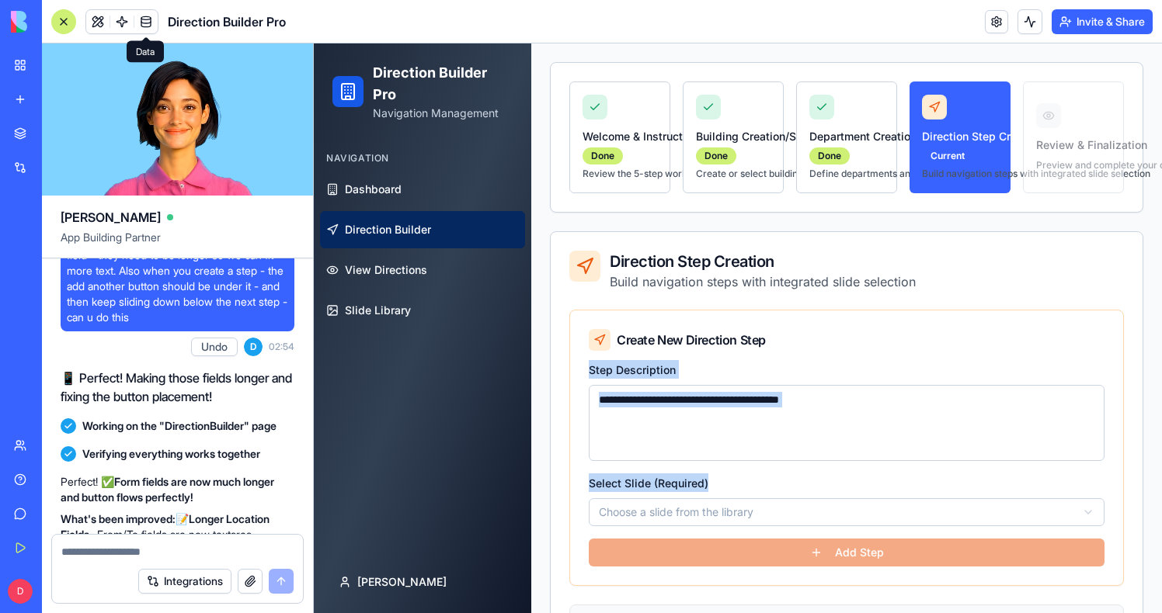
drag, startPoint x: 584, startPoint y: 367, endPoint x: 1036, endPoint y: 488, distance: 467.6
click at [1036, 488] on div "**********" at bounding box center [846, 472] width 553 height 225
click at [698, 450] on textarea "Step Description" at bounding box center [847, 423] width 516 height 76
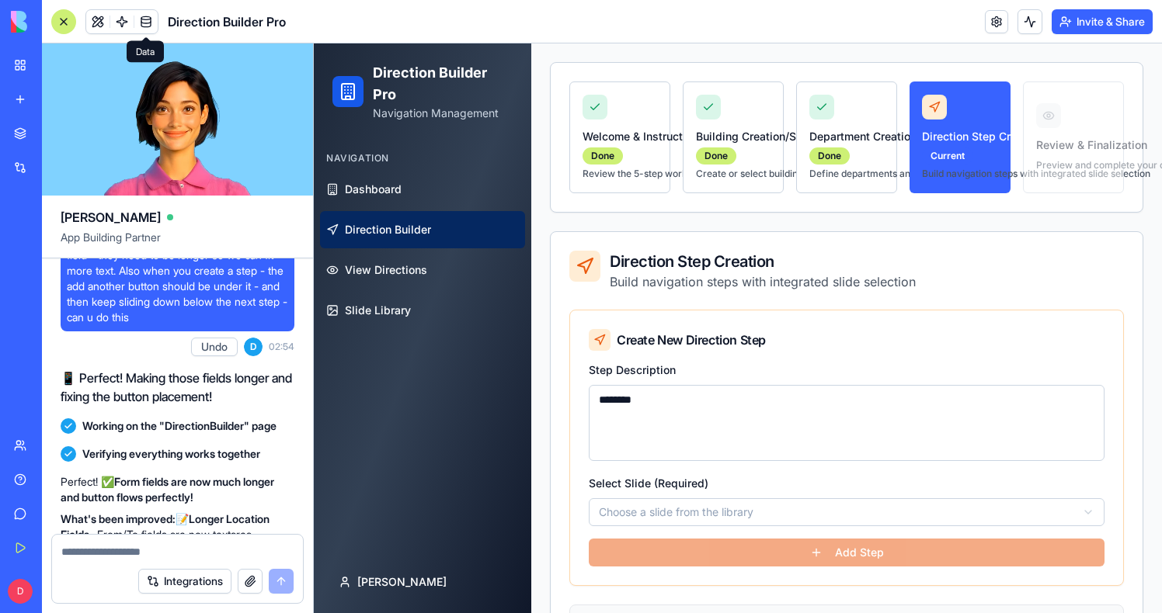
click at [677, 519] on html "**********" at bounding box center [738, 435] width 848 height 852
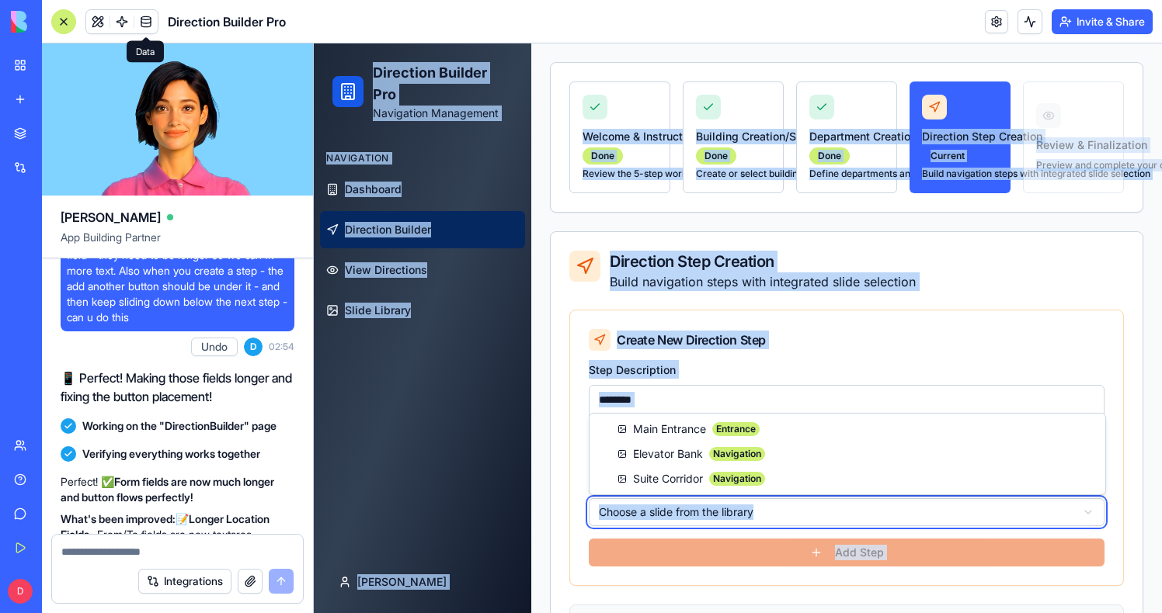
click at [685, 391] on html "**********" at bounding box center [738, 435] width 848 height 852
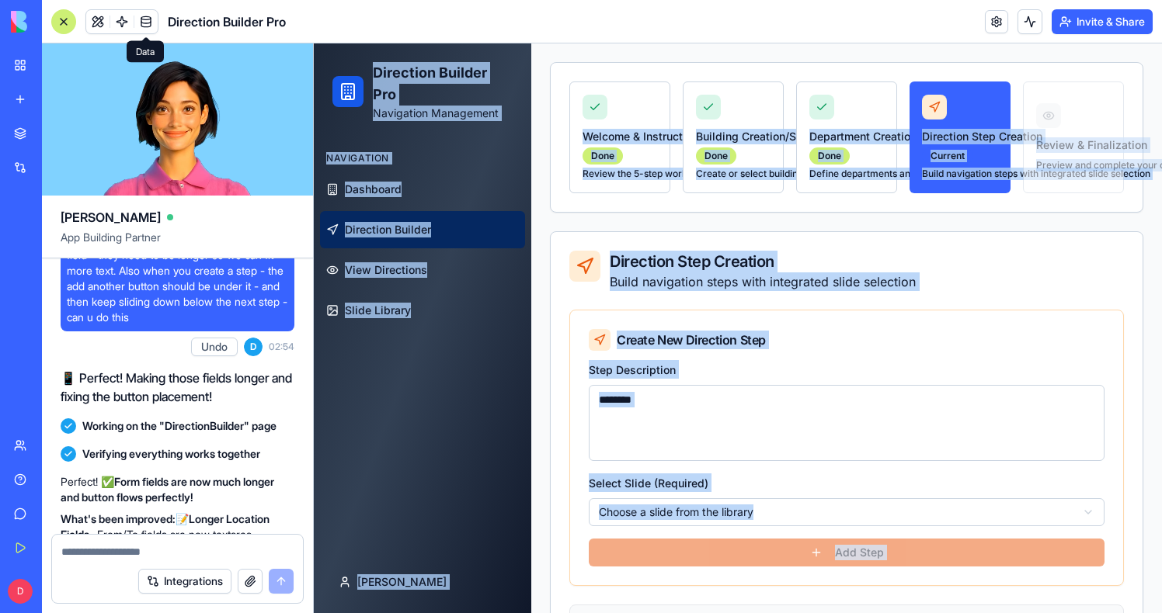
click at [685, 394] on textarea "********" at bounding box center [847, 423] width 516 height 76
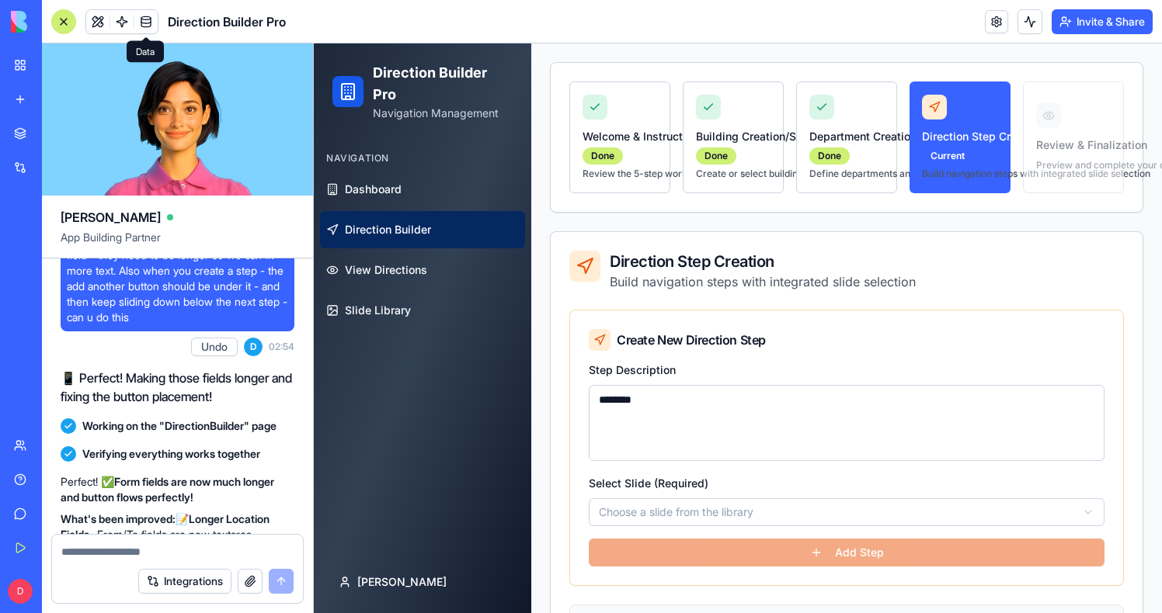
click at [685, 394] on textarea "********" at bounding box center [847, 423] width 516 height 76
type textarea "********"
click at [663, 513] on html "**********" at bounding box center [738, 435] width 848 height 852
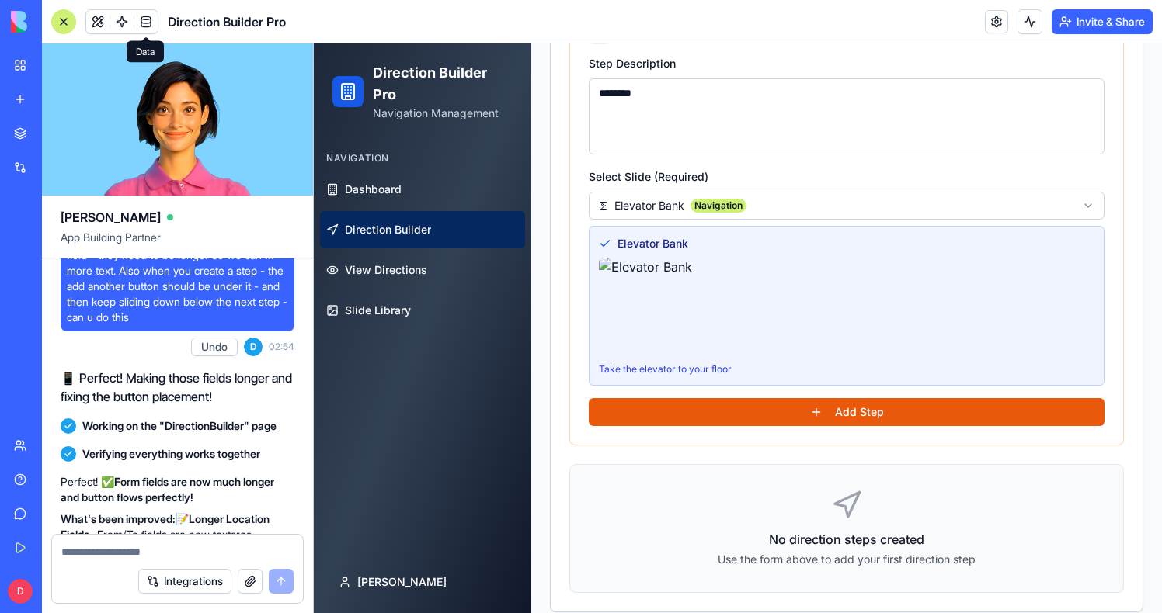
scroll to position [361, 0]
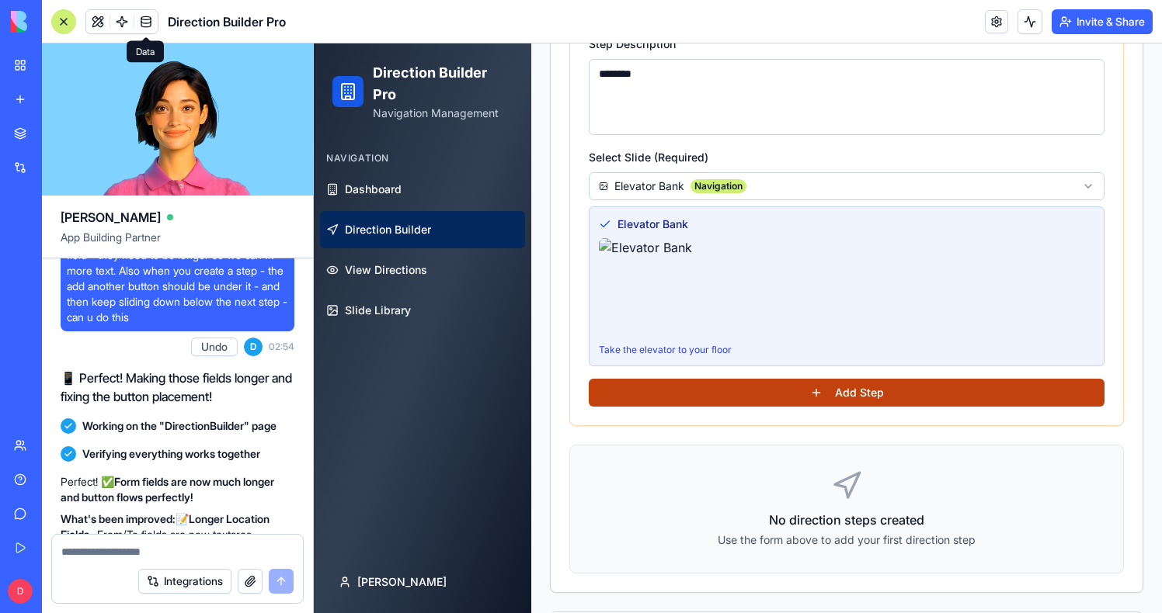
click at [743, 396] on button "Add Step" at bounding box center [847, 393] width 516 height 28
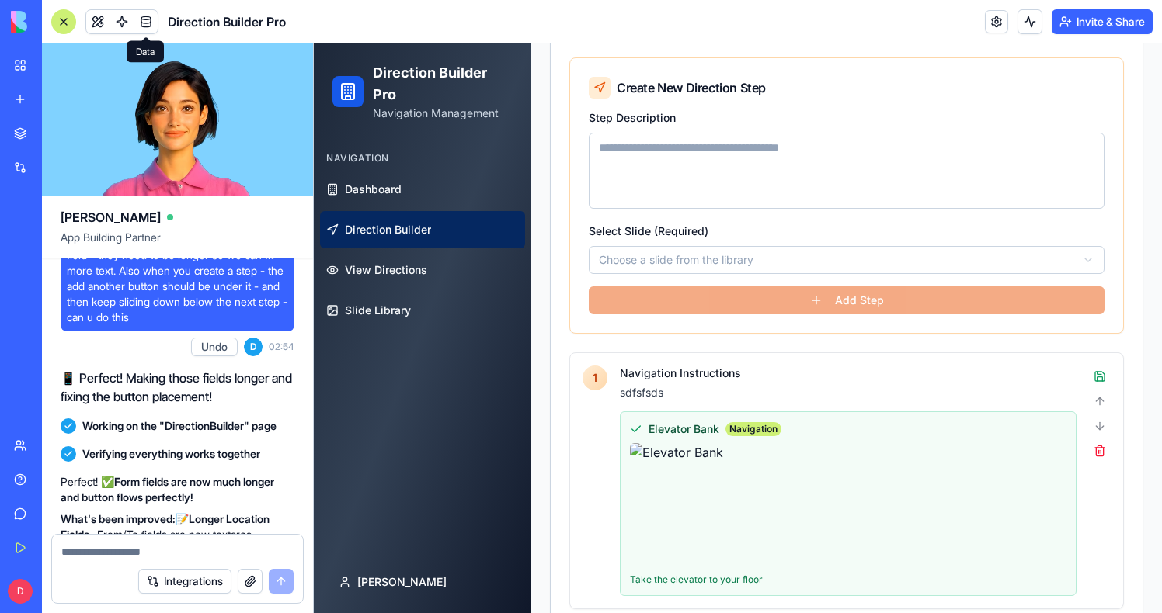
scroll to position [203, 0]
